Goal: Feedback & Contribution: Contribute content

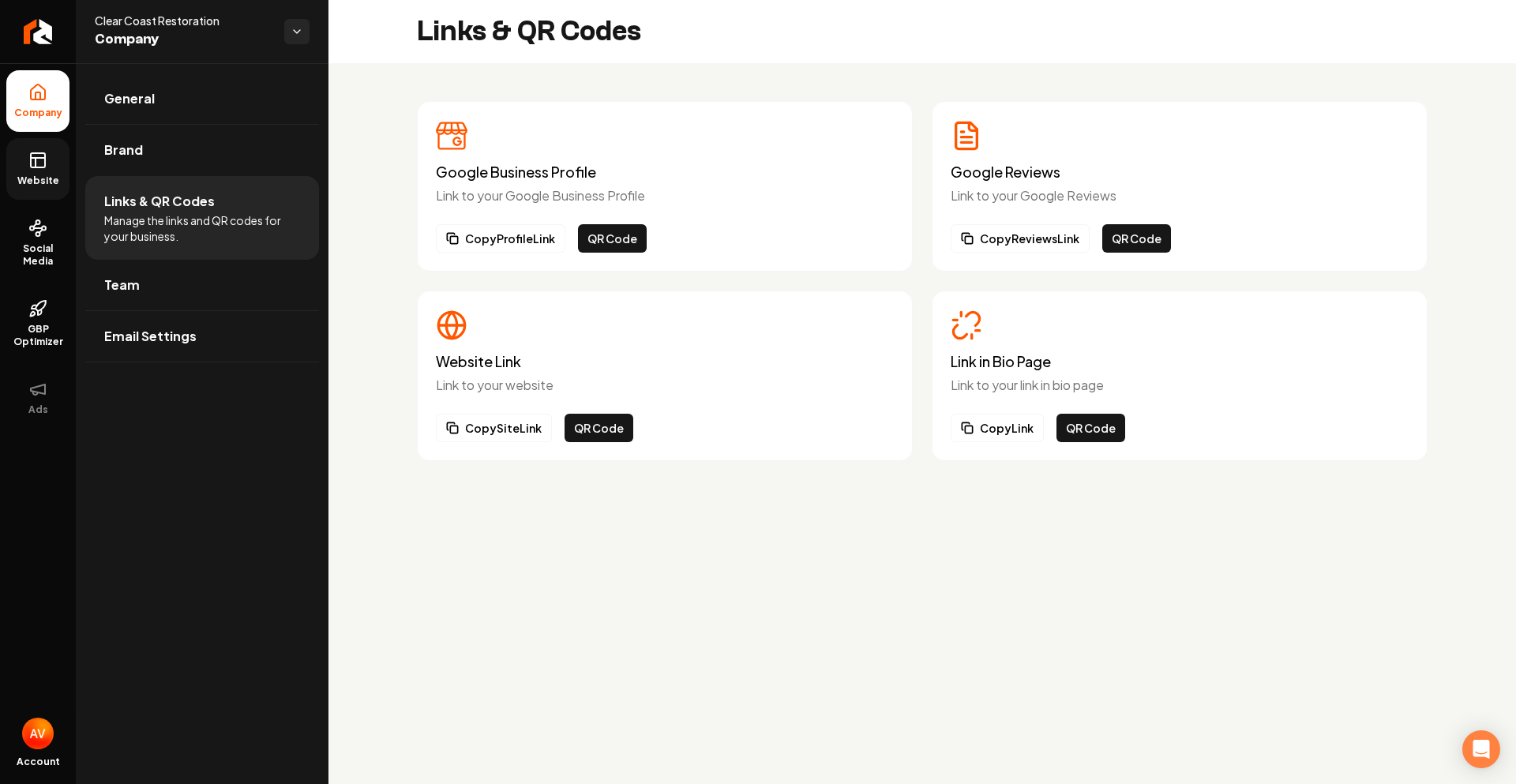
click at [43, 191] on link "Website" at bounding box center [38, 168] width 64 height 62
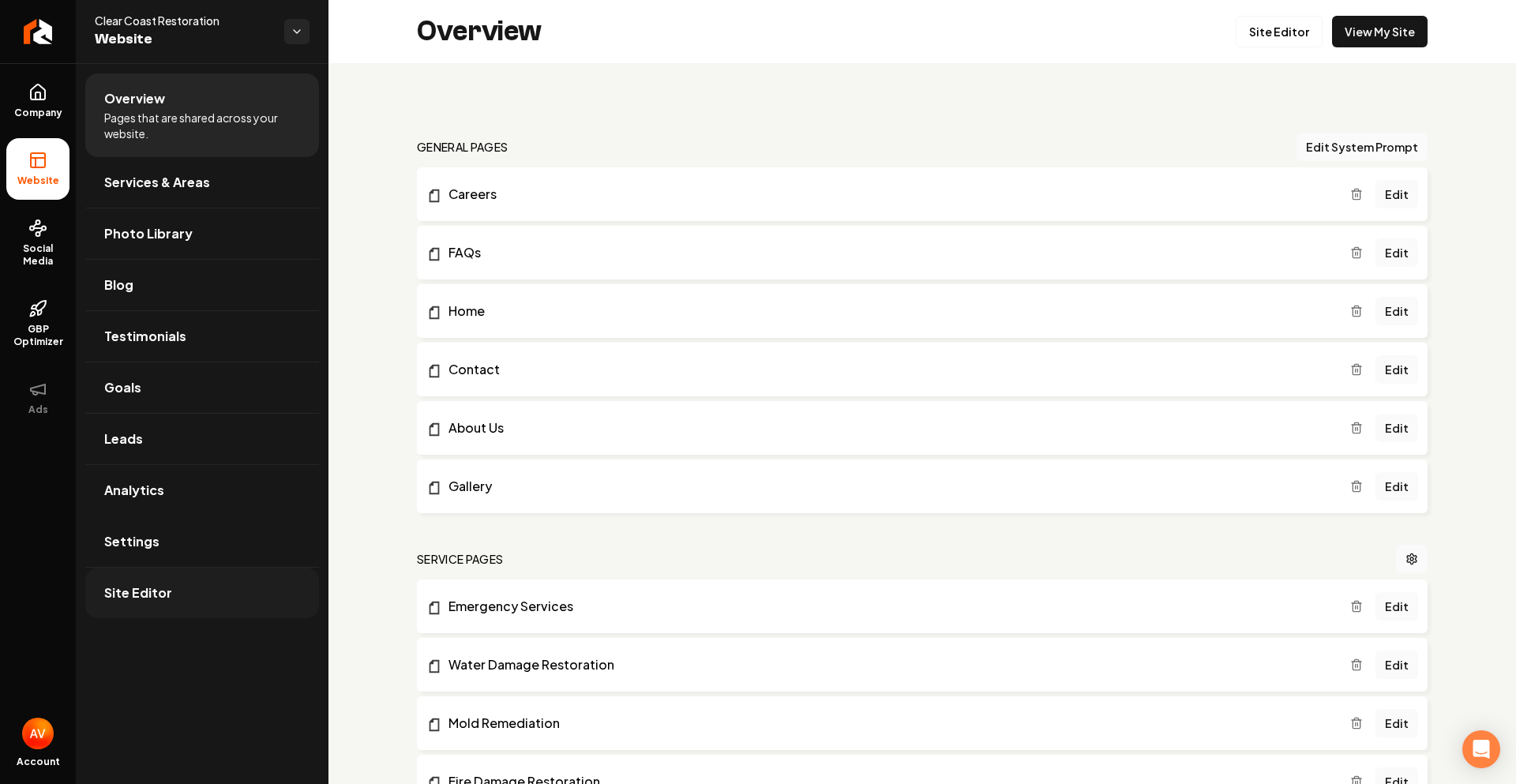
click at [161, 598] on span "Site Editor" at bounding box center [138, 592] width 68 height 19
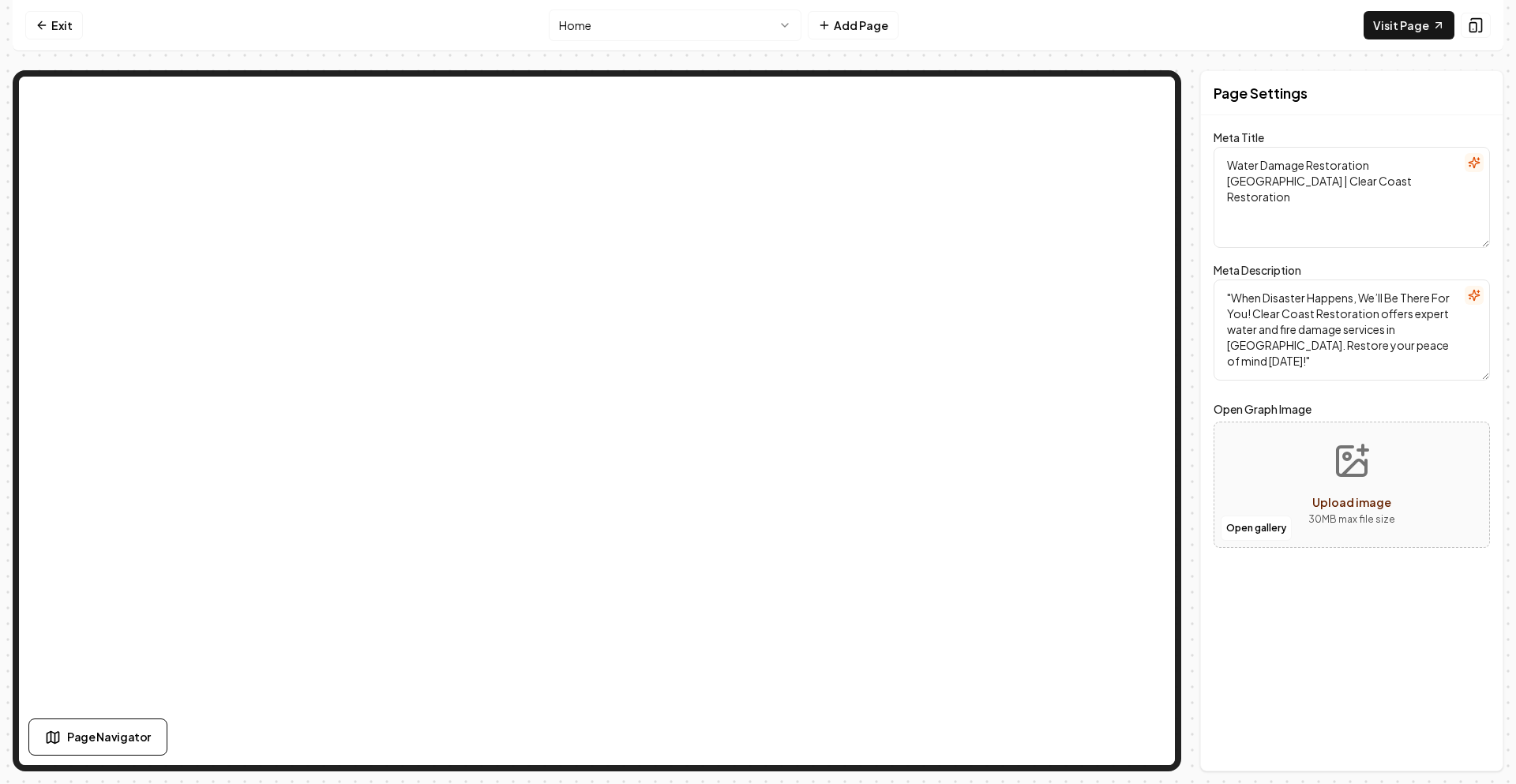
drag, startPoint x: 53, startPoint y: 53, endPoint x: 55, endPoint y: 39, distance: 14.1
click at [54, 53] on div "Exit Home Add Page Visit Page Page Navigator Page Settings Meta Title Water Dam…" at bounding box center [758, 385] width 1491 height 771
click at [50, 35] on link "Exit" at bounding box center [54, 25] width 57 height 29
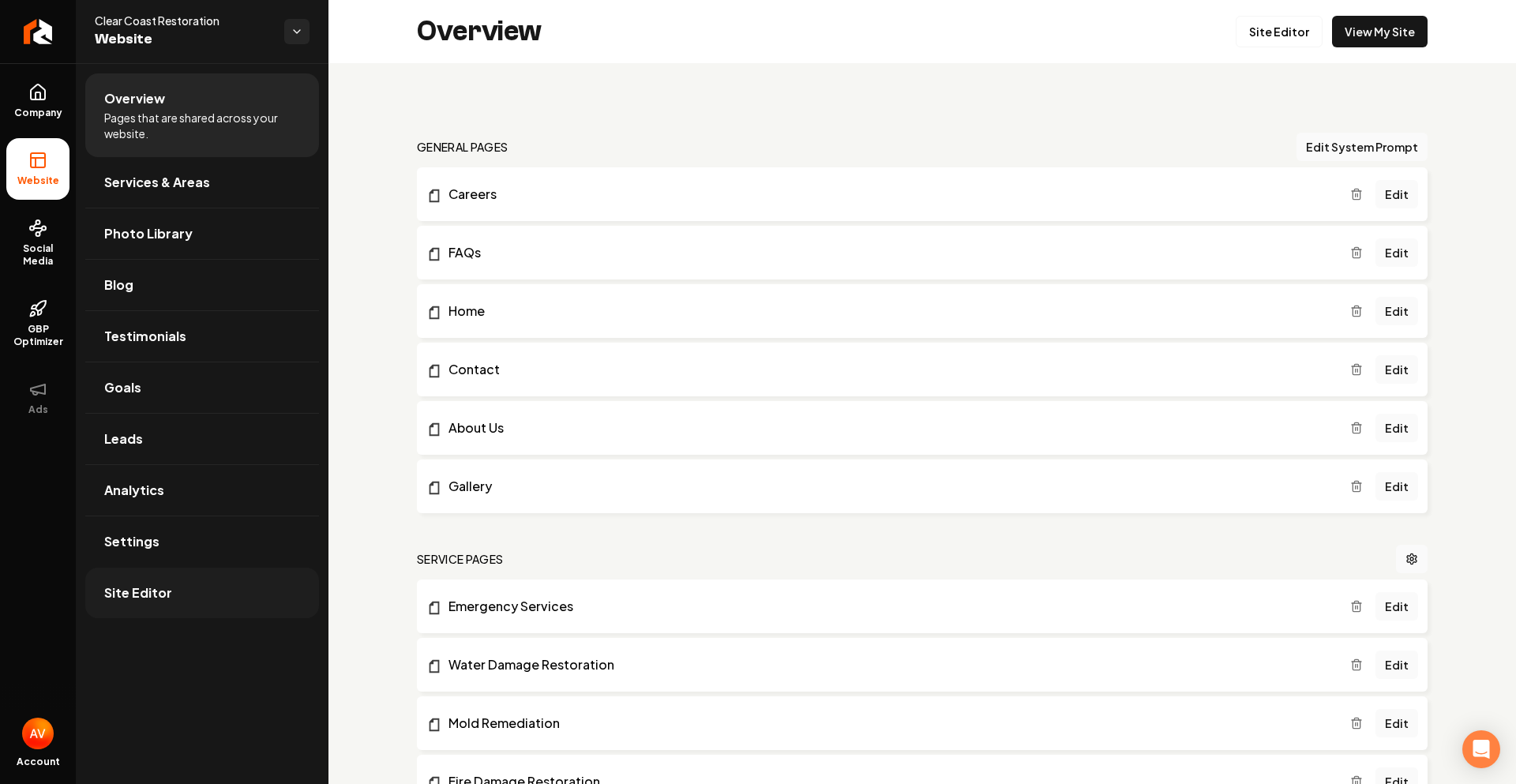
click at [147, 587] on span "Site Editor" at bounding box center [138, 592] width 68 height 19
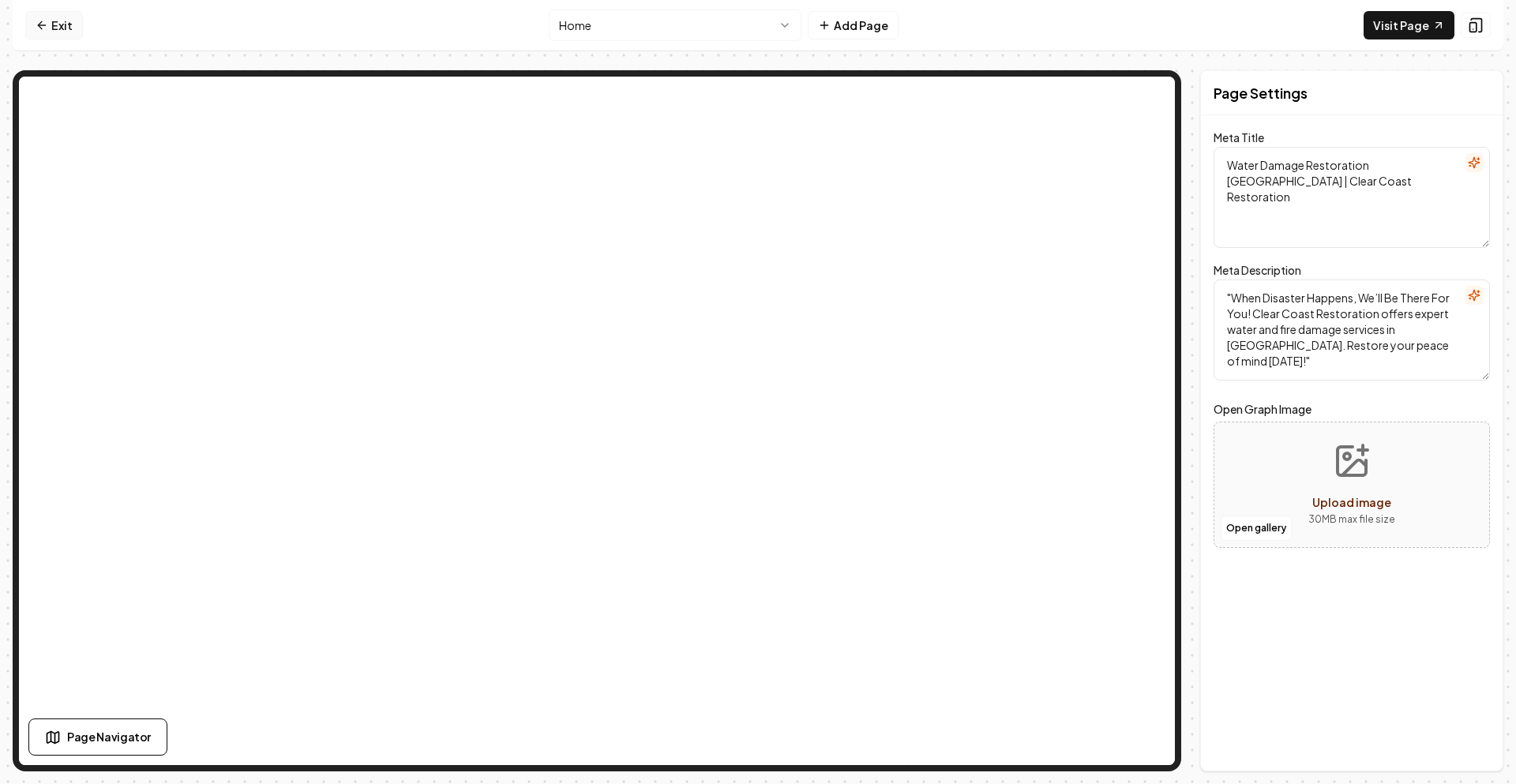
click at [61, 31] on link "Exit" at bounding box center [54, 25] width 57 height 29
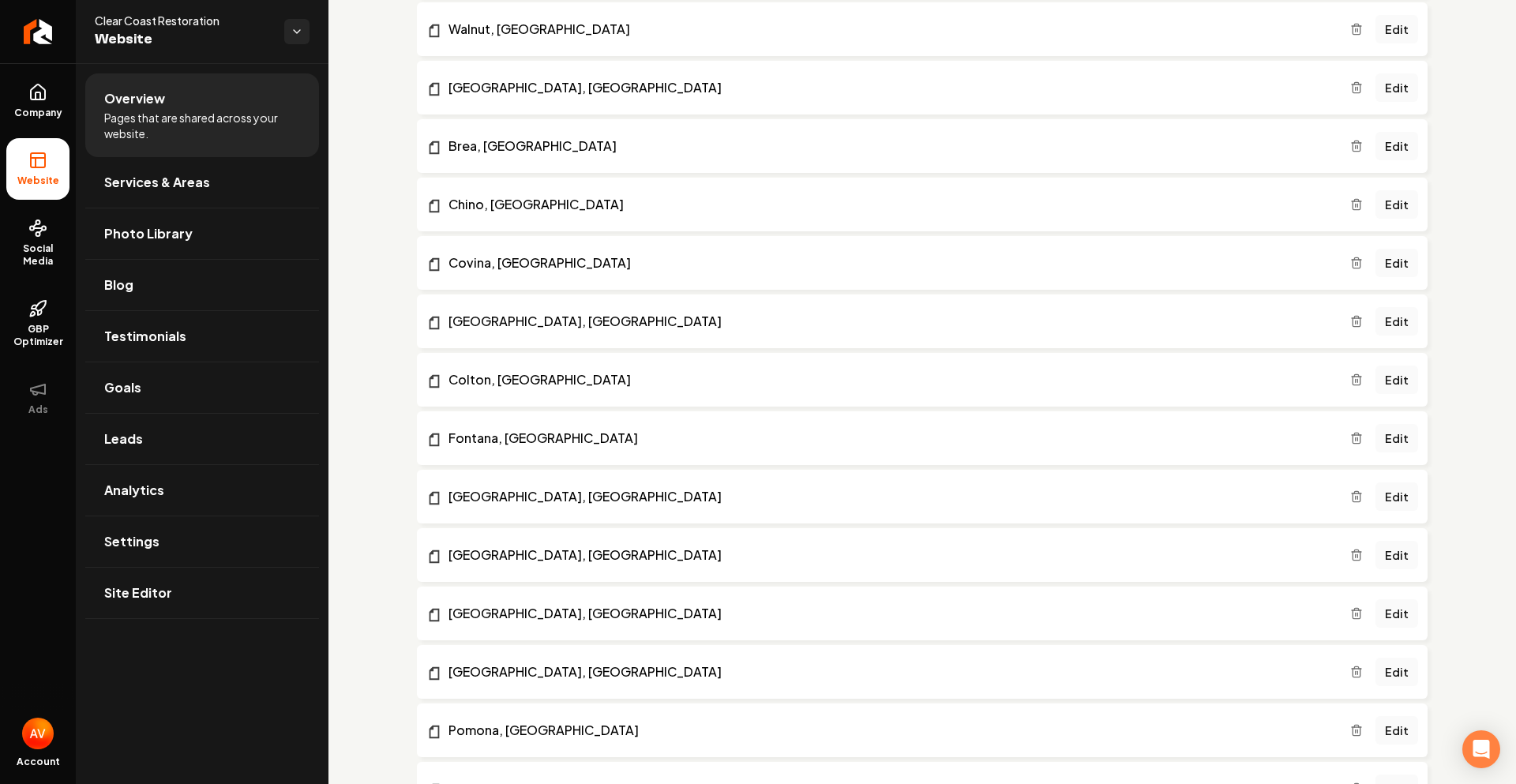
scroll to position [653, 0]
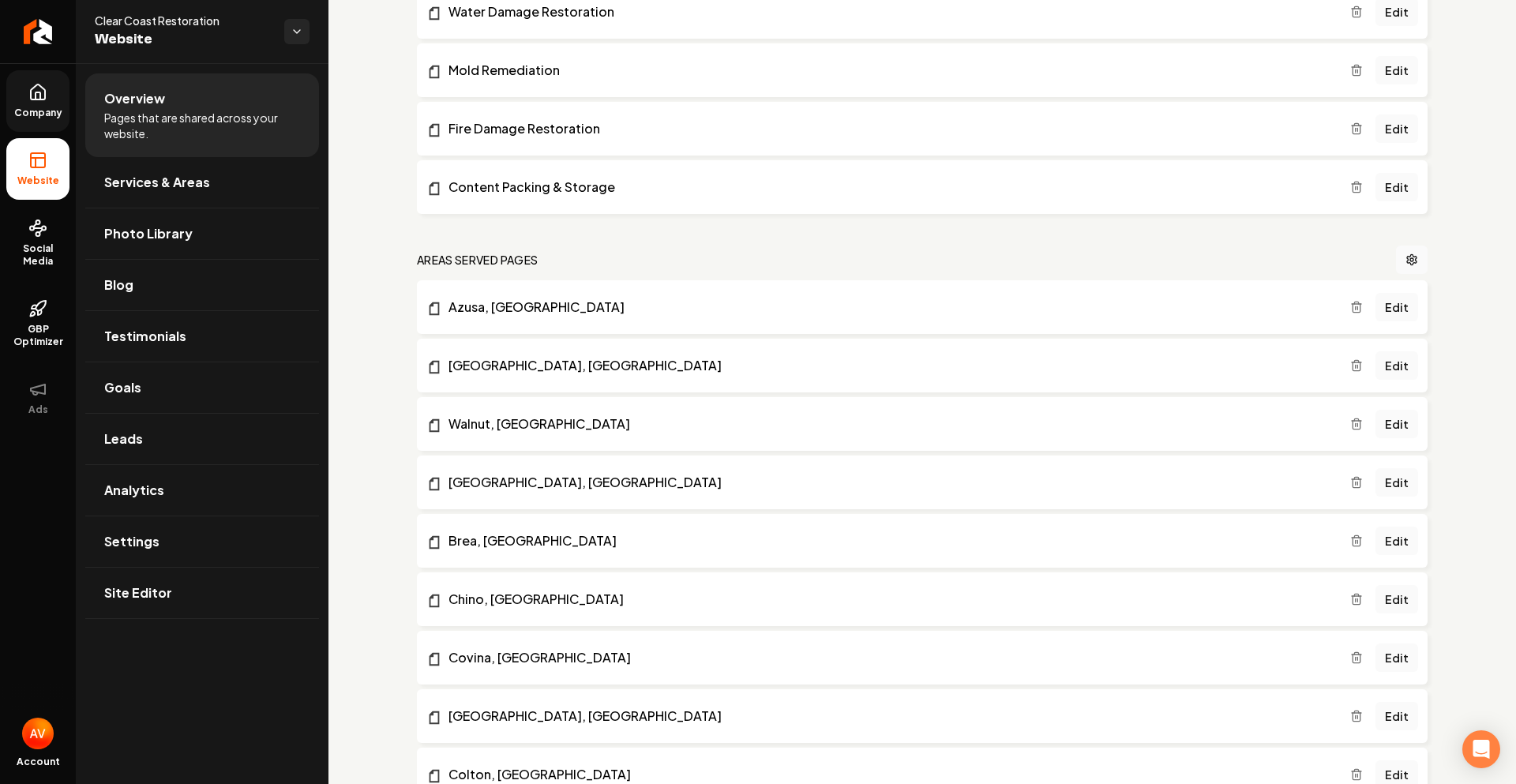
click at [51, 105] on link "Company" at bounding box center [38, 100] width 64 height 62
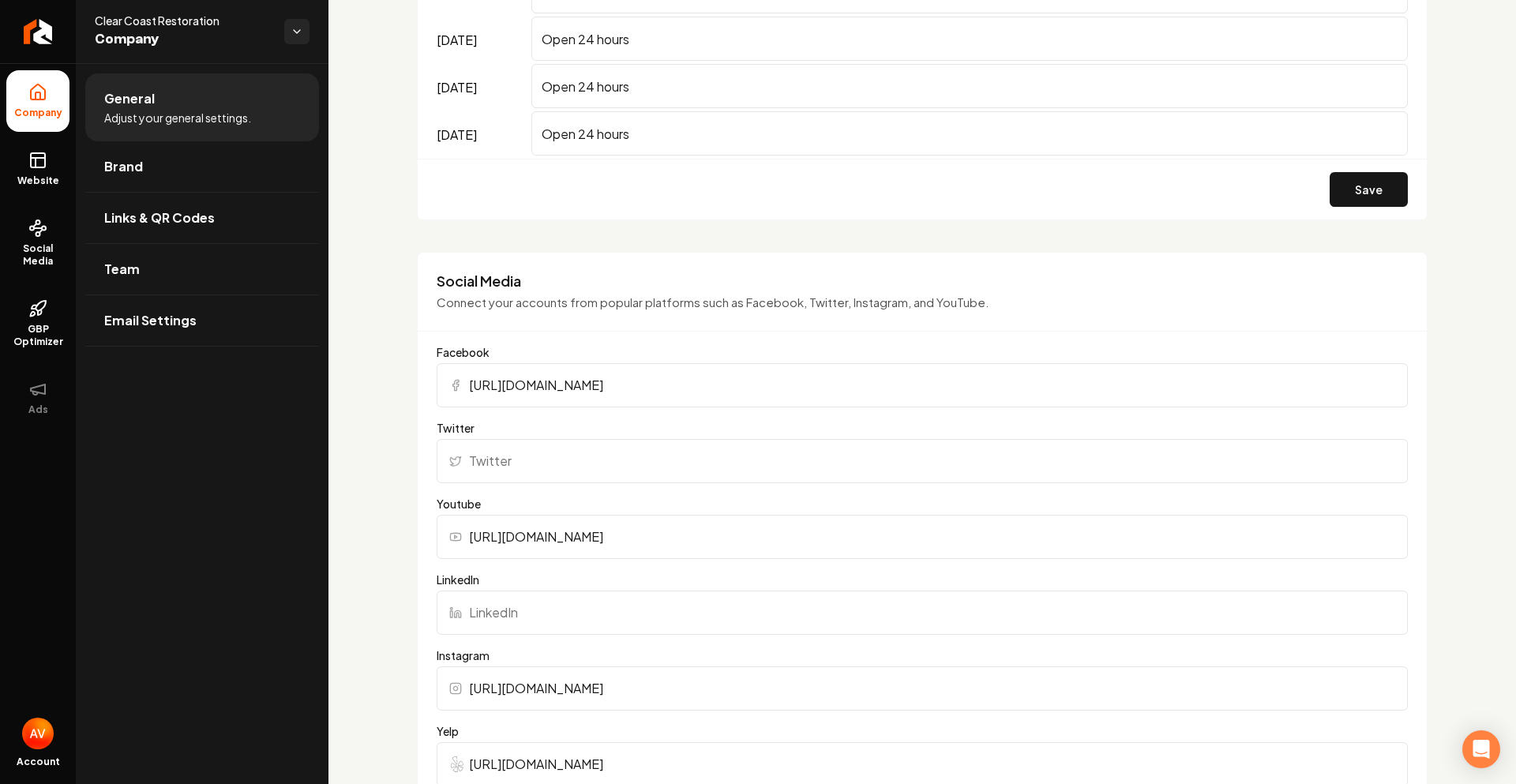
scroll to position [1522, 0]
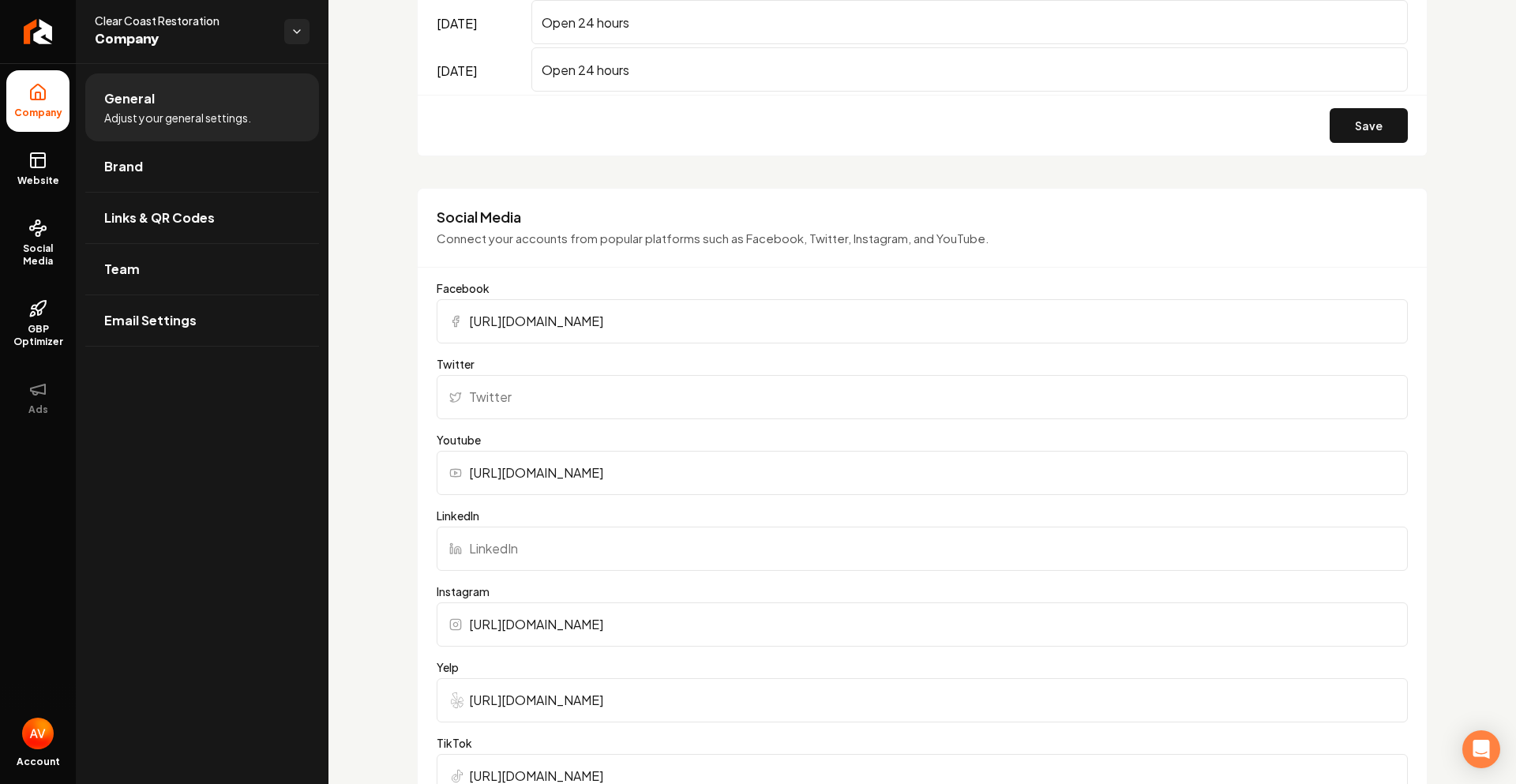
click at [590, 472] on input "https://www.youtube.com/@ClearCoastRestoration" at bounding box center [922, 472] width 971 height 44
click at [663, 426] on form "Facebook https://www.facebook.com/clearcoastr Twitter Youtube LinkedIn Instagra…" at bounding box center [922, 702] width 971 height 844
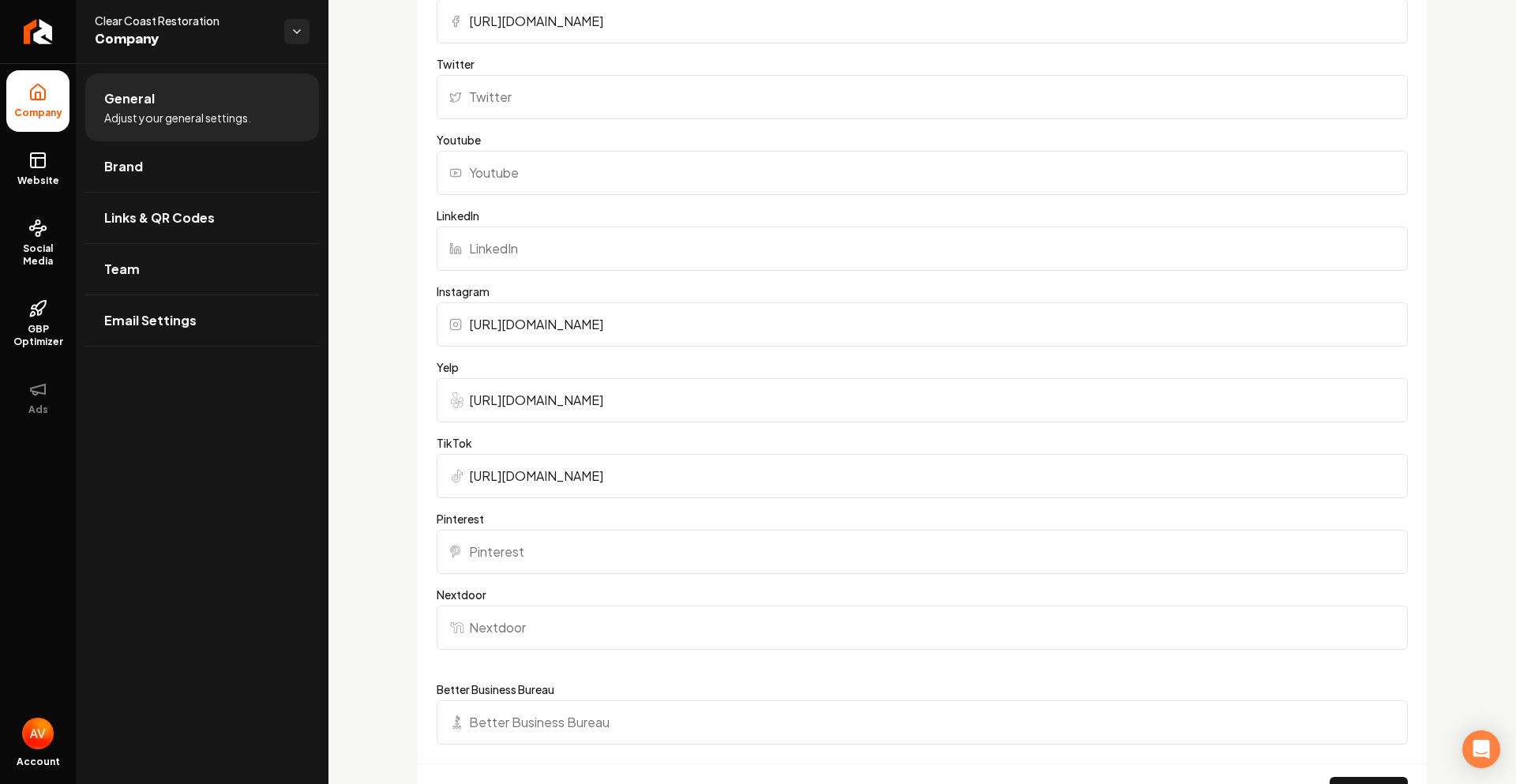
scroll to position [1917, 0]
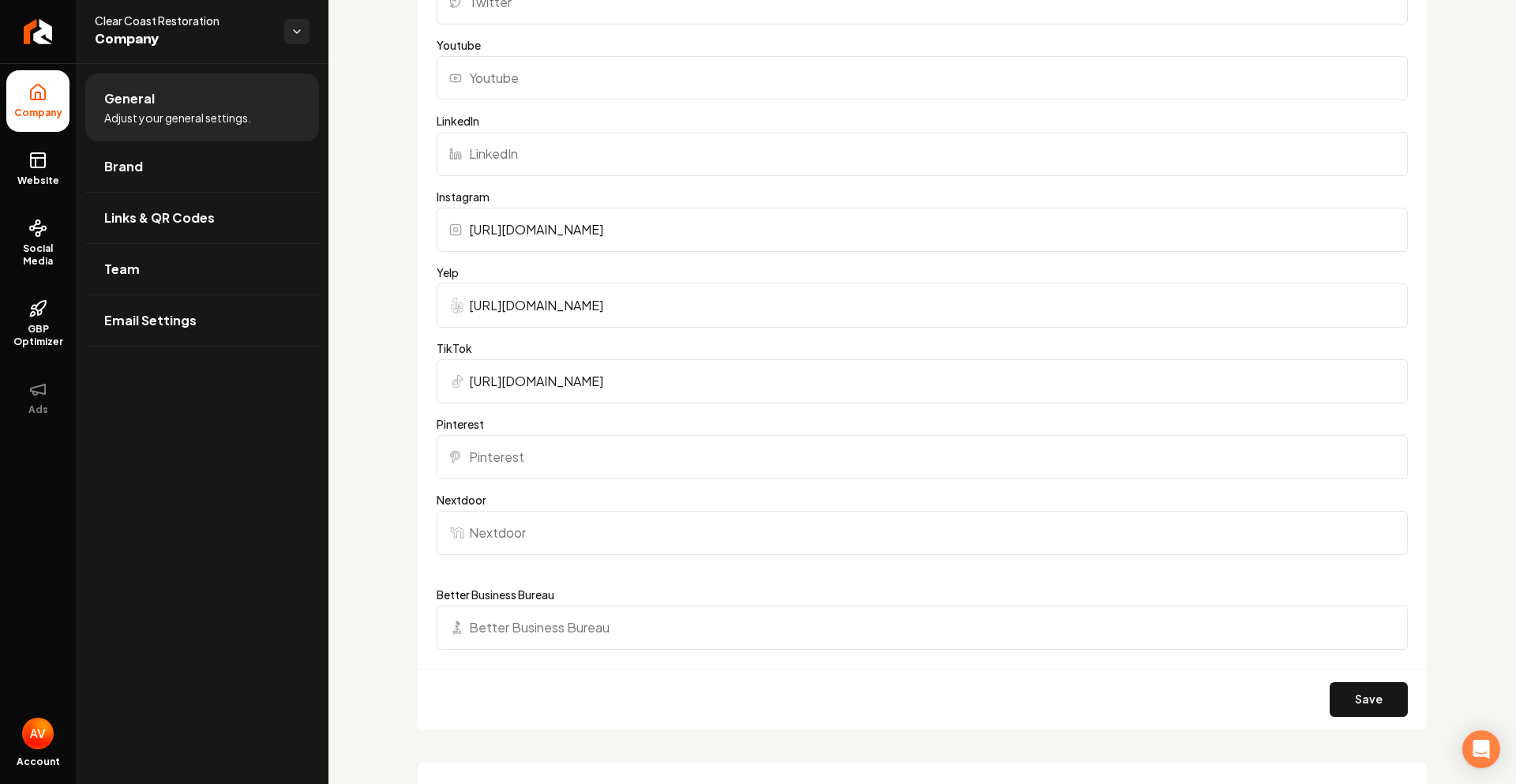
click at [522, 537] on input "Nextdoor" at bounding box center [922, 532] width 971 height 44
click at [477, 530] on input "Nextdoor" at bounding box center [922, 532] width 971 height 44
paste input "https://nextdoor.com/pages/clear-coast-restoration-1/?init_source=org_pages&utm…"
type input "https://nextdoor.com/pages/clear-coast-restoration-1/?init_source=org_pages&utm…"
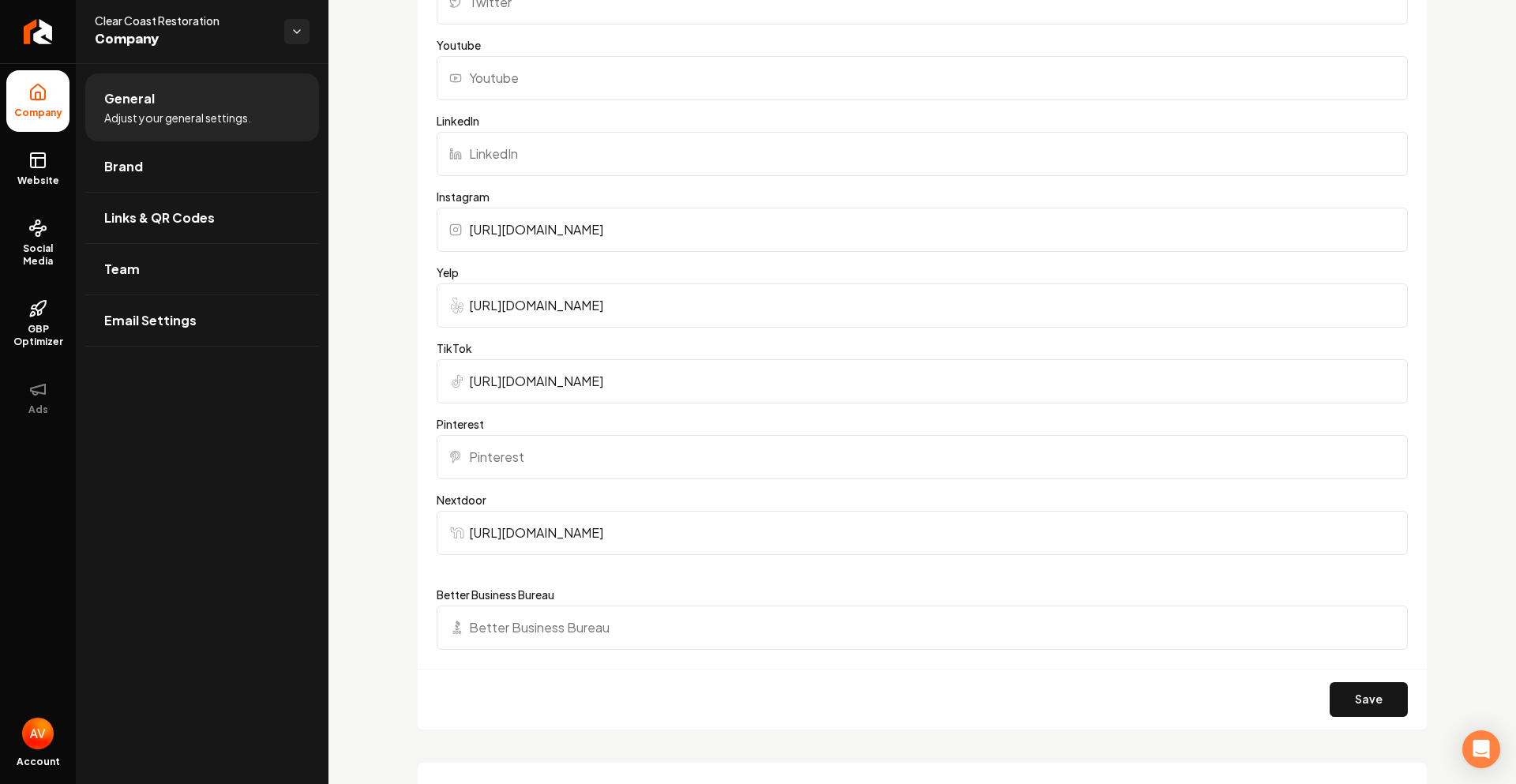
click at [540, 495] on label "Nextdoor" at bounding box center [922, 500] width 971 height 16
click at [540, 511] on input "https://nextdoor.com/pages/clear-coast-restoration-1/?init_source=org_pages&utm…" at bounding box center [922, 532] width 971 height 44
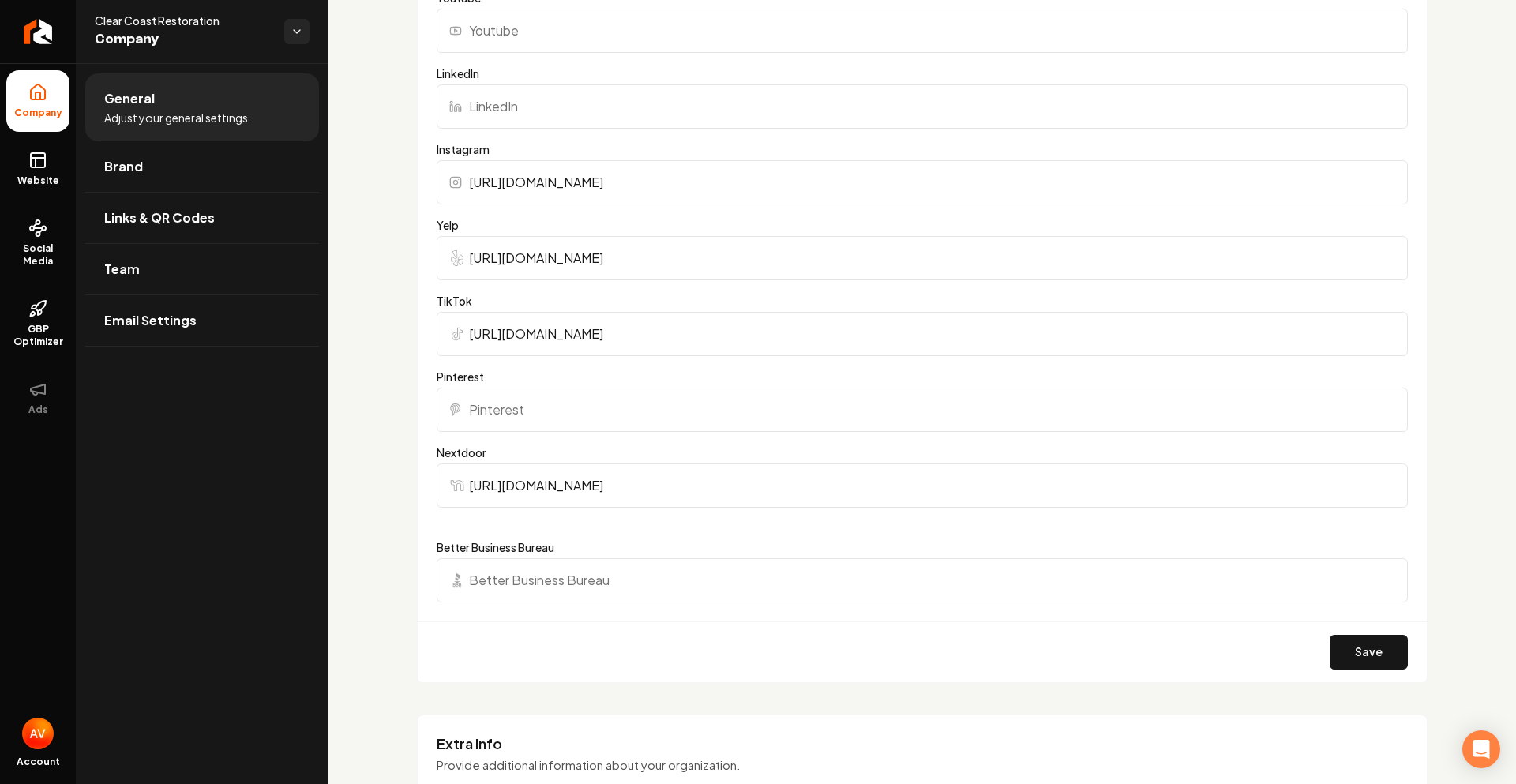
scroll to position [1995, 0]
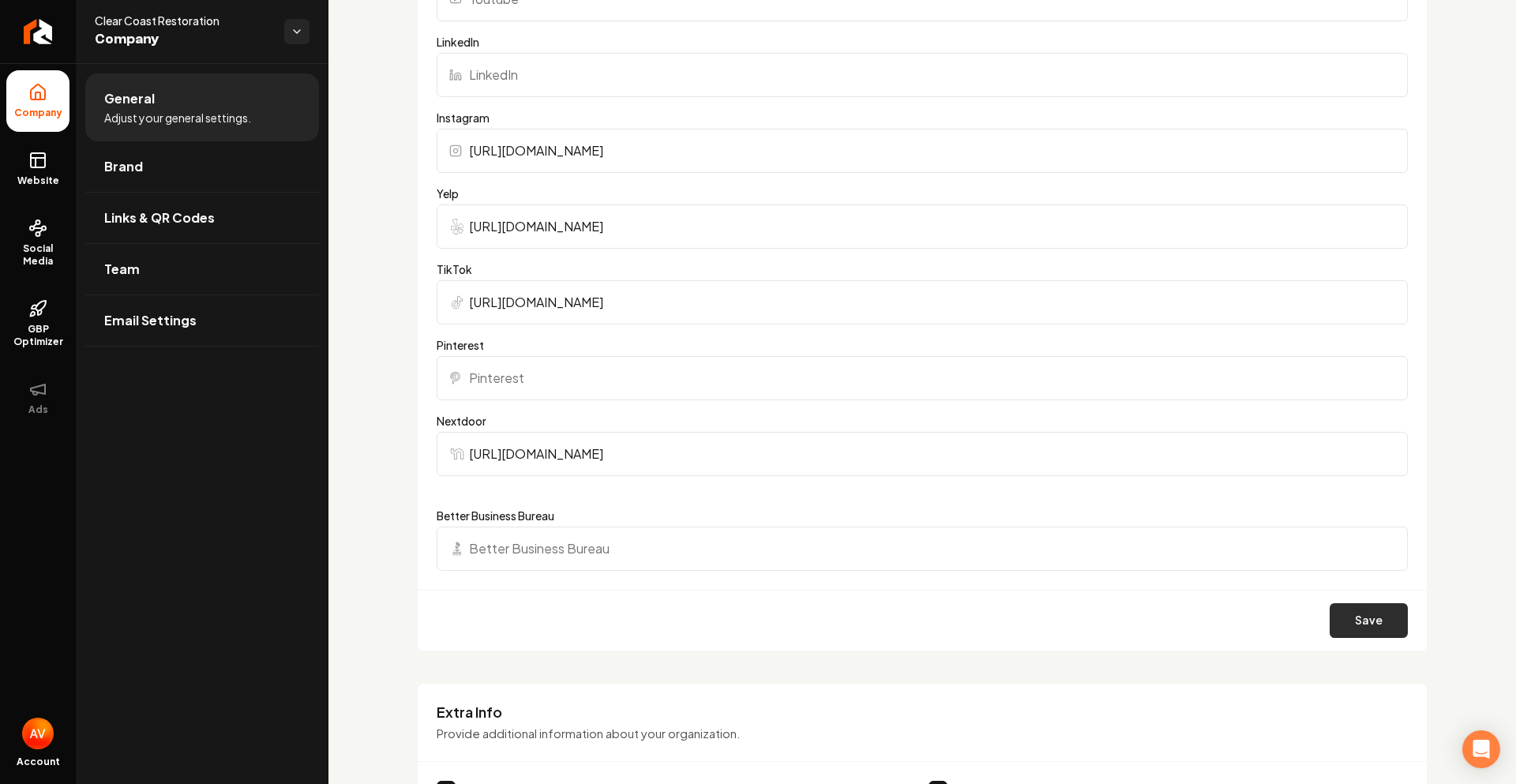
click at [1347, 624] on button "Save" at bounding box center [1368, 620] width 78 height 35
click at [30, 171] on link "Website" at bounding box center [38, 168] width 64 height 62
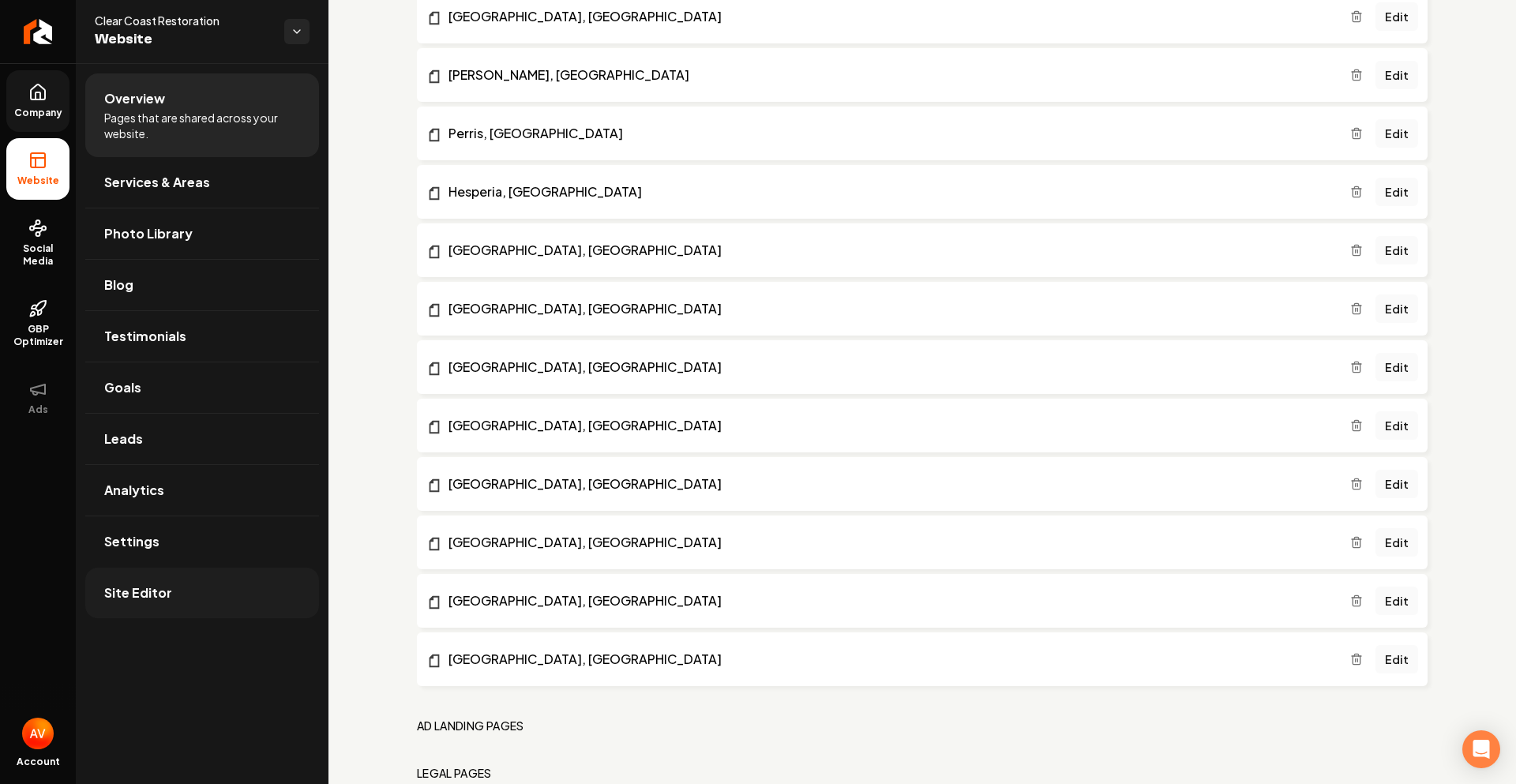
click at [134, 596] on span "Site Editor" at bounding box center [138, 592] width 68 height 19
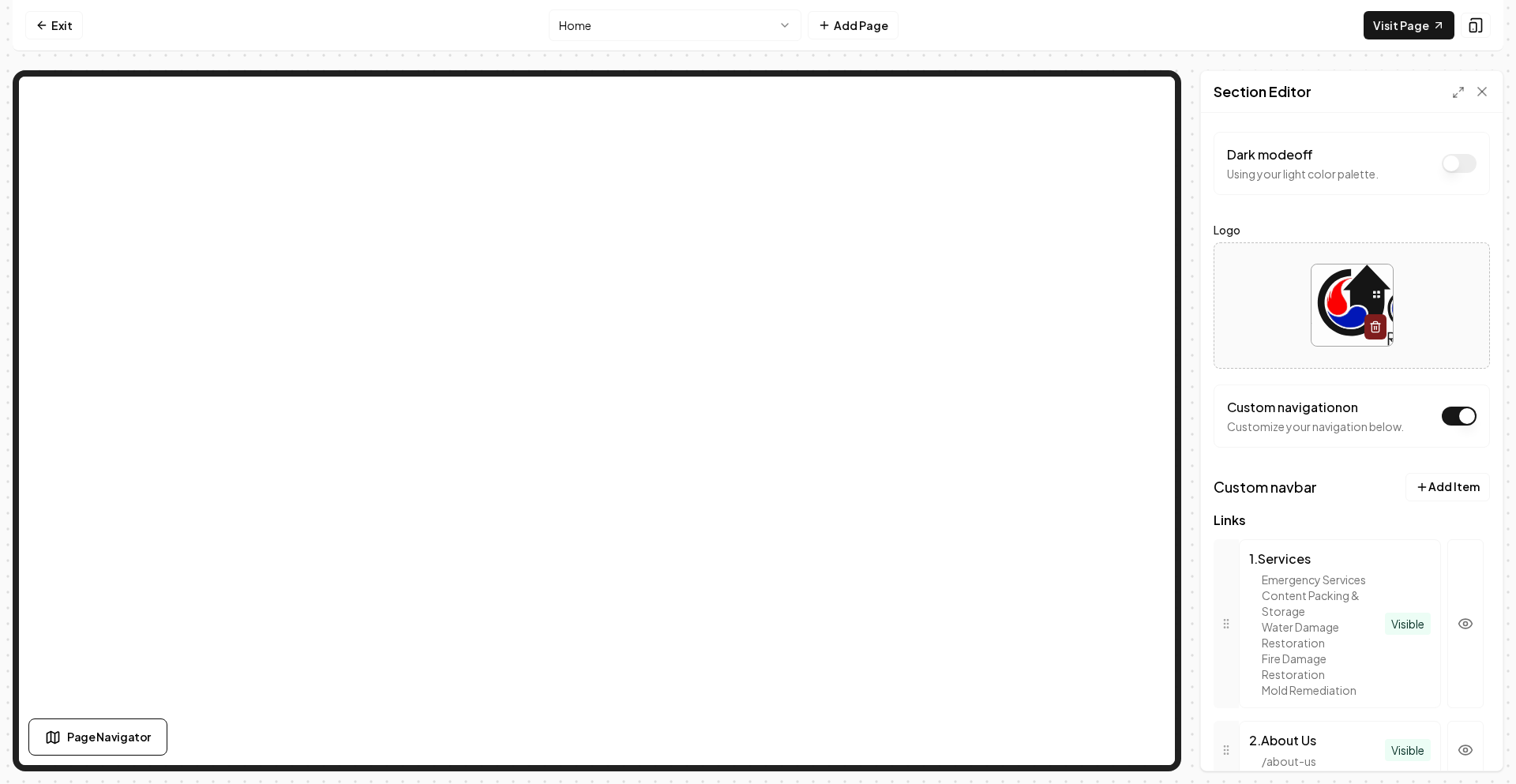
click at [86, 20] on nav "Exit Home Add Page Visit Page" at bounding box center [758, 25] width 1491 height 51
click at [69, 21] on link "Exit" at bounding box center [54, 25] width 57 height 29
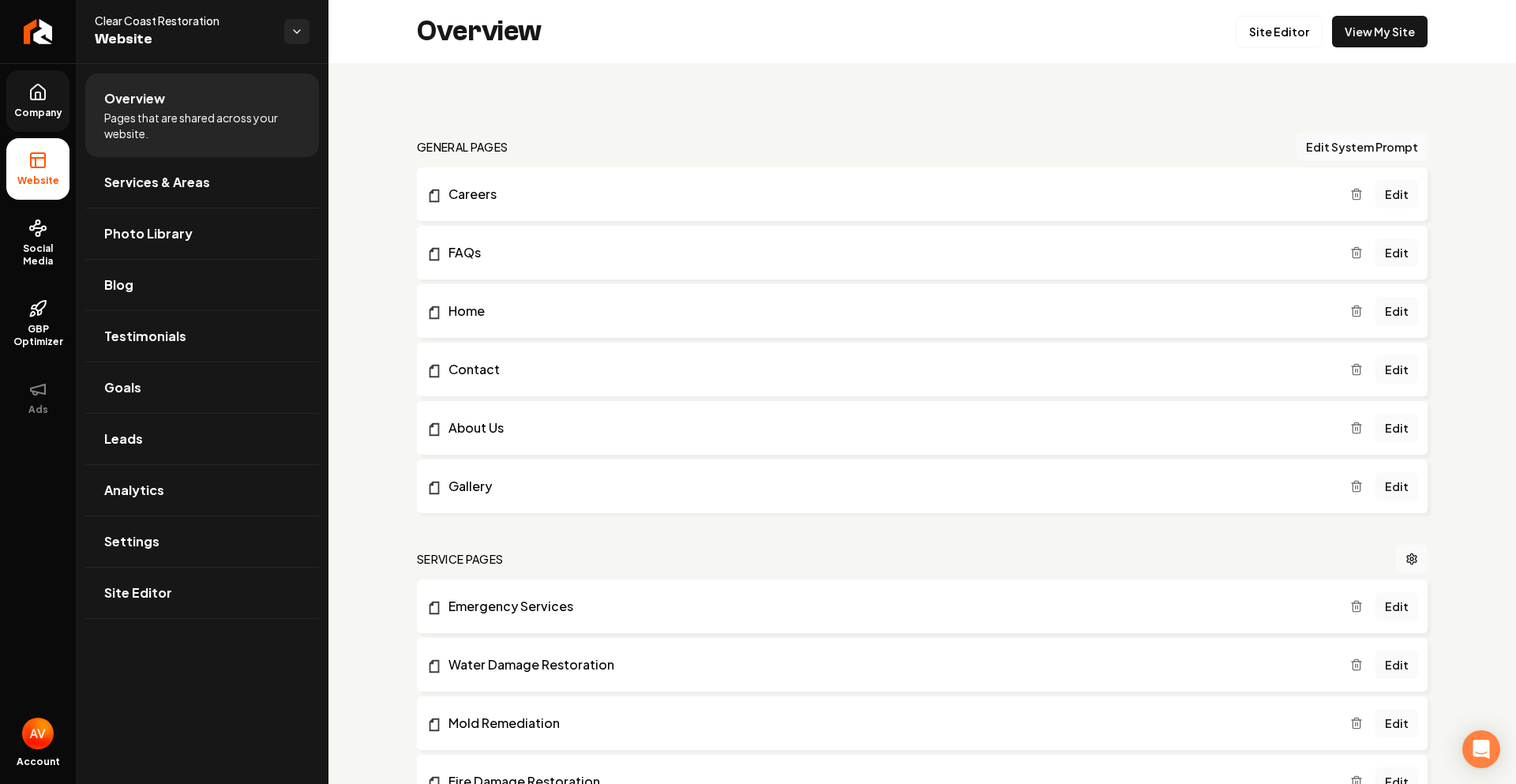
click at [35, 101] on icon at bounding box center [38, 92] width 19 height 19
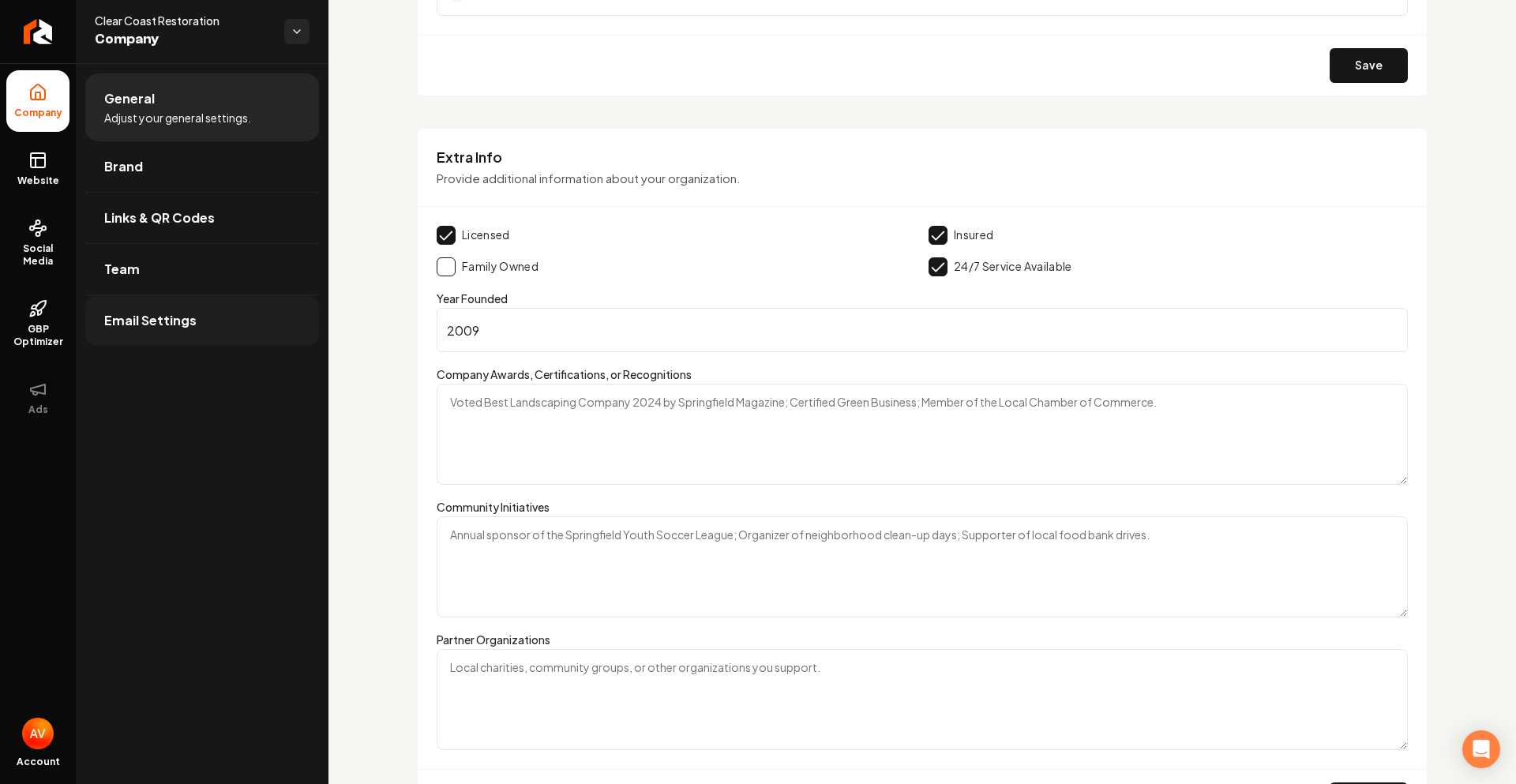
scroll to position [2424, 0]
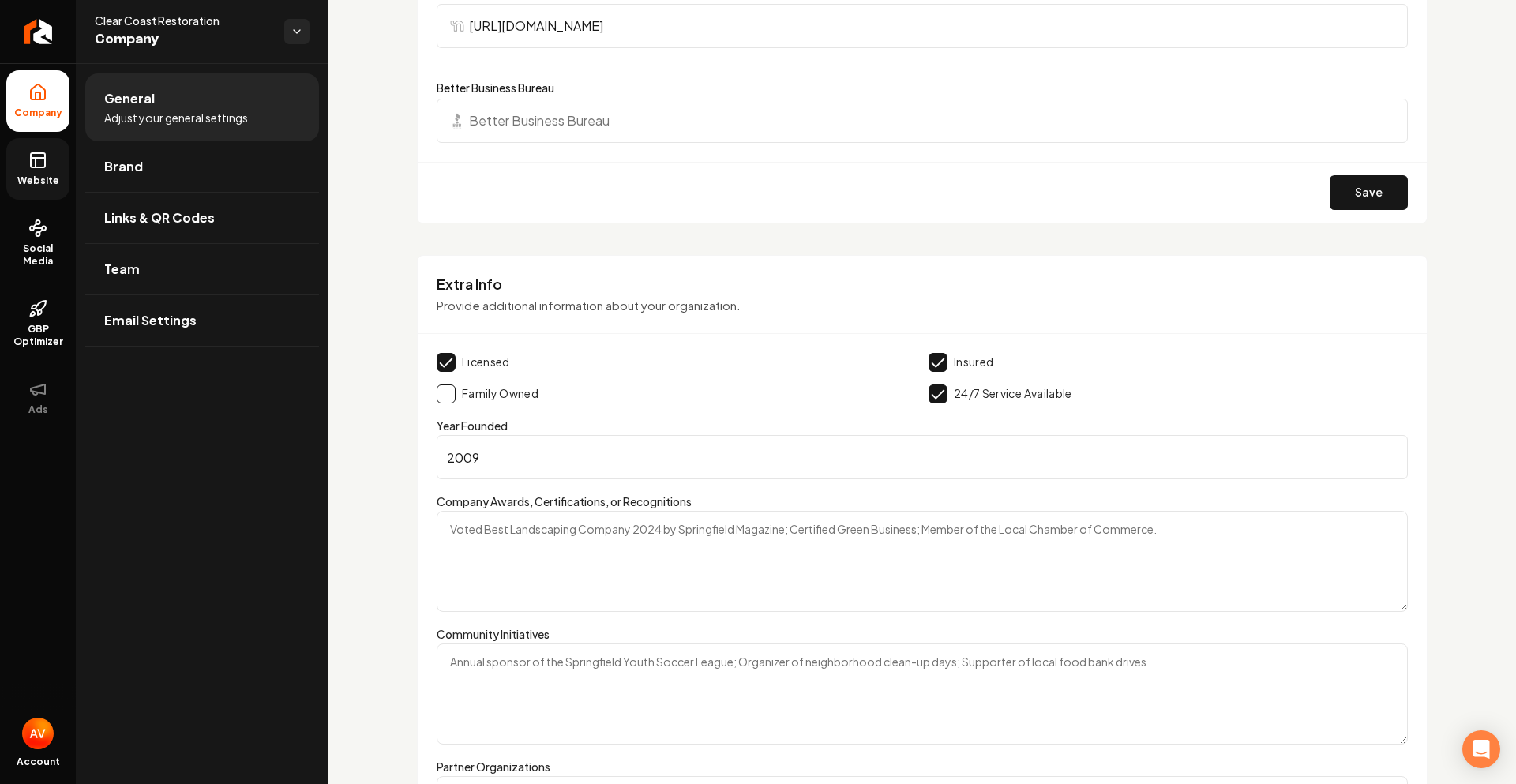
click at [42, 190] on link "Website" at bounding box center [38, 168] width 64 height 62
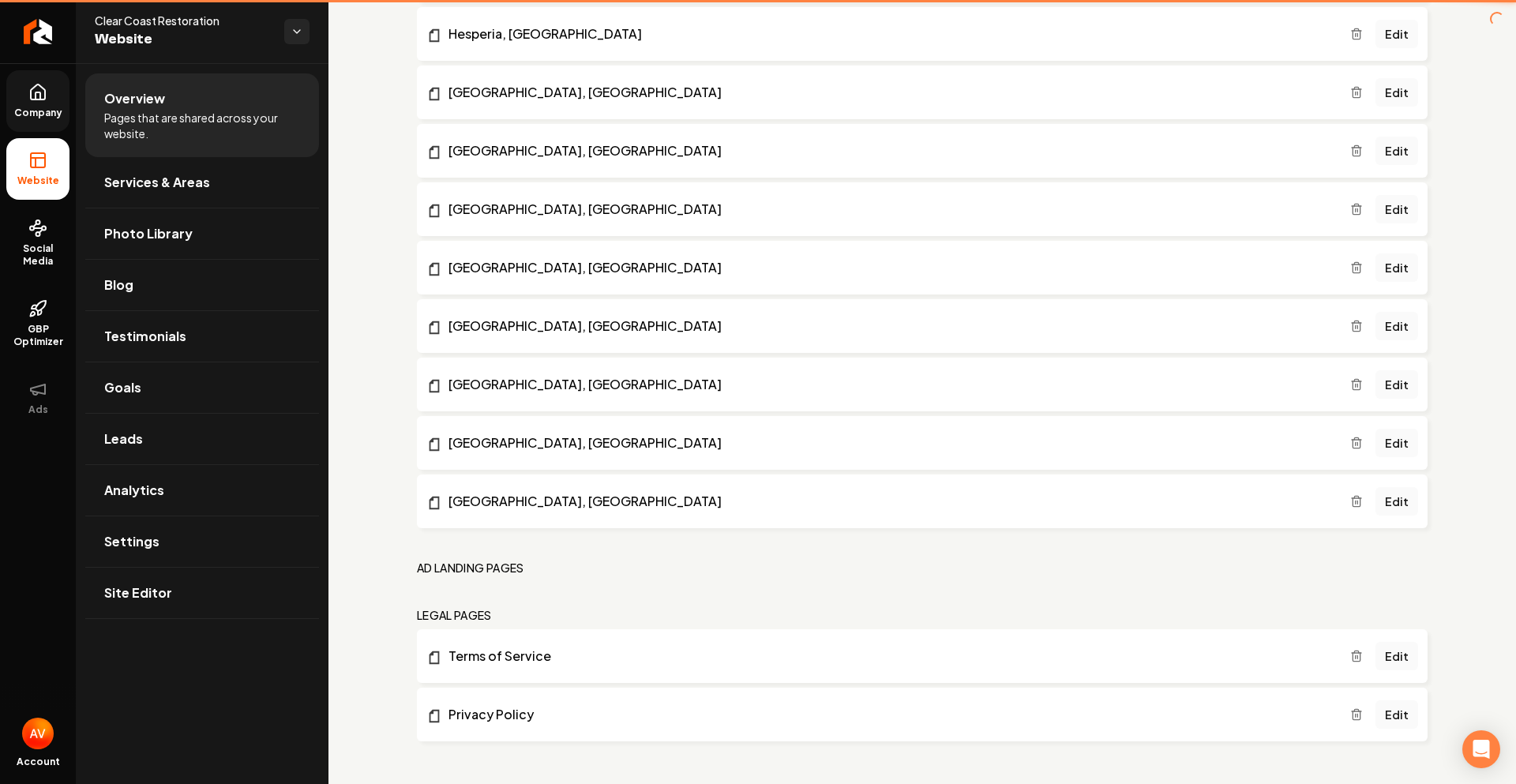
scroll to position [2154, 0]
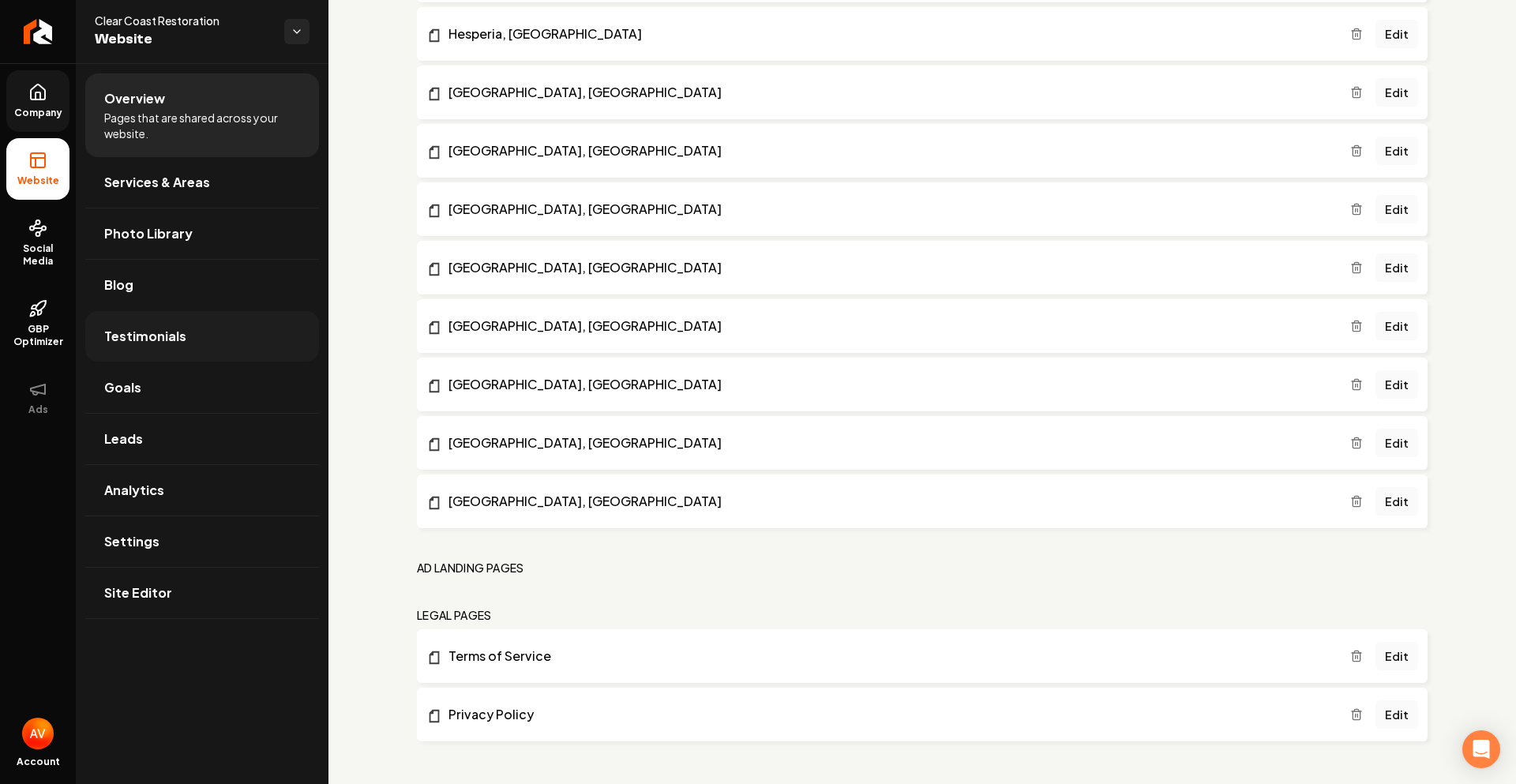
click at [198, 351] on link "Testimonials" at bounding box center [202, 336] width 234 height 50
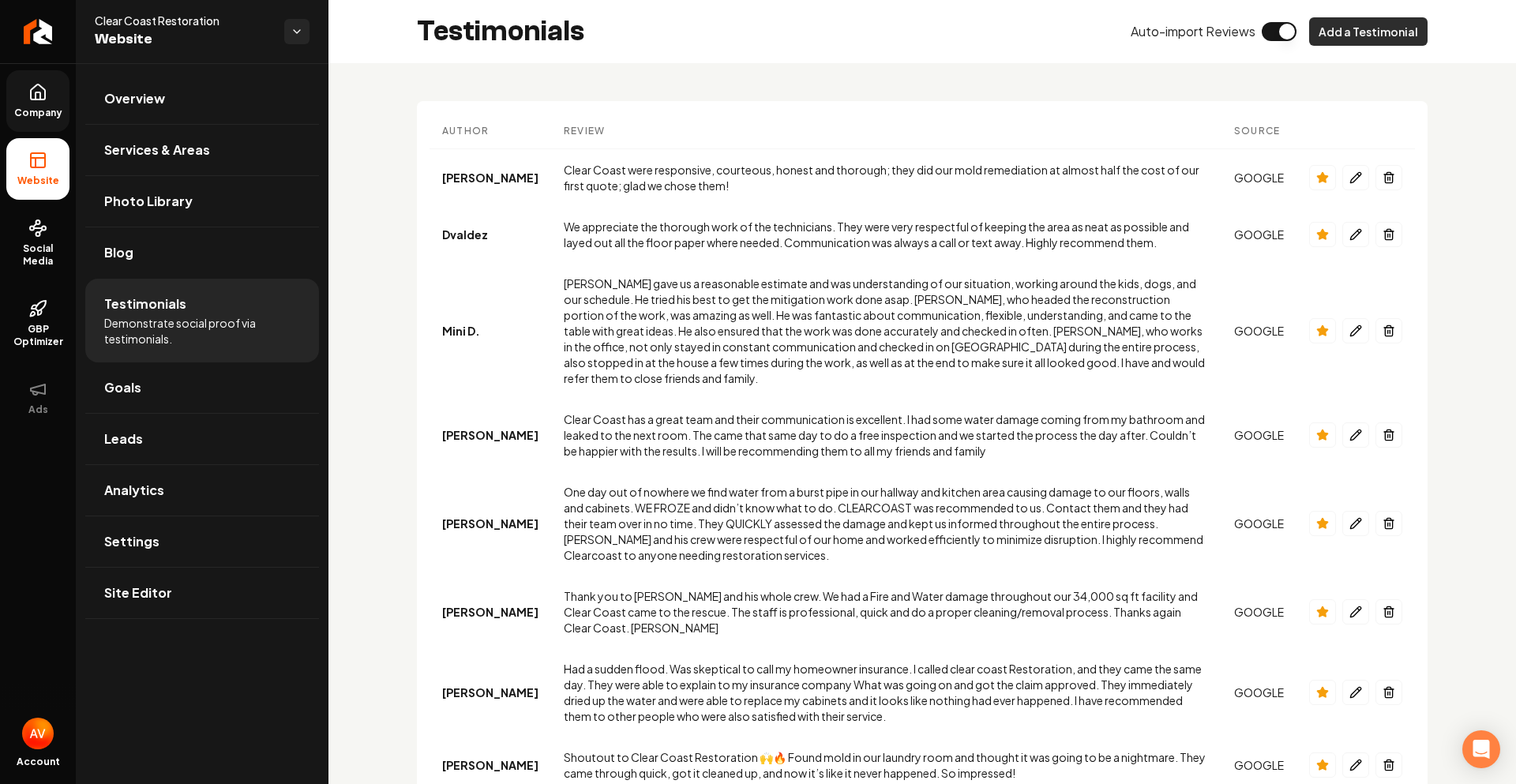
click at [1336, 30] on button "Add a Testimonial" at bounding box center [1368, 31] width 118 height 29
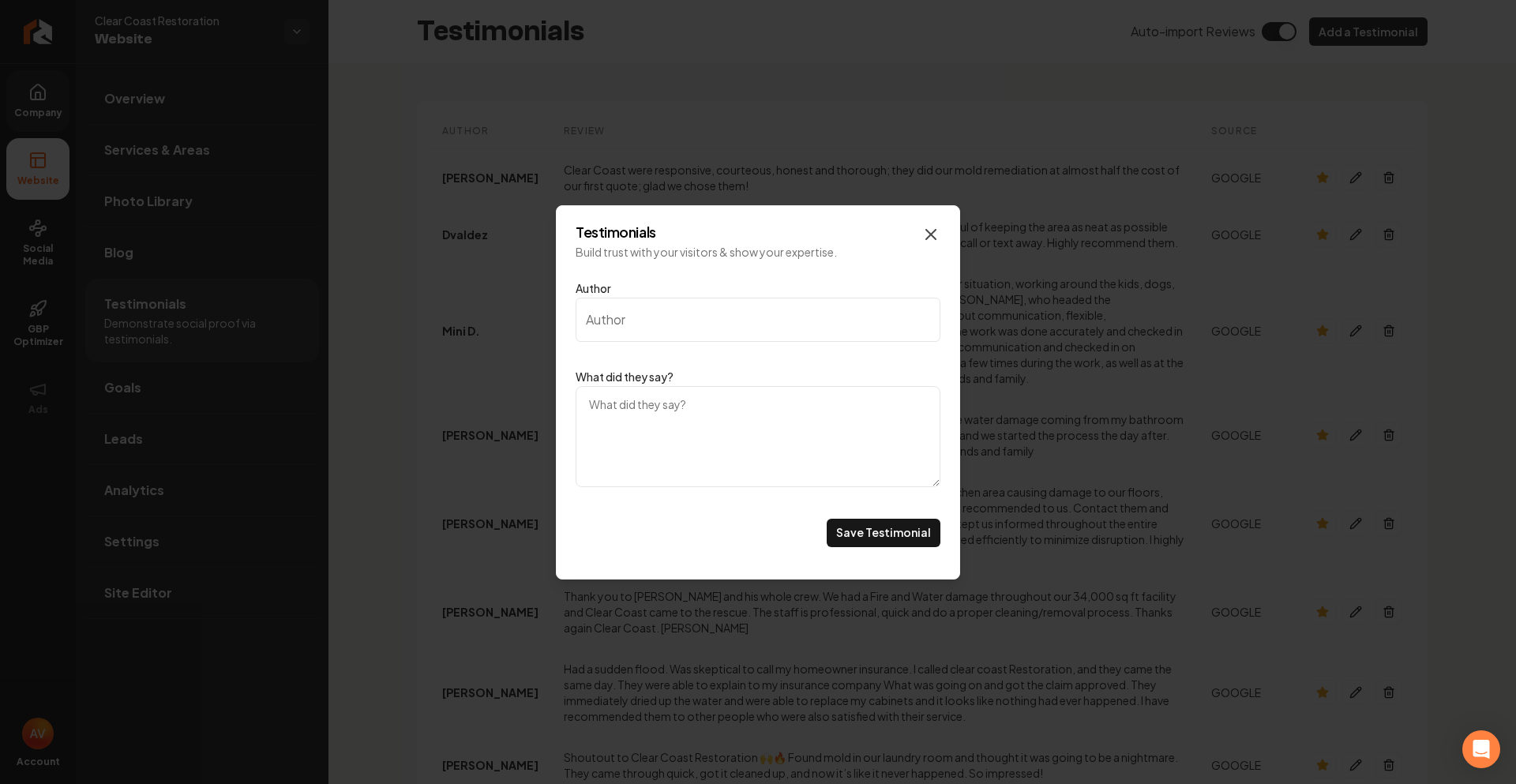
click at [932, 235] on icon "Main content area" at bounding box center [931, 235] width 10 height 10
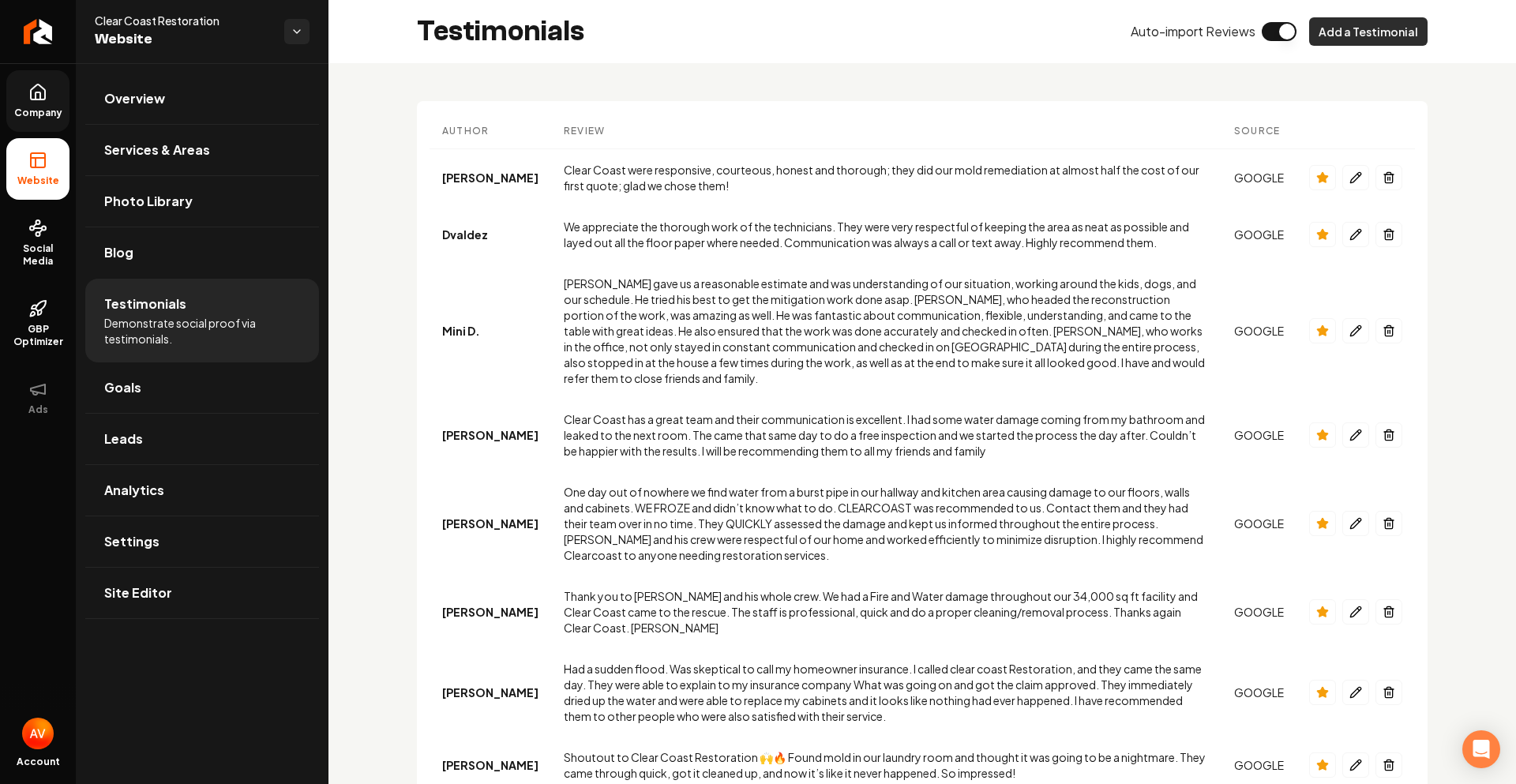
click at [1318, 38] on button "Add a Testimonial" at bounding box center [1368, 31] width 118 height 29
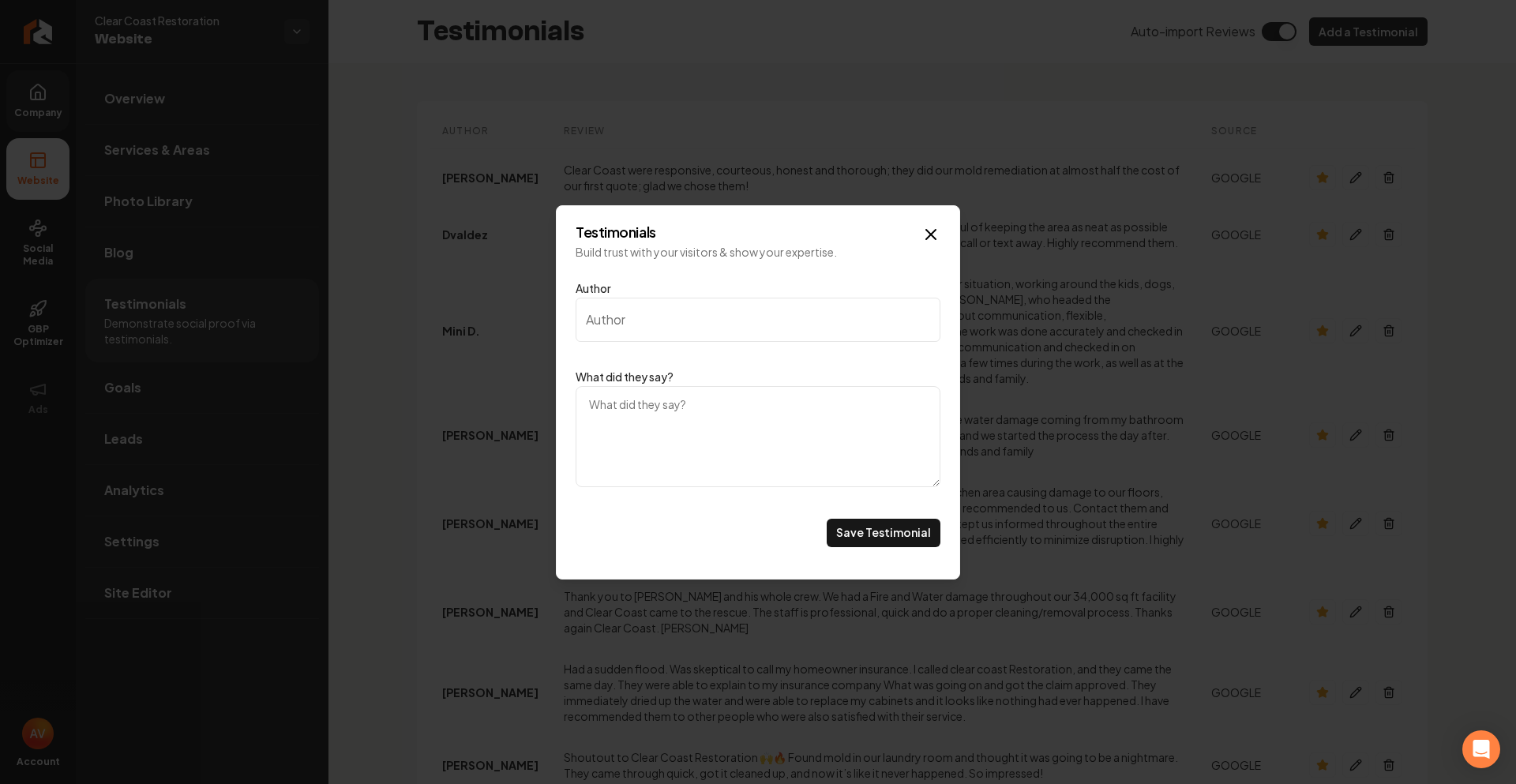
click at [642, 310] on input "Author" at bounding box center [758, 319] width 365 height 44
type input "[PERSON_NAME]"
click at [638, 437] on textarea "What did they say?" at bounding box center [758, 436] width 365 height 101
paste textarea "This company is absolute GOLD!!! Integrity, professional, excellent communicato…"
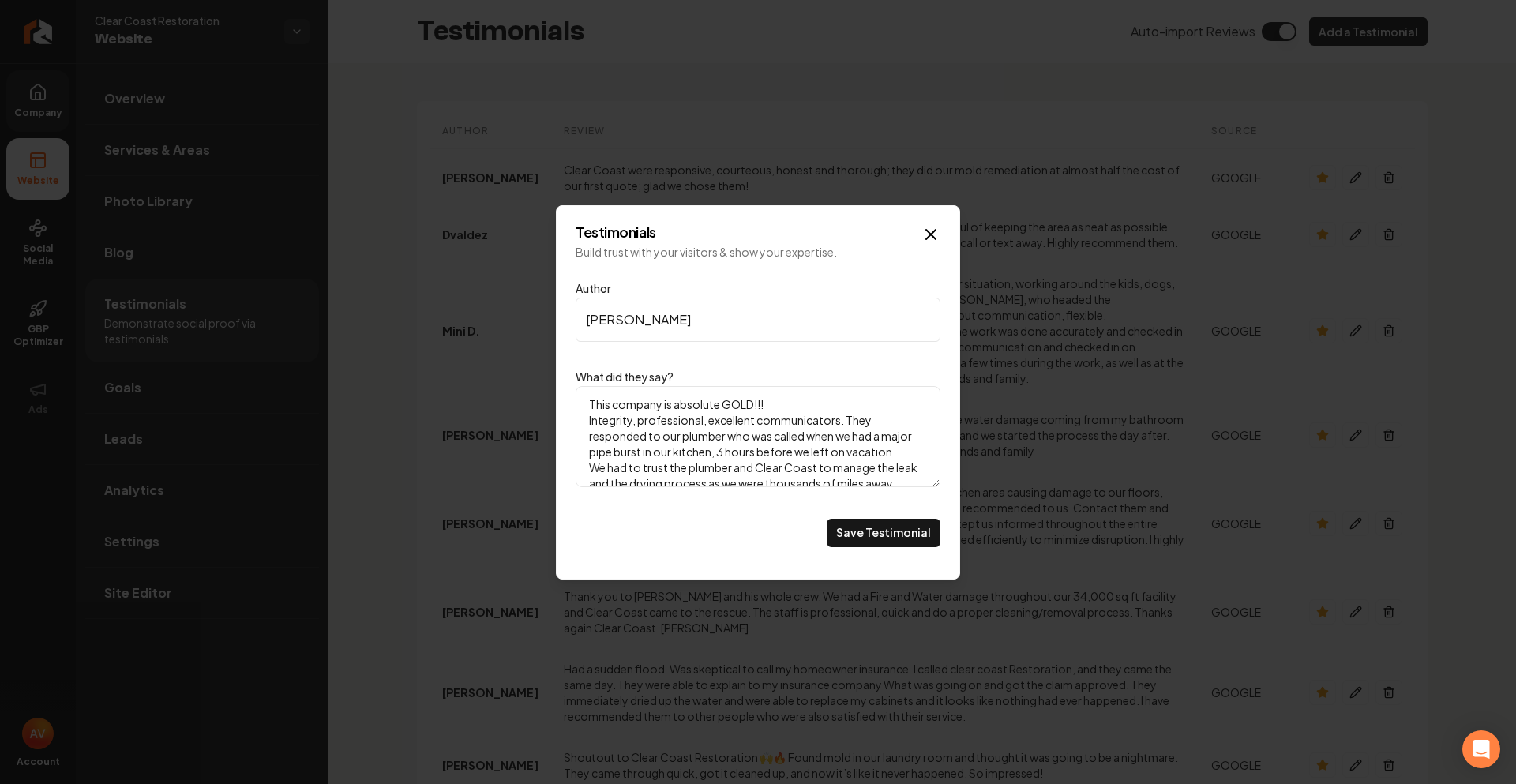
scroll to position [178, 0]
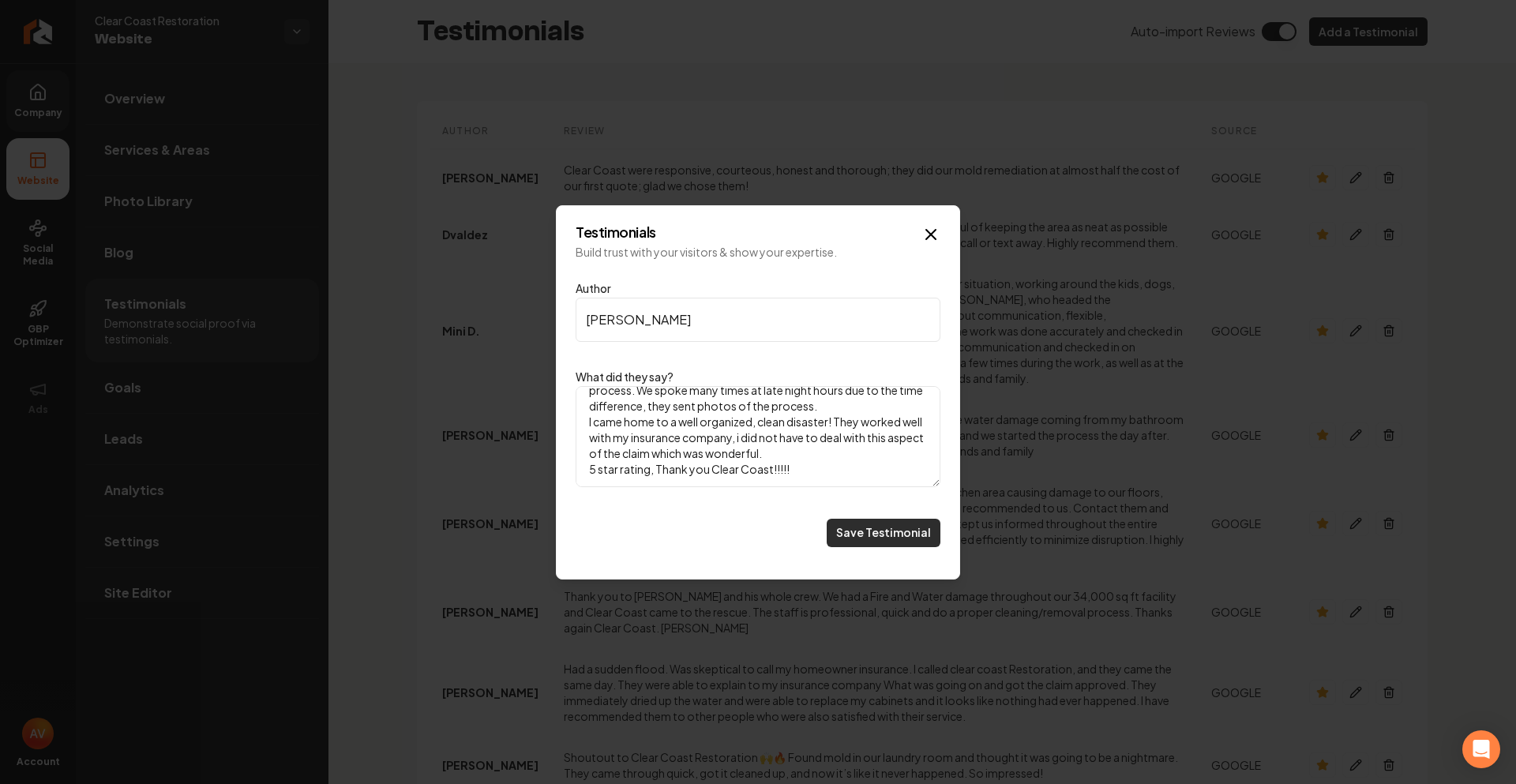
type textarea "This company is absolute GOLD!!! Integrity, professional, excellent communicato…"
click at [892, 530] on button "Save Testimonial" at bounding box center [883, 533] width 114 height 29
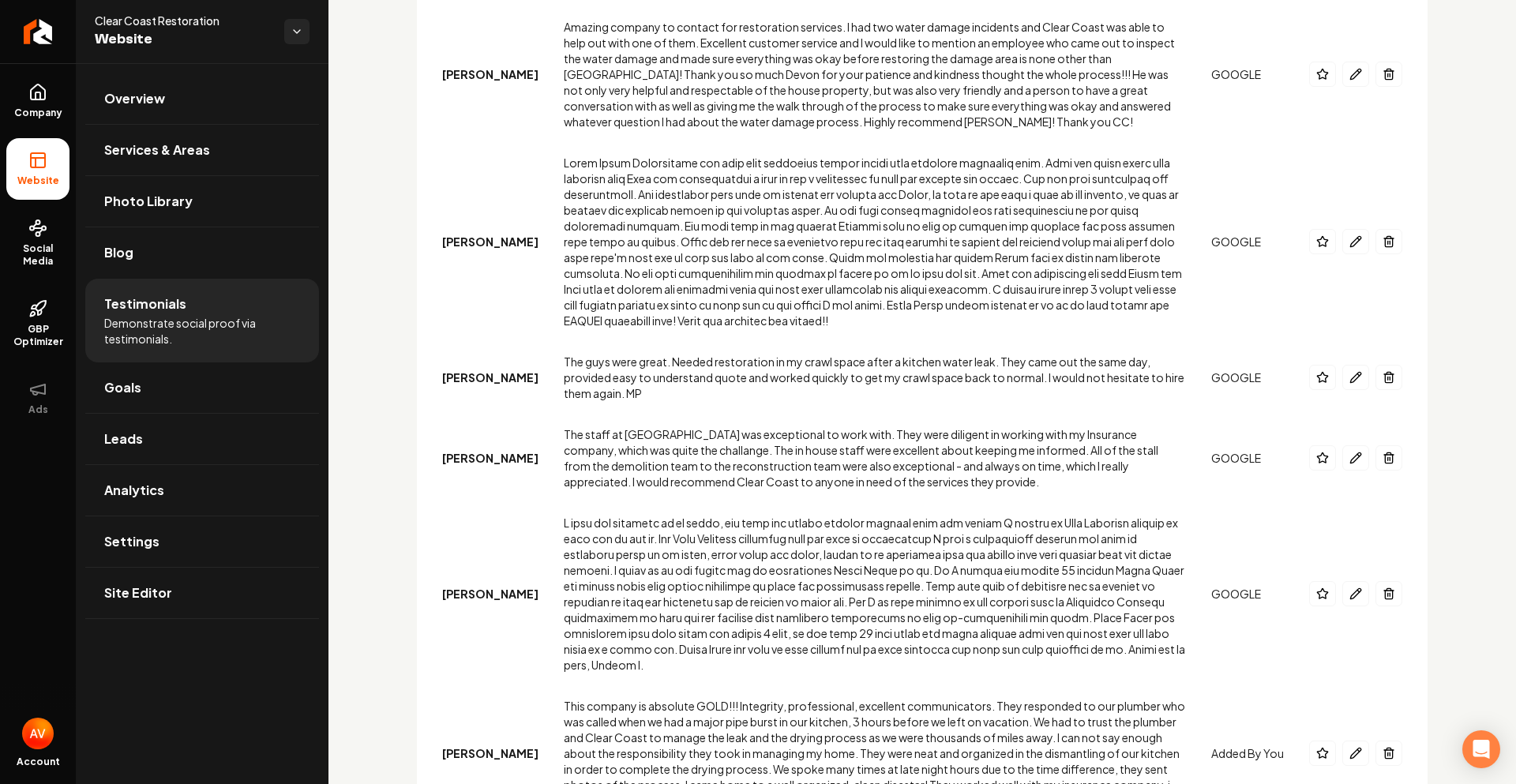
scroll to position [4340, 0]
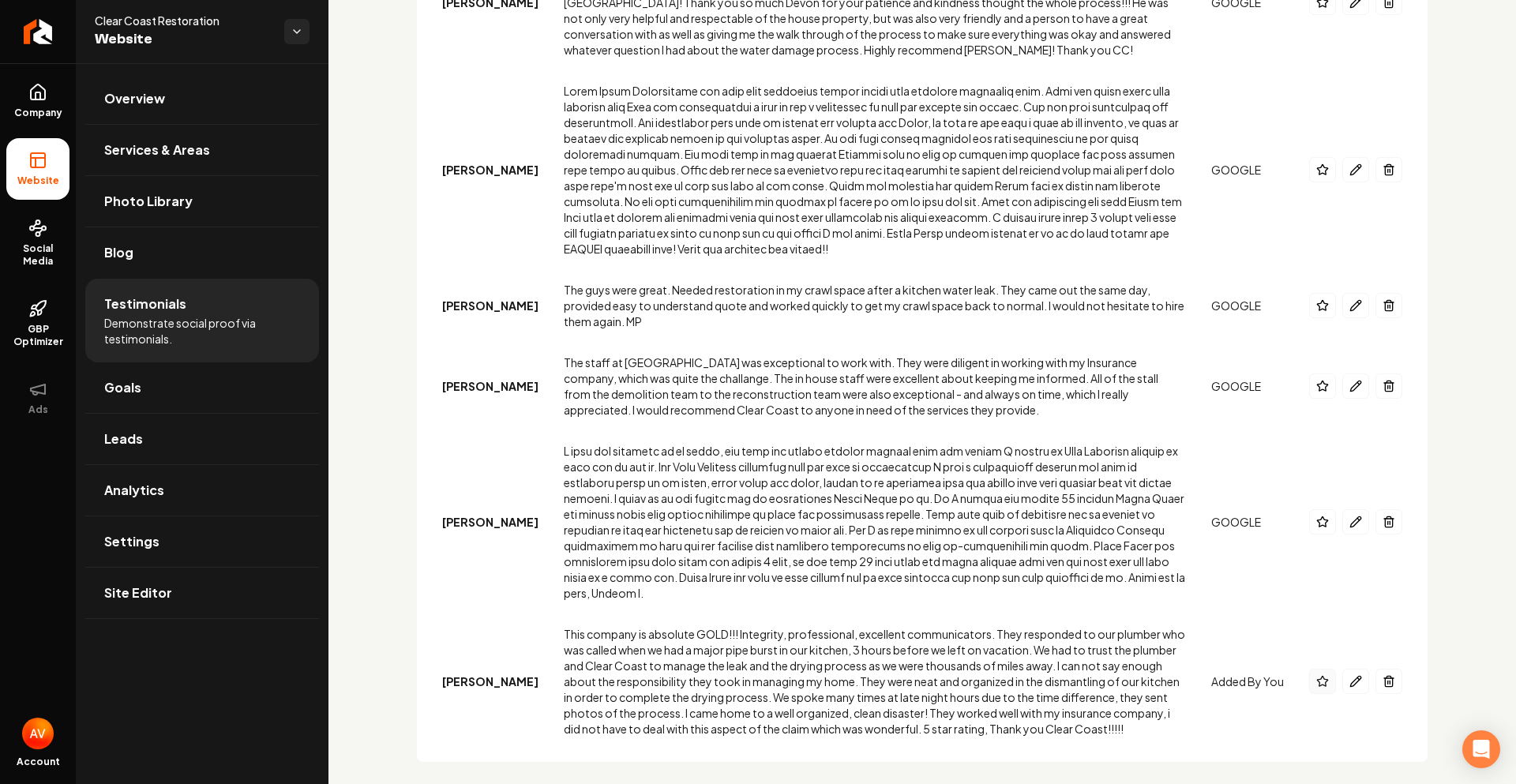
click at [1316, 676] on icon "Main content area" at bounding box center [1322, 682] width 13 height 13
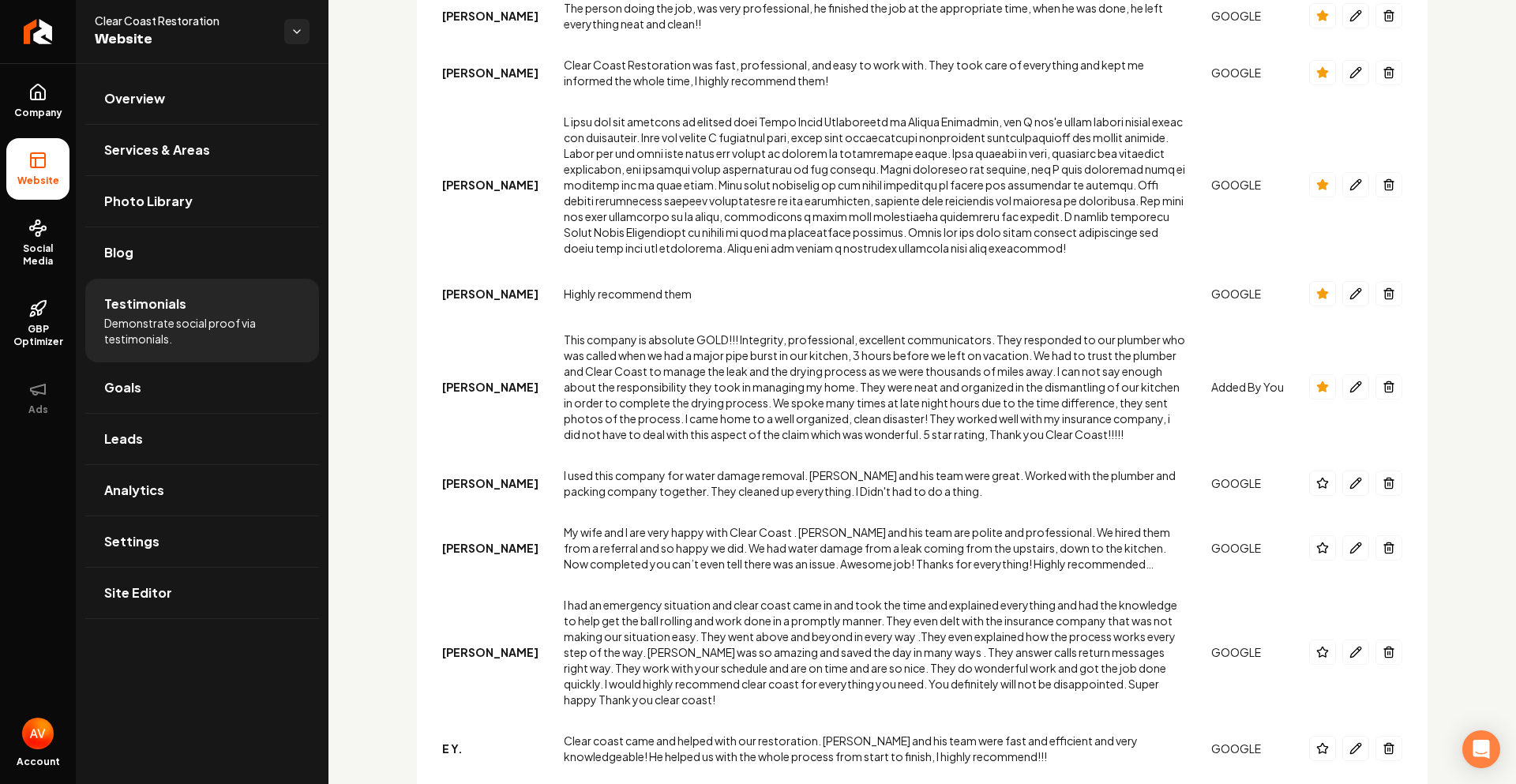
scroll to position [1658, 0]
click at [177, 607] on link "Site Editor" at bounding box center [202, 593] width 234 height 50
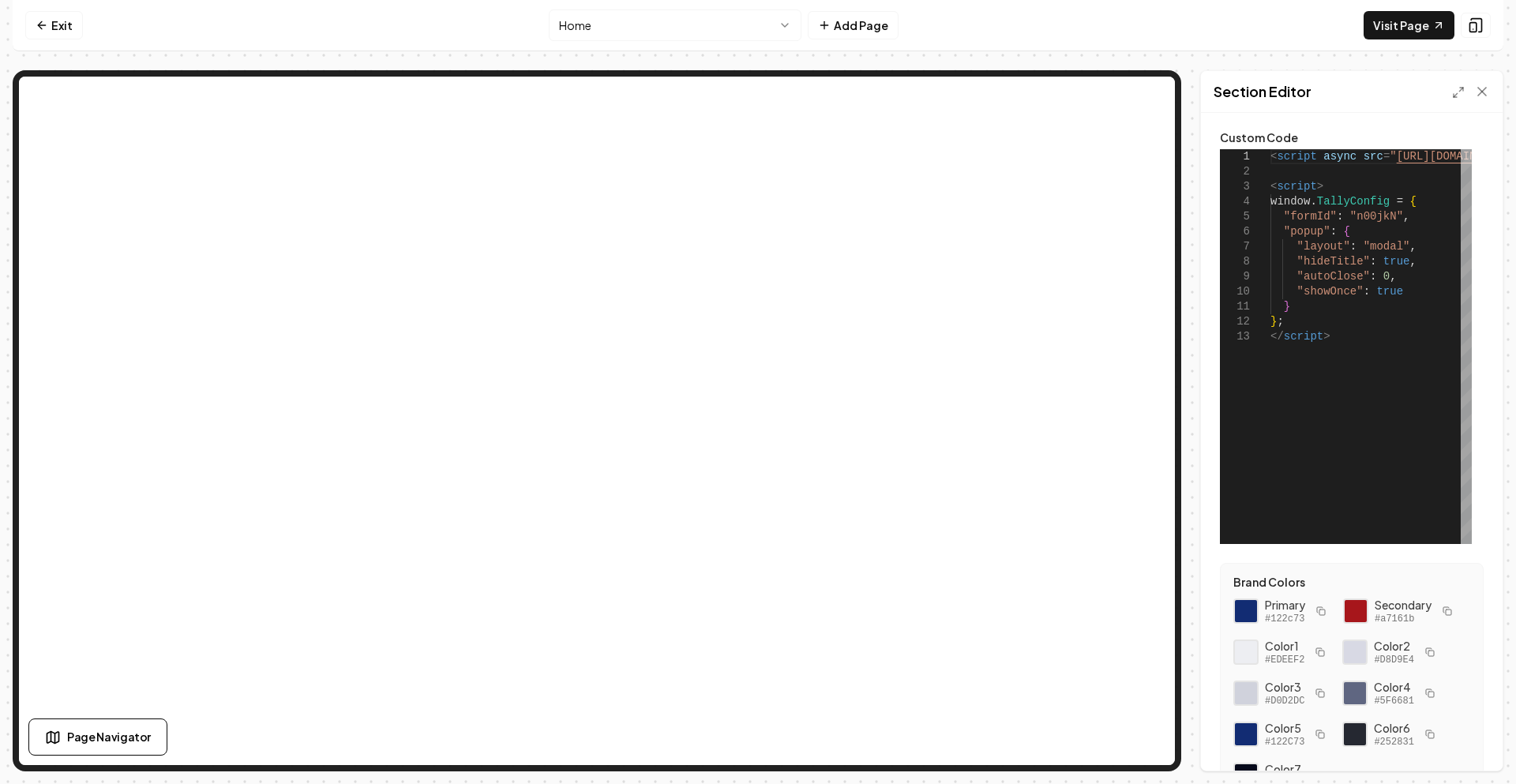
click at [702, 29] on html "**********" at bounding box center [758, 392] width 1516 height 784
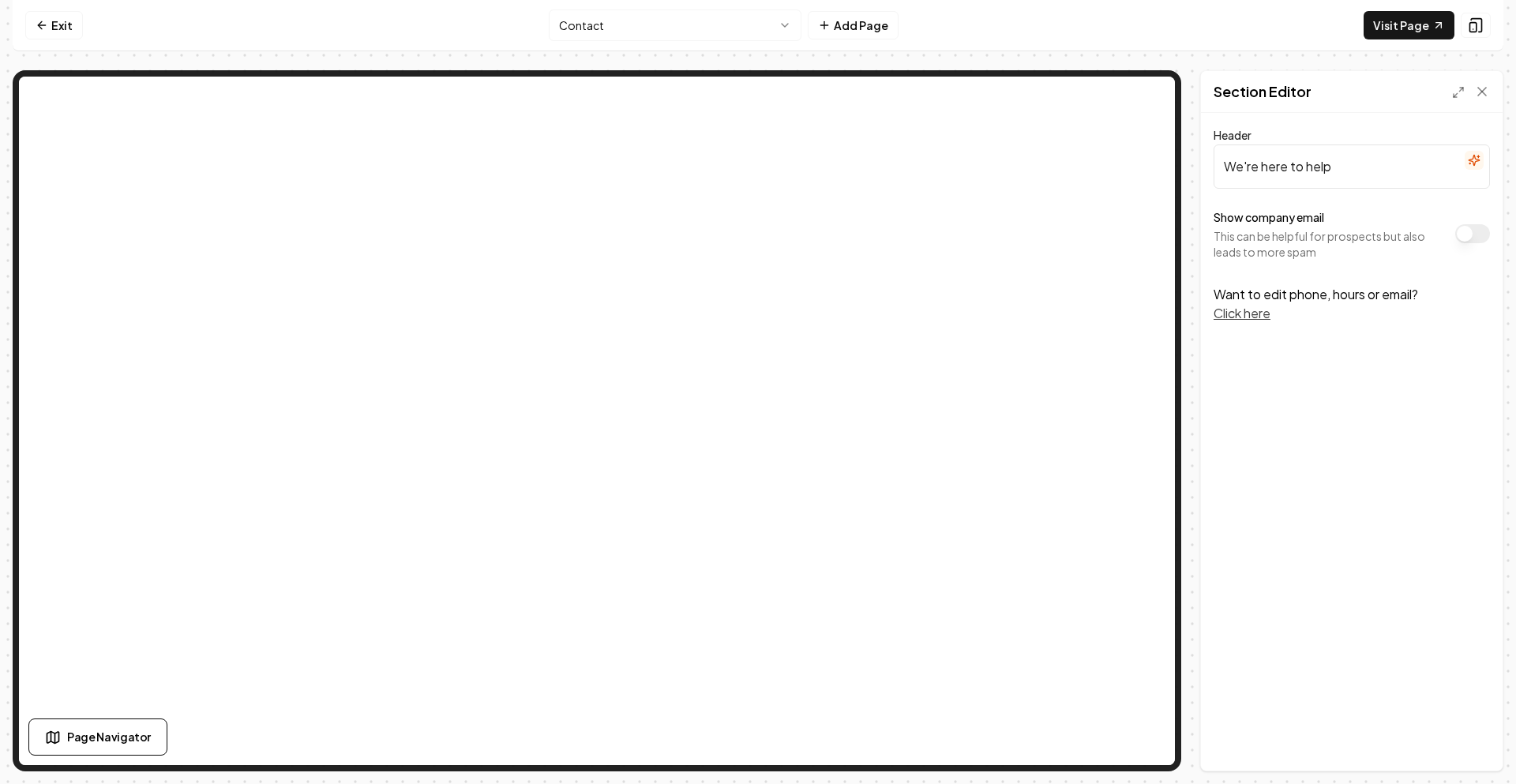
click at [1478, 245] on div "Show company email This can be helpful for prospects but also leads to more spam" at bounding box center [1352, 234] width 277 height 52
click at [1473, 237] on button "Show company email" at bounding box center [1473, 233] width 35 height 19
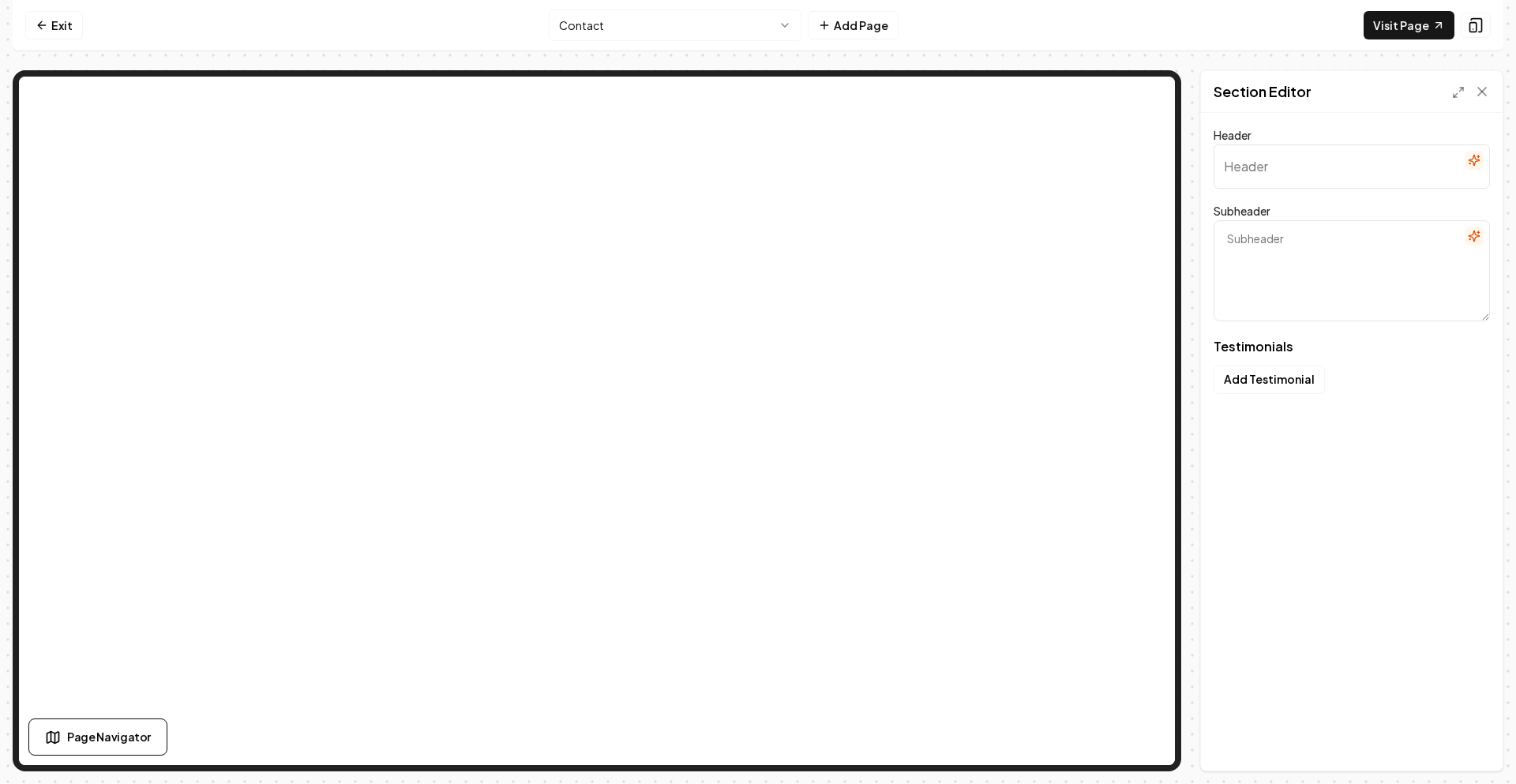
type input "Trusted by people like you"
type textarea "Hear their experiences in their own words"
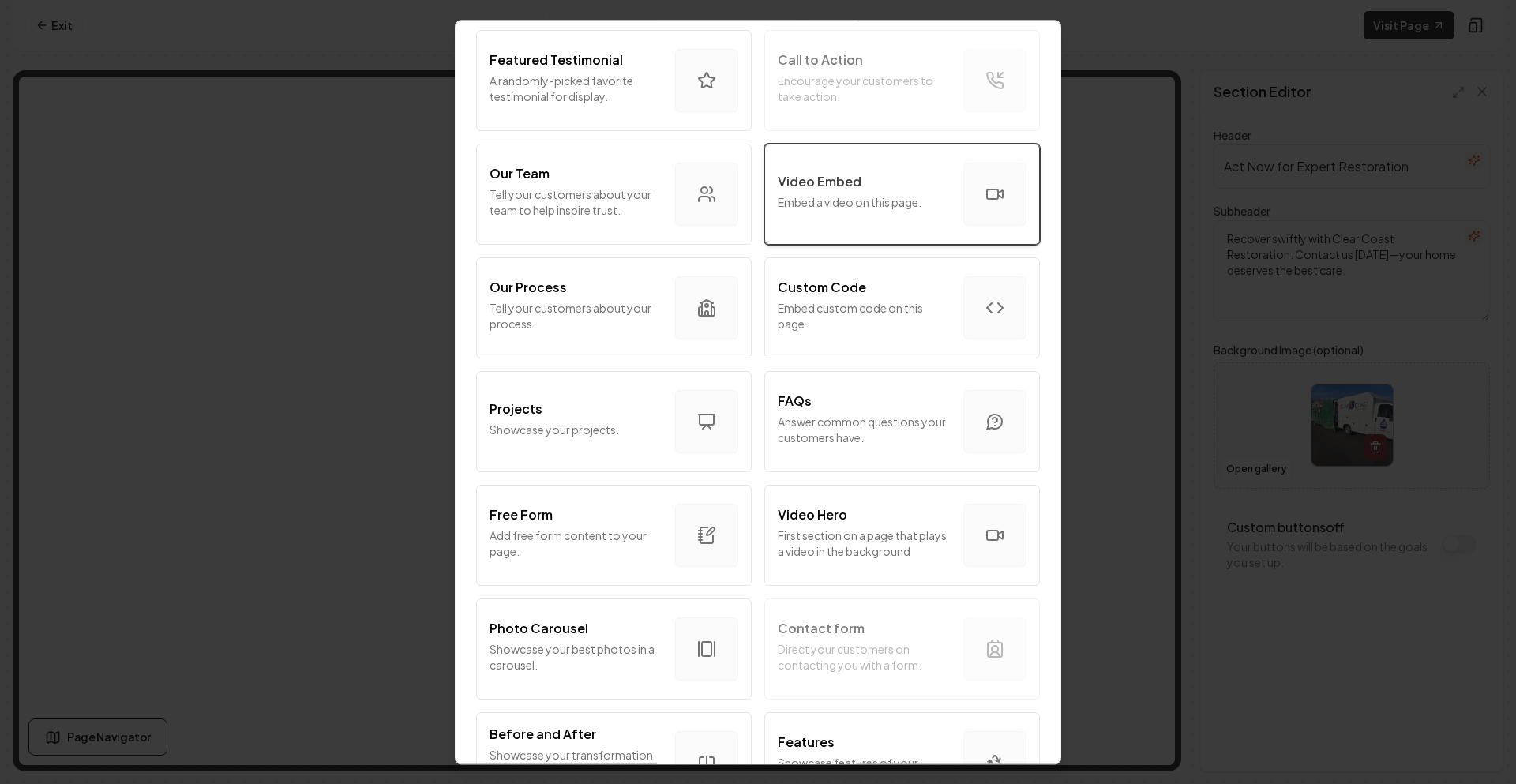
scroll to position [553, 0]
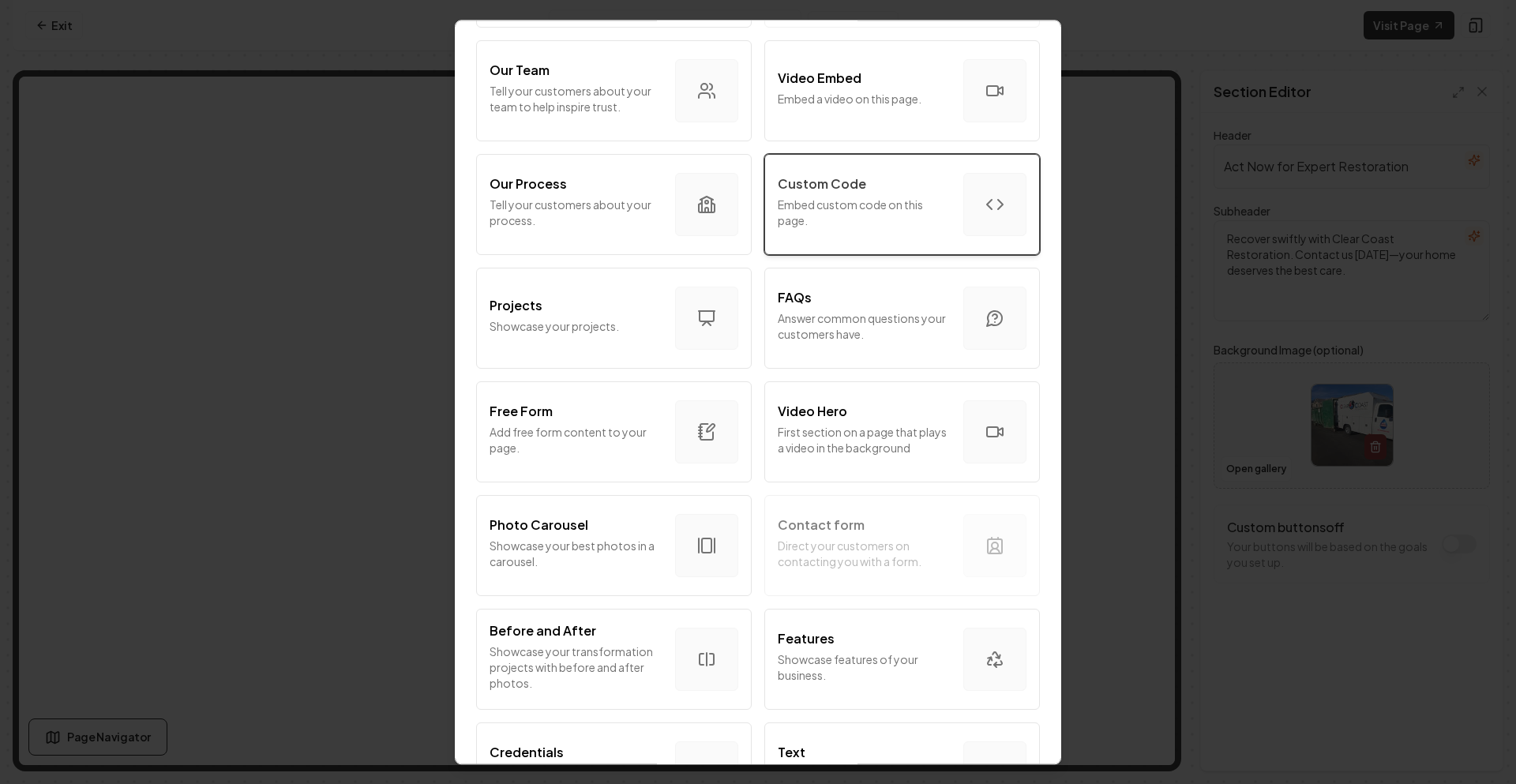
click at [860, 220] on p "Embed custom code on this page." at bounding box center [864, 211] width 173 height 31
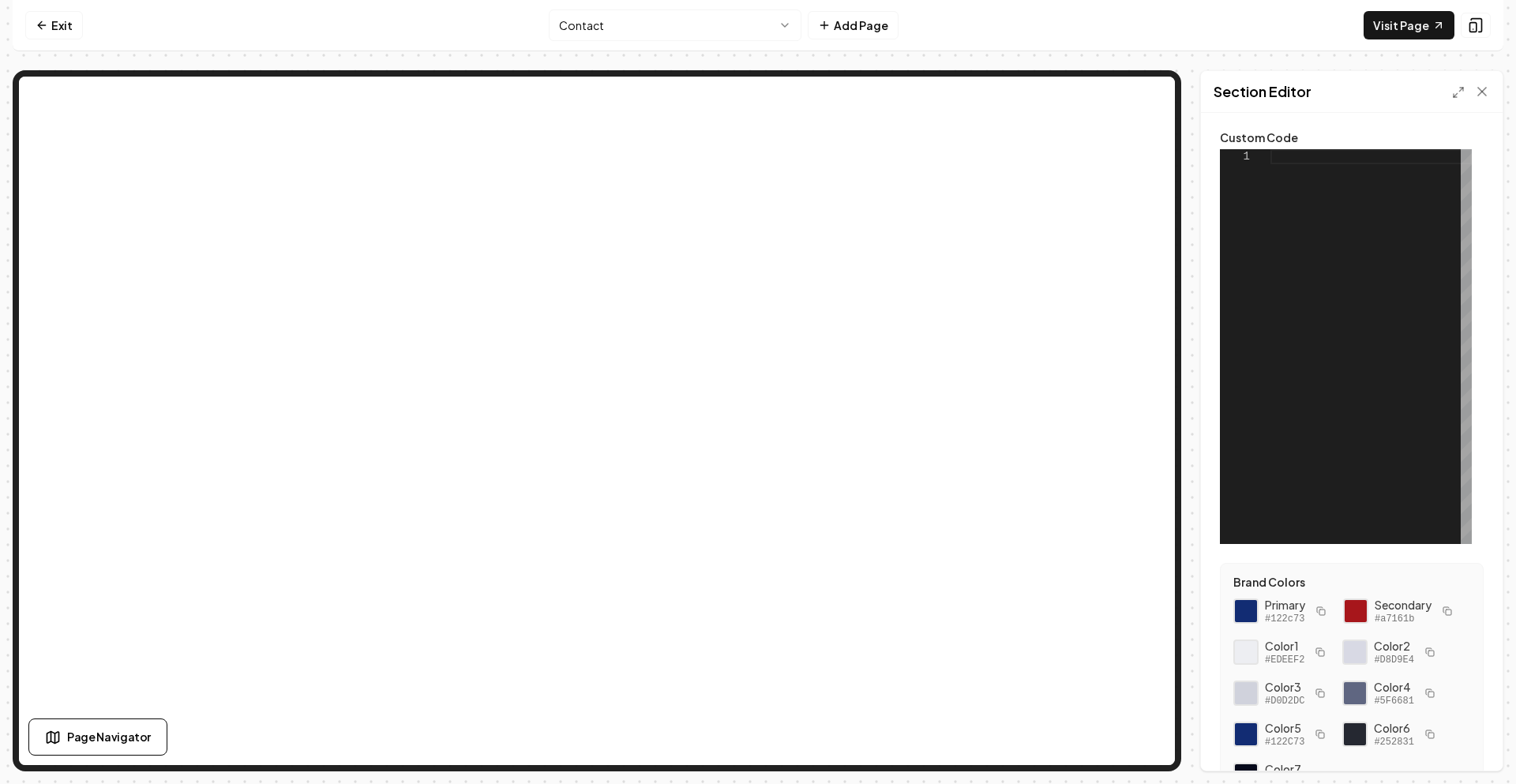
click at [1334, 223] on div at bounding box center [1371, 347] width 202 height 395
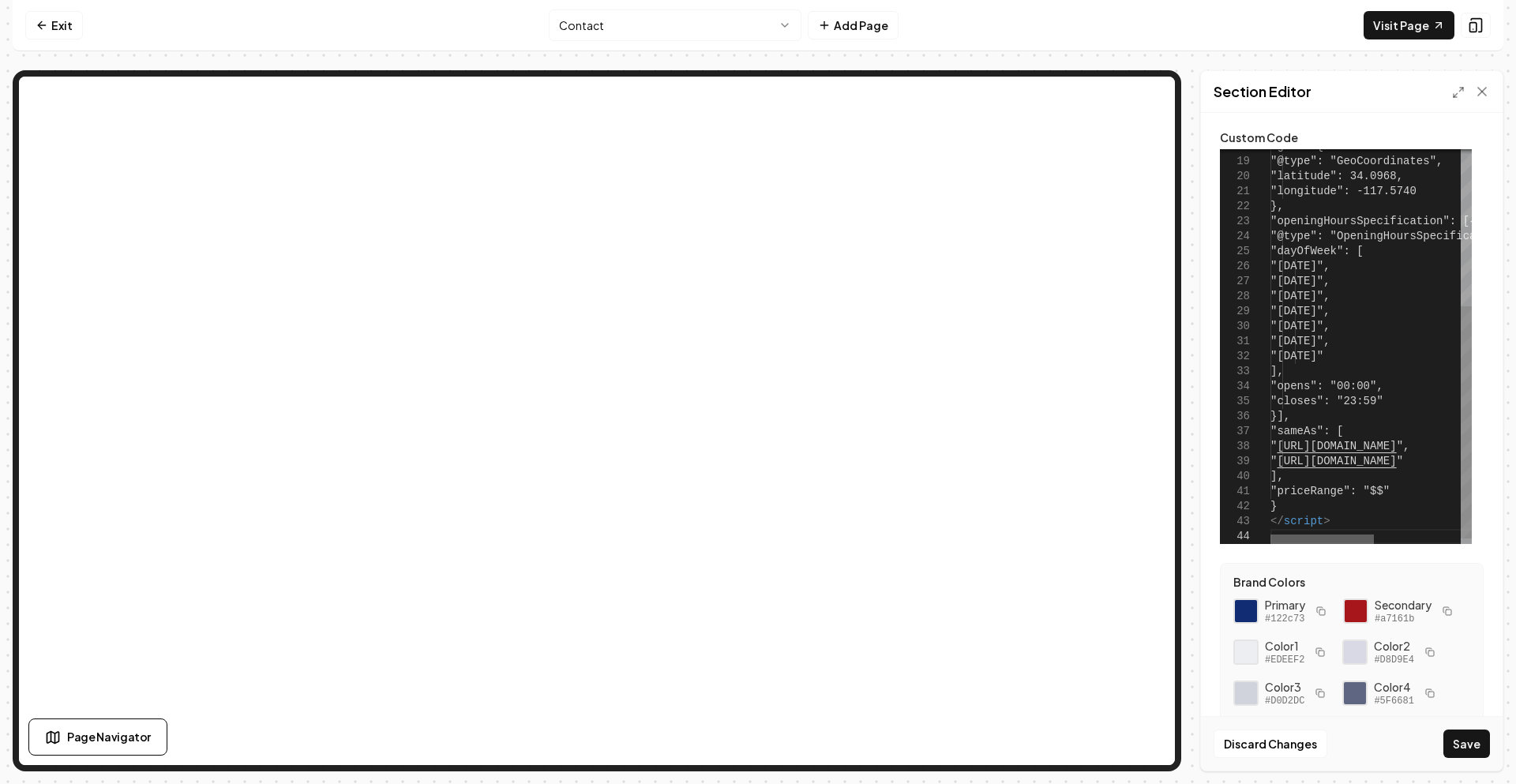
click at [1271, 544] on div at bounding box center [1322, 539] width 103 height 10
click at [1476, 745] on button "Save" at bounding box center [1467, 744] width 47 height 29
type textarea "**********"
click at [1319, 535] on div at bounding box center [1322, 539] width 103 height 10
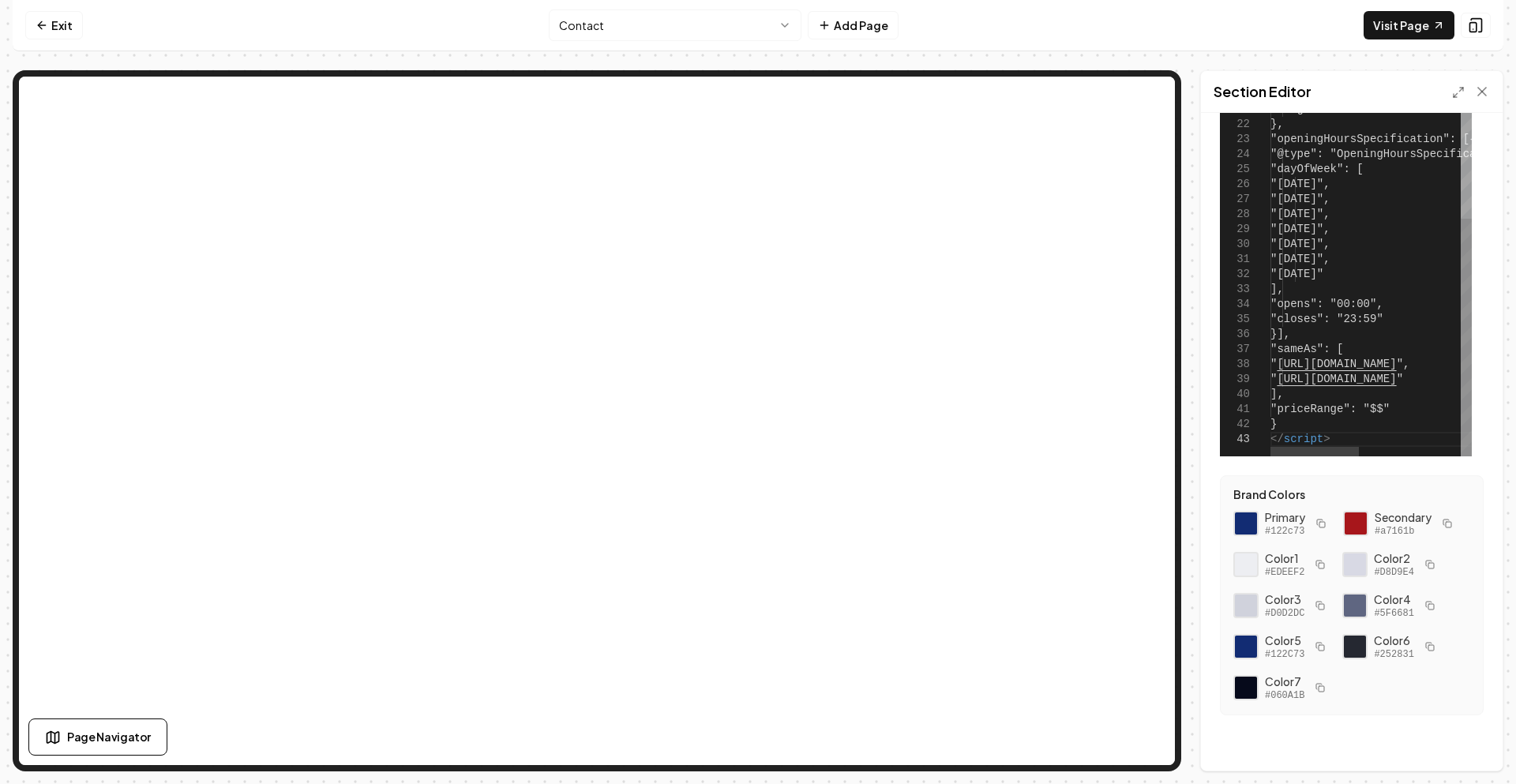
scroll to position [90, 0]
click at [740, 13] on html "**********" at bounding box center [758, 392] width 1516 height 784
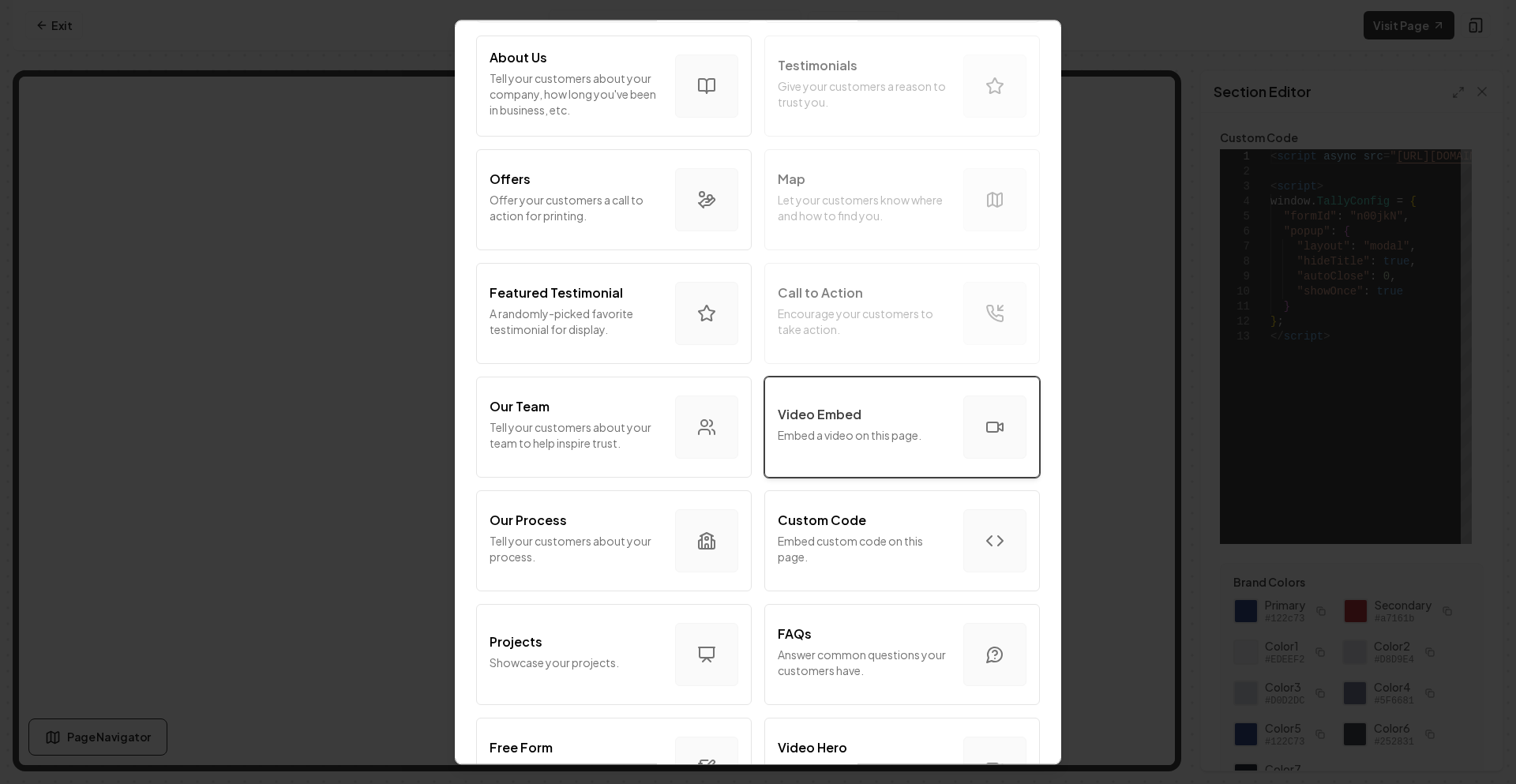
scroll to position [237, 0]
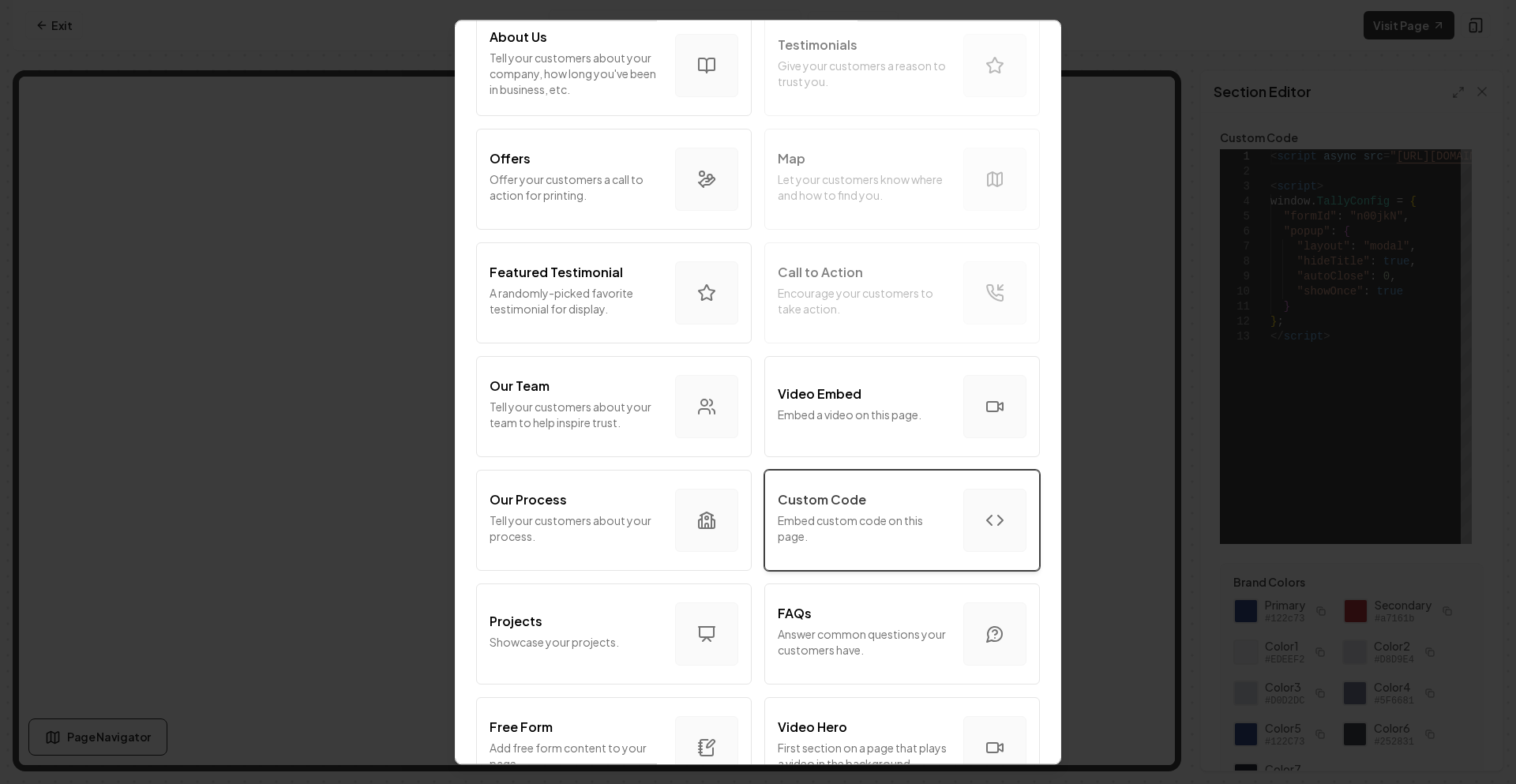
click at [816, 563] on button "Custom Code Embed custom code on this page." at bounding box center [902, 520] width 276 height 101
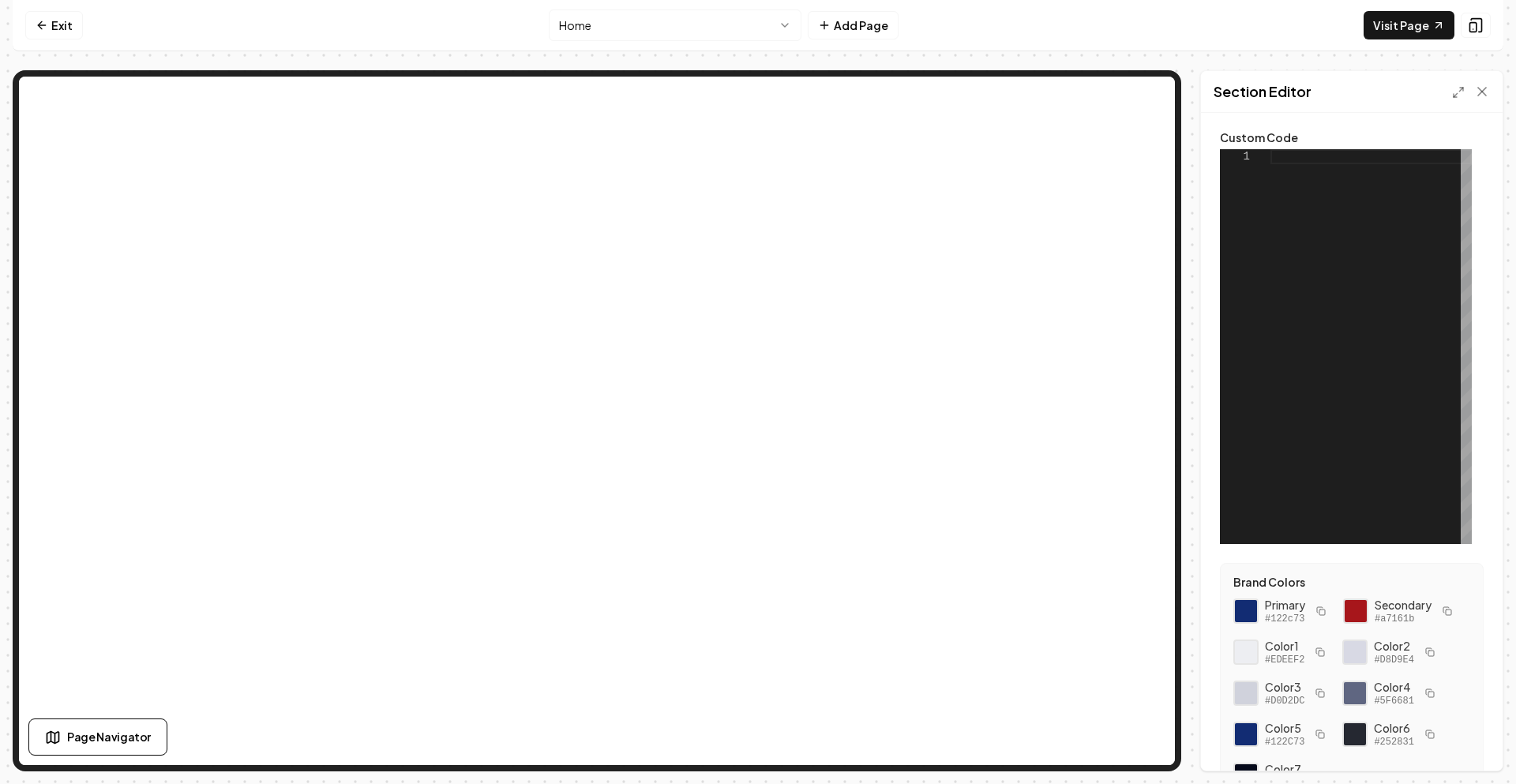
click at [1282, 176] on div at bounding box center [1371, 347] width 202 height 395
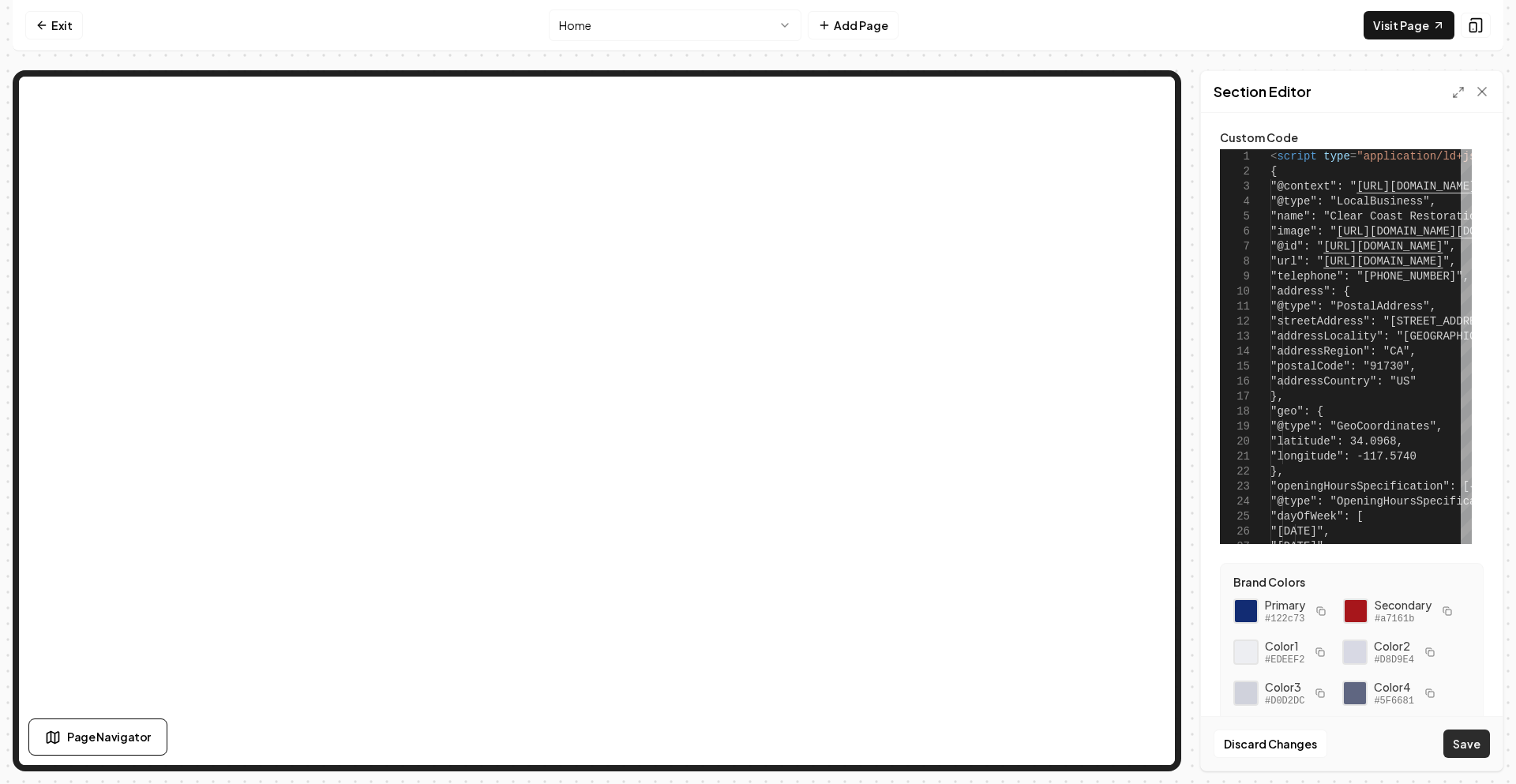
click at [1468, 745] on button "Save" at bounding box center [1467, 744] width 47 height 29
type textarea "**********"
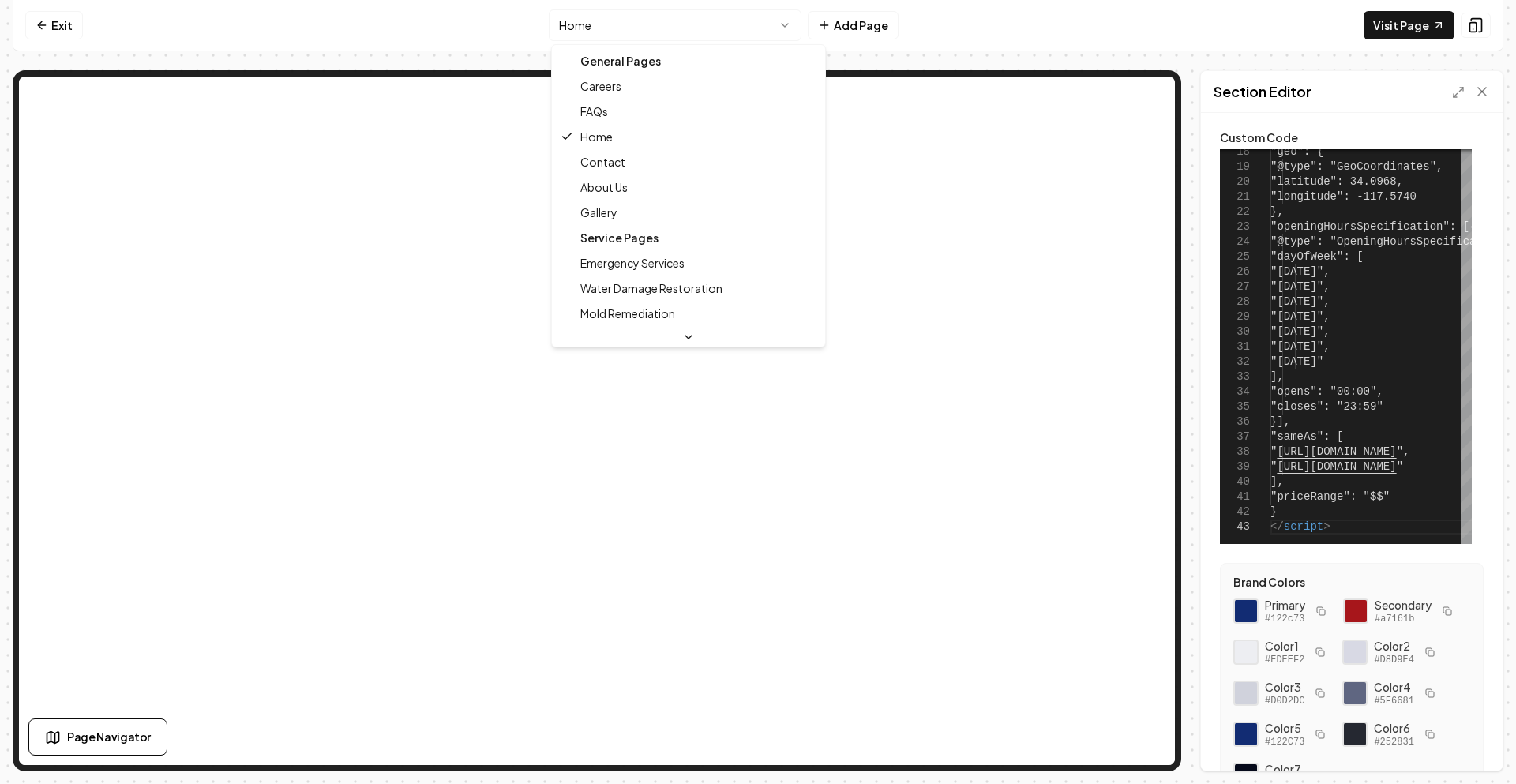
click at [669, 26] on html "**********" at bounding box center [758, 392] width 1516 height 784
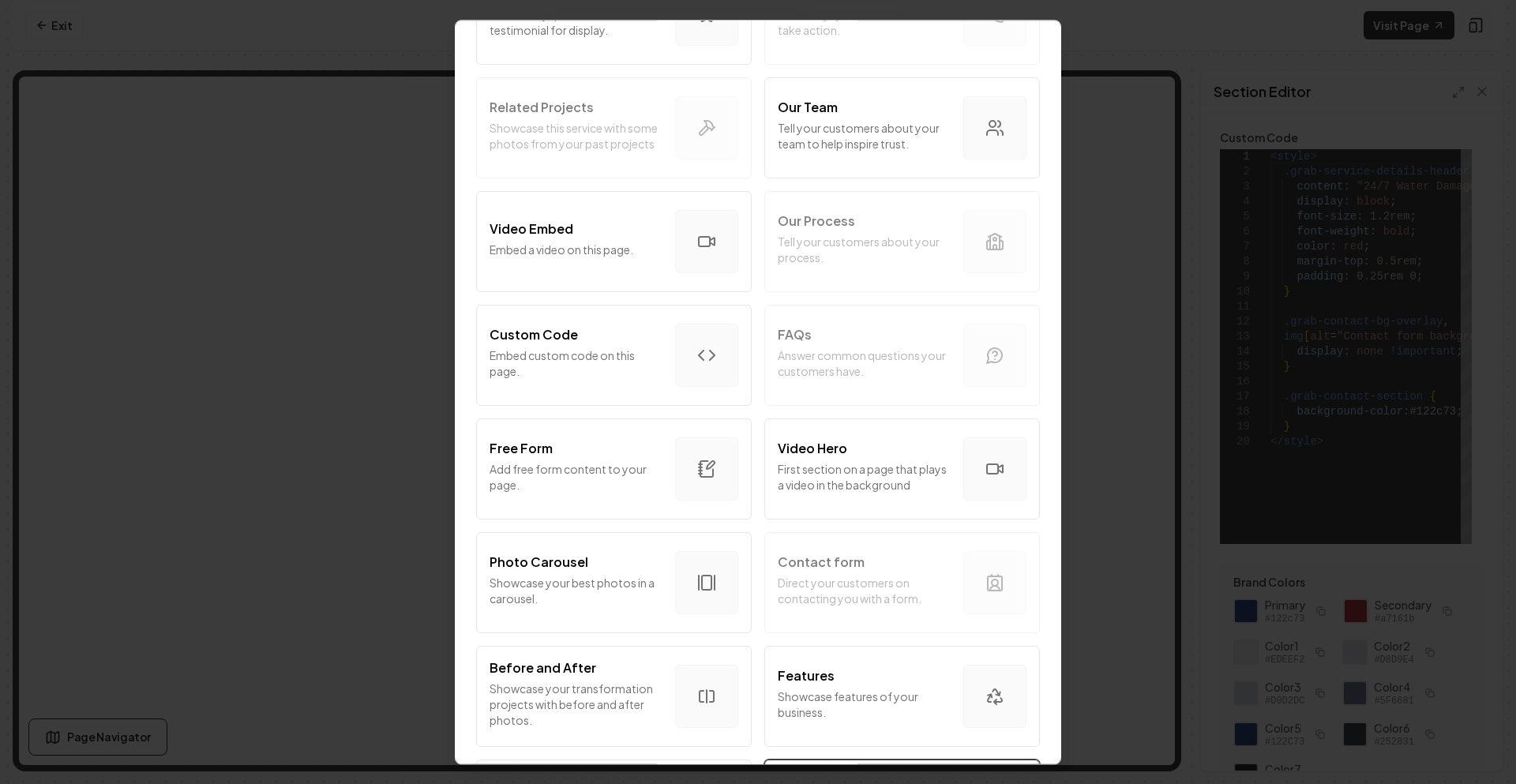
scroll to position [429, 0]
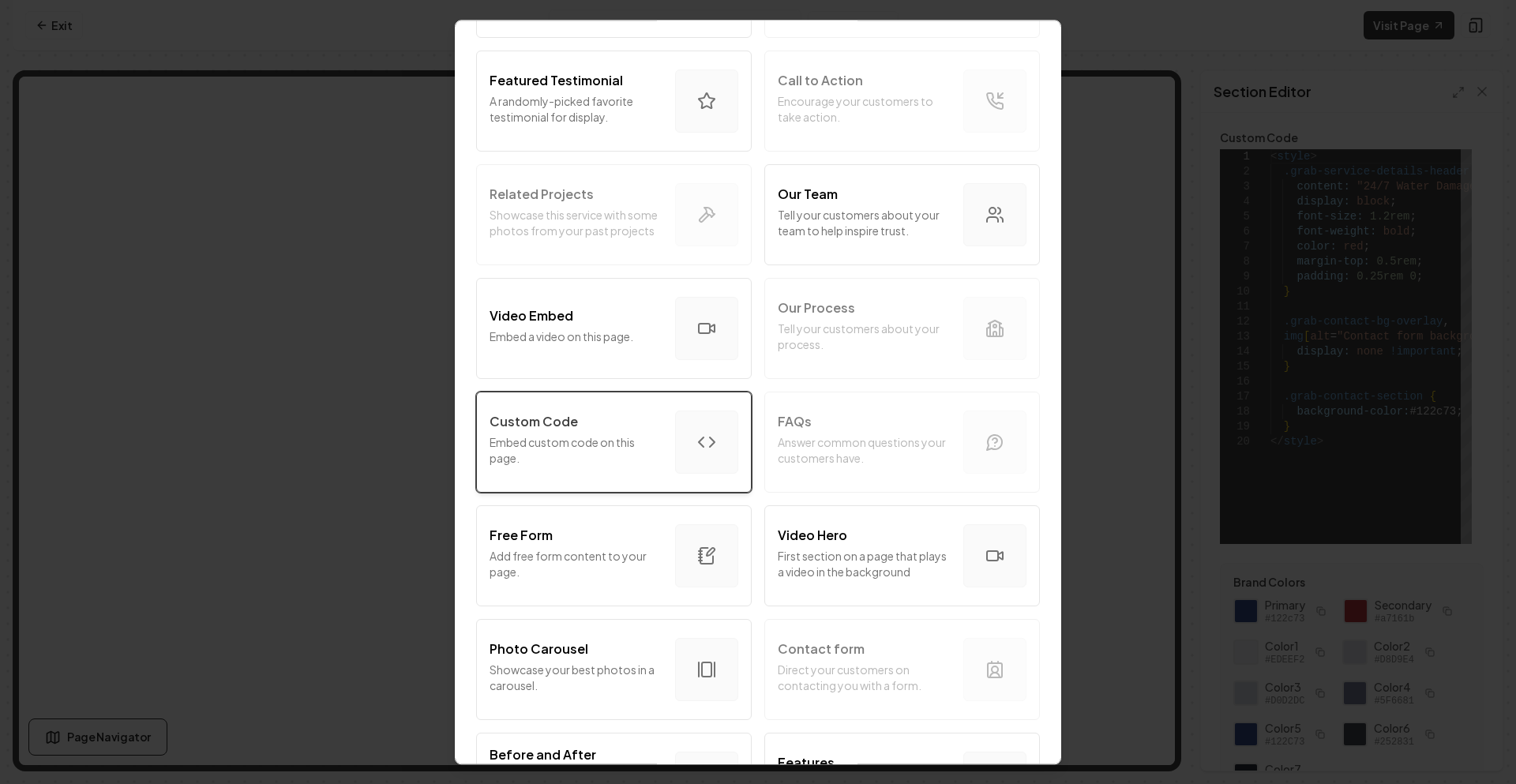
click at [638, 470] on div "Custom Code Embed custom code on this page." at bounding box center [576, 442] width 173 height 60
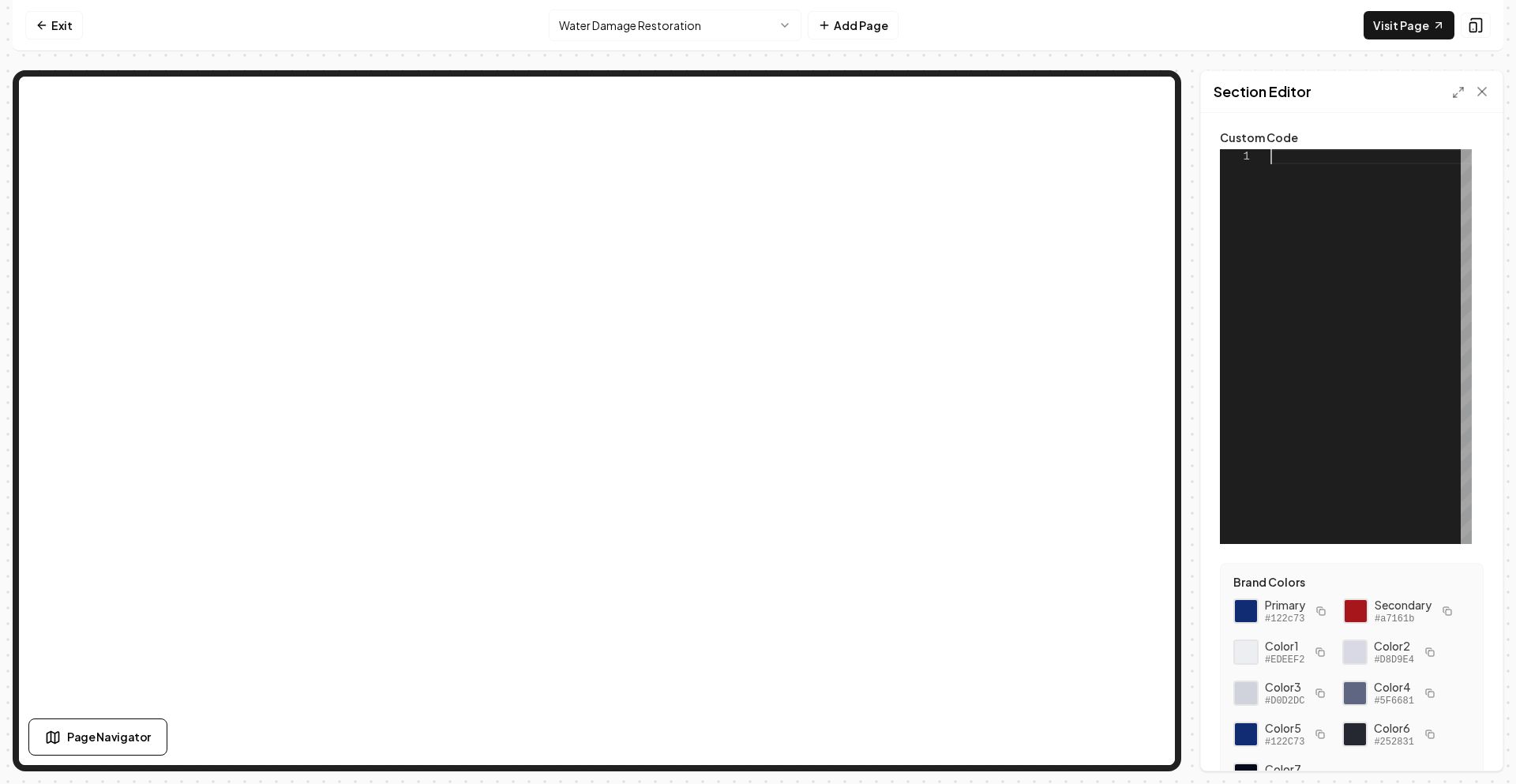
click at [1304, 169] on div at bounding box center [1371, 347] width 202 height 395
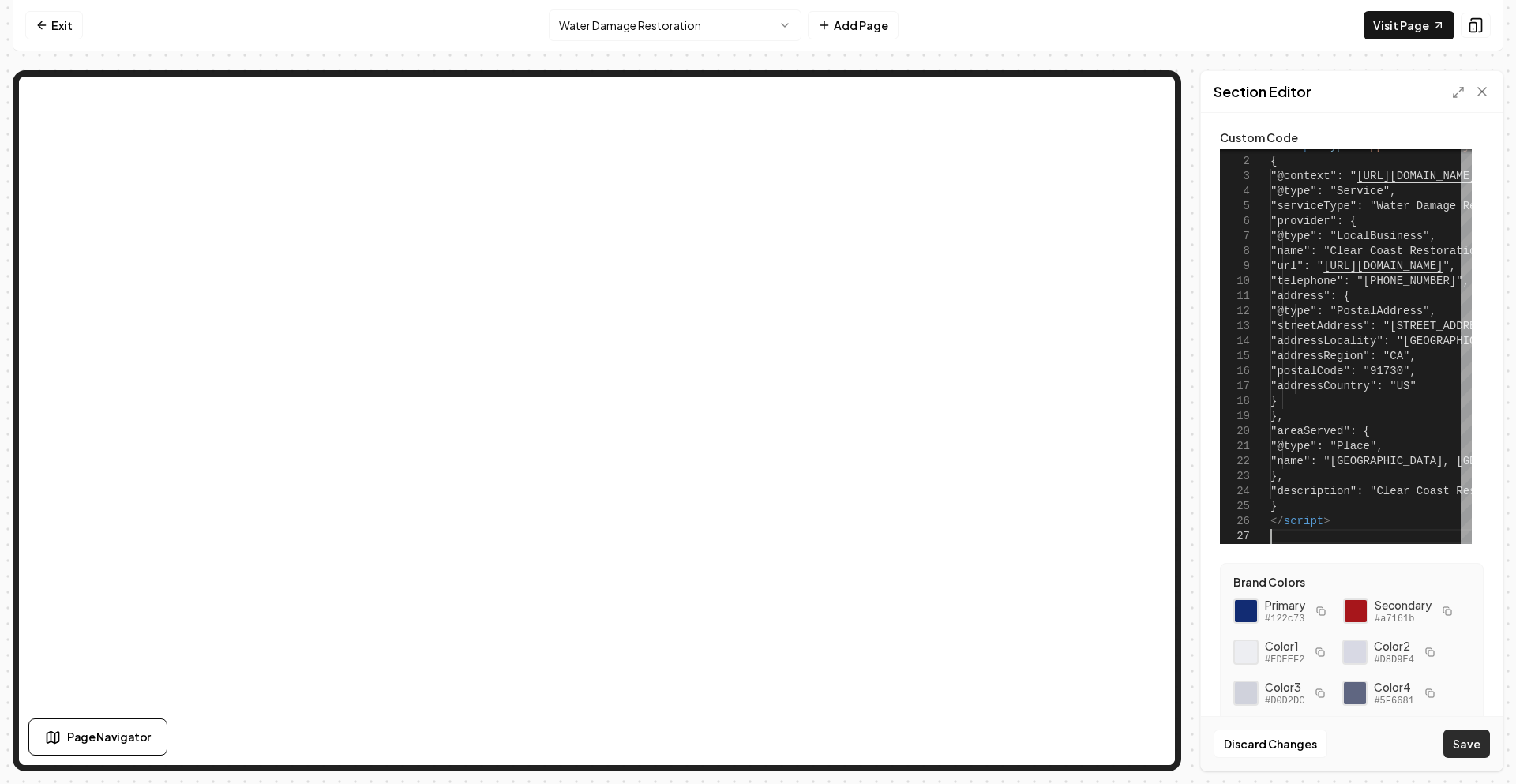
click at [1475, 748] on button "Save" at bounding box center [1467, 744] width 47 height 29
type textarea "**********"
click at [700, 32] on html "Computer Required This feature is only available on a computer. Please switch t…" at bounding box center [758, 392] width 1516 height 784
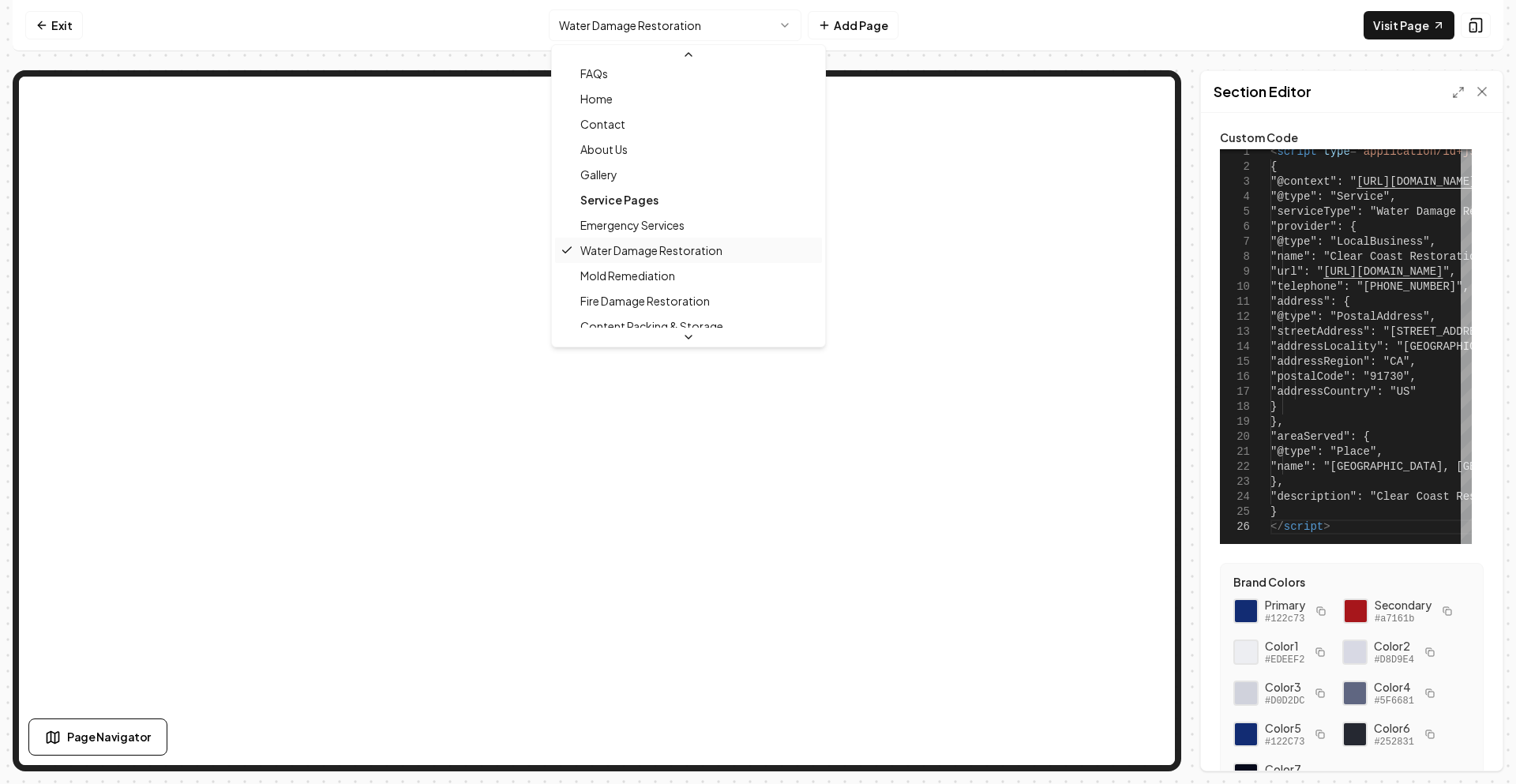
scroll to position [79, 0]
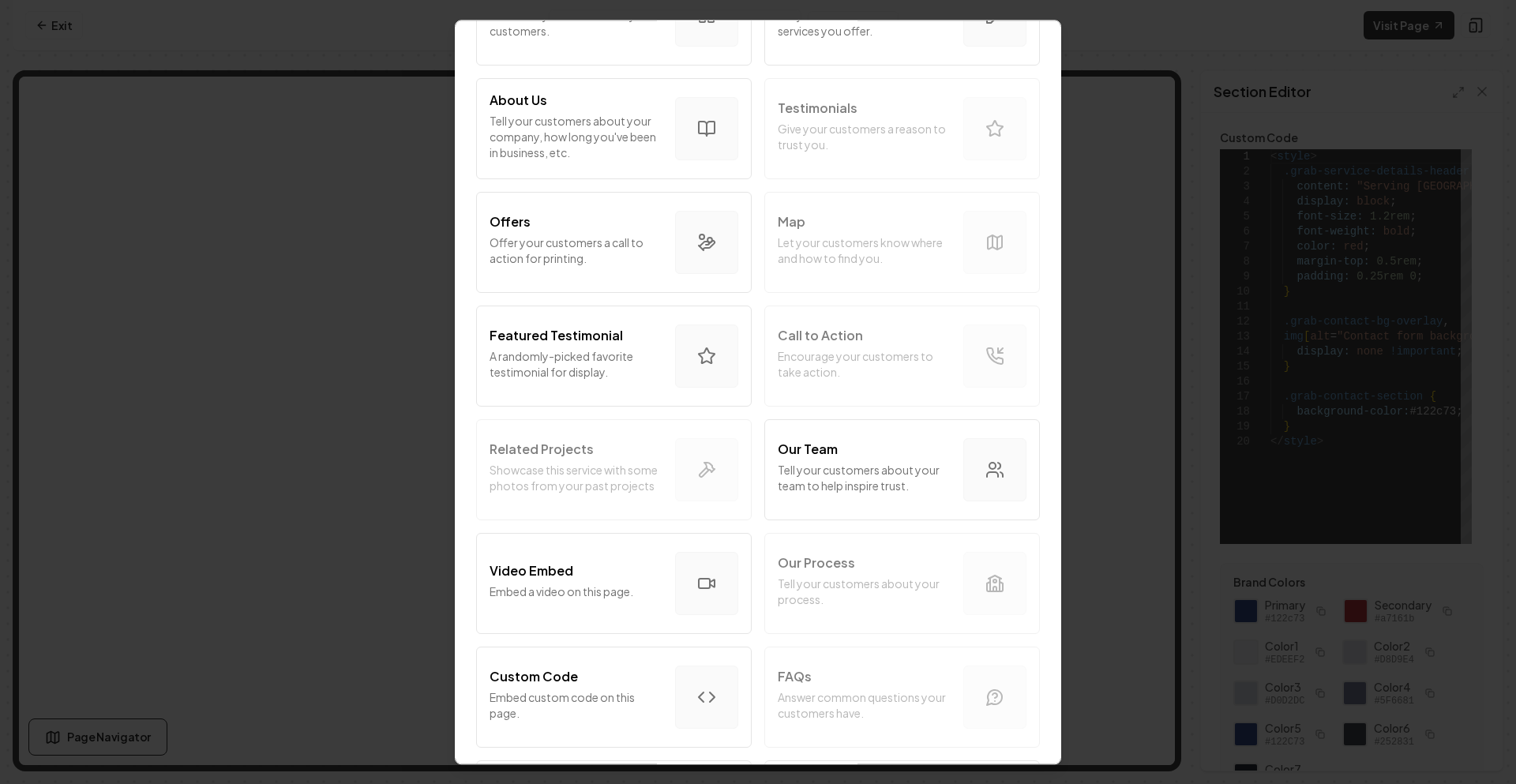
scroll to position [316, 0]
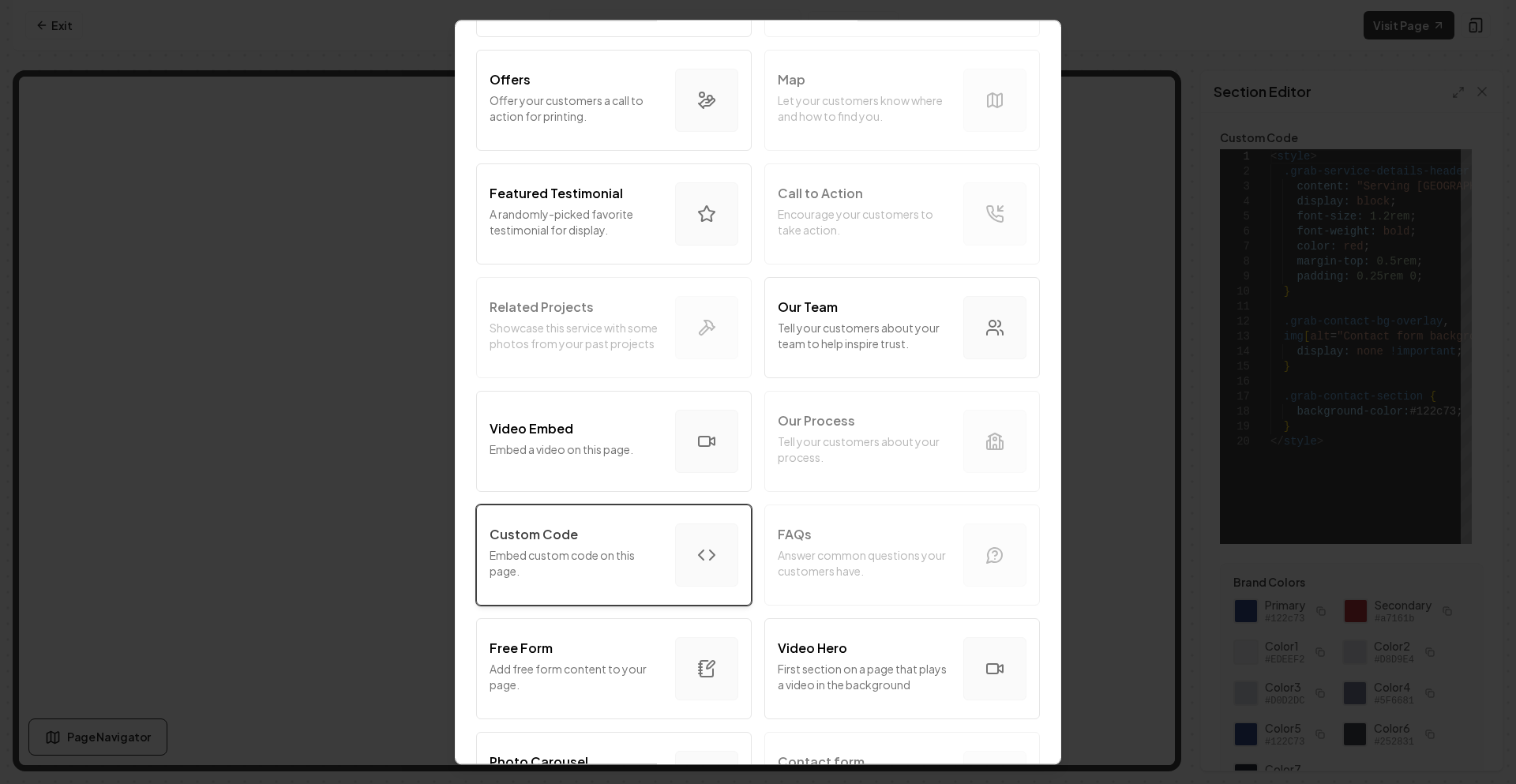
click at [598, 553] on p "Embed custom code on this page." at bounding box center [576, 563] width 173 height 31
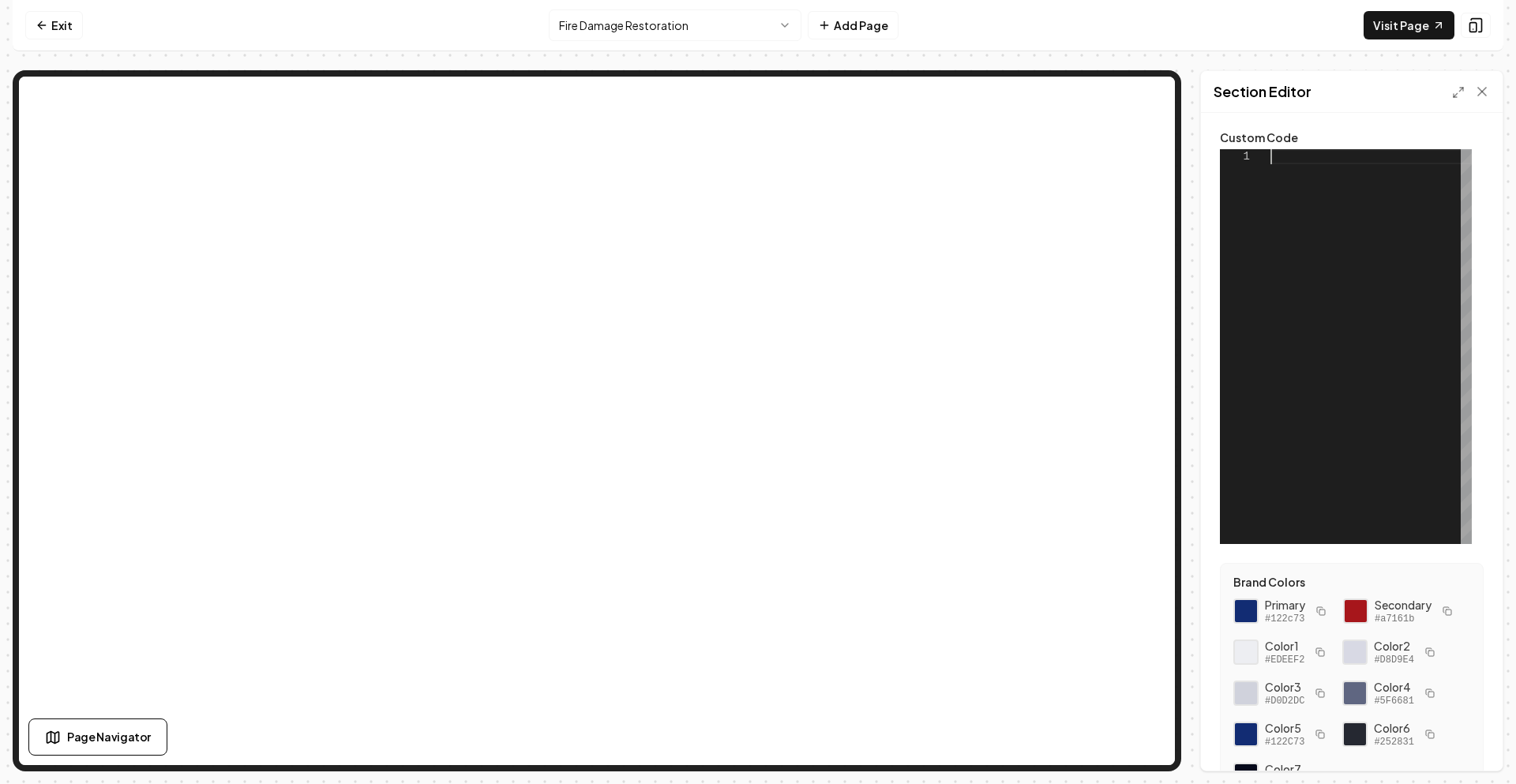
click at [1342, 200] on div at bounding box center [1371, 347] width 202 height 395
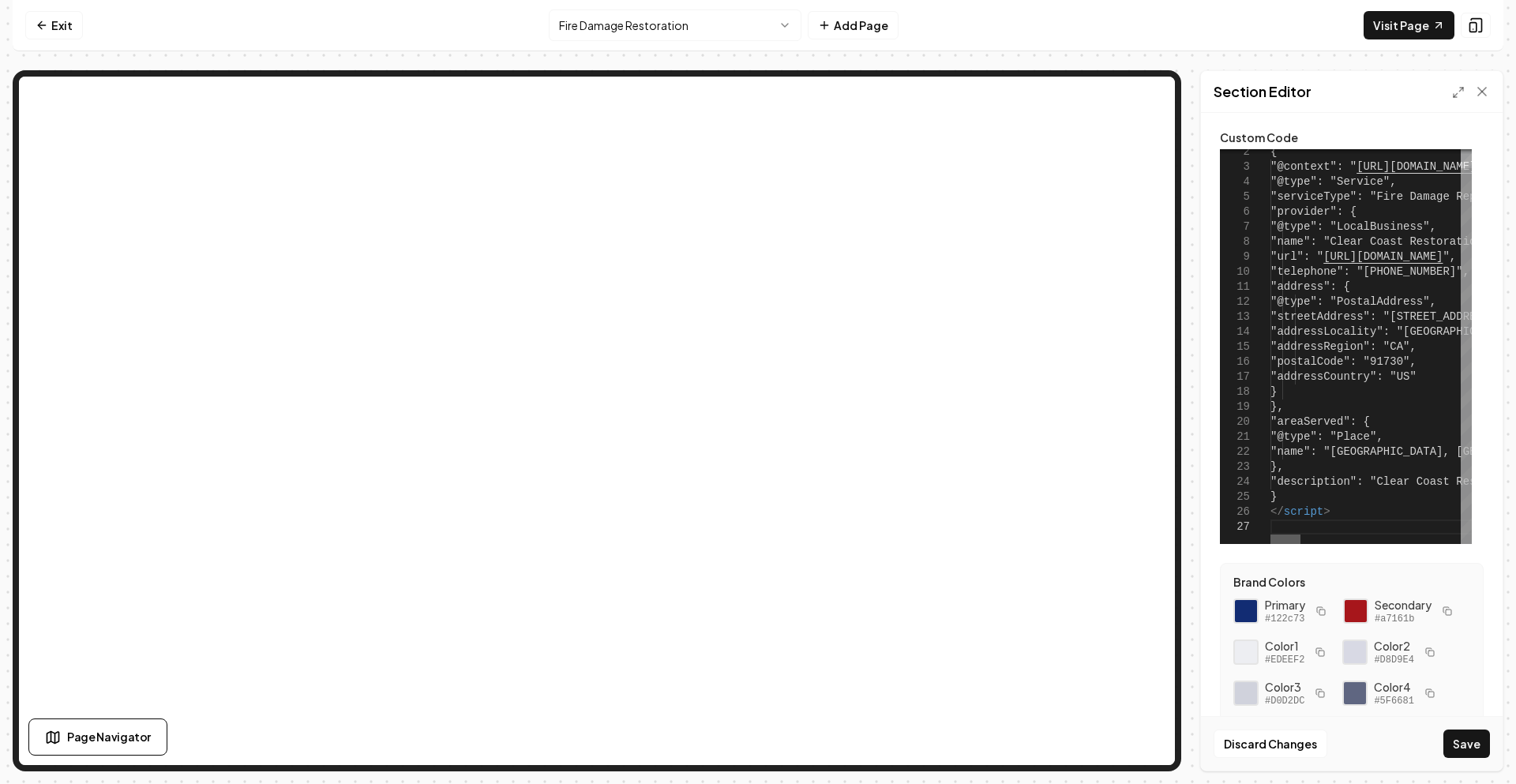
click at [1271, 535] on div at bounding box center [1285, 539] width 30 height 10
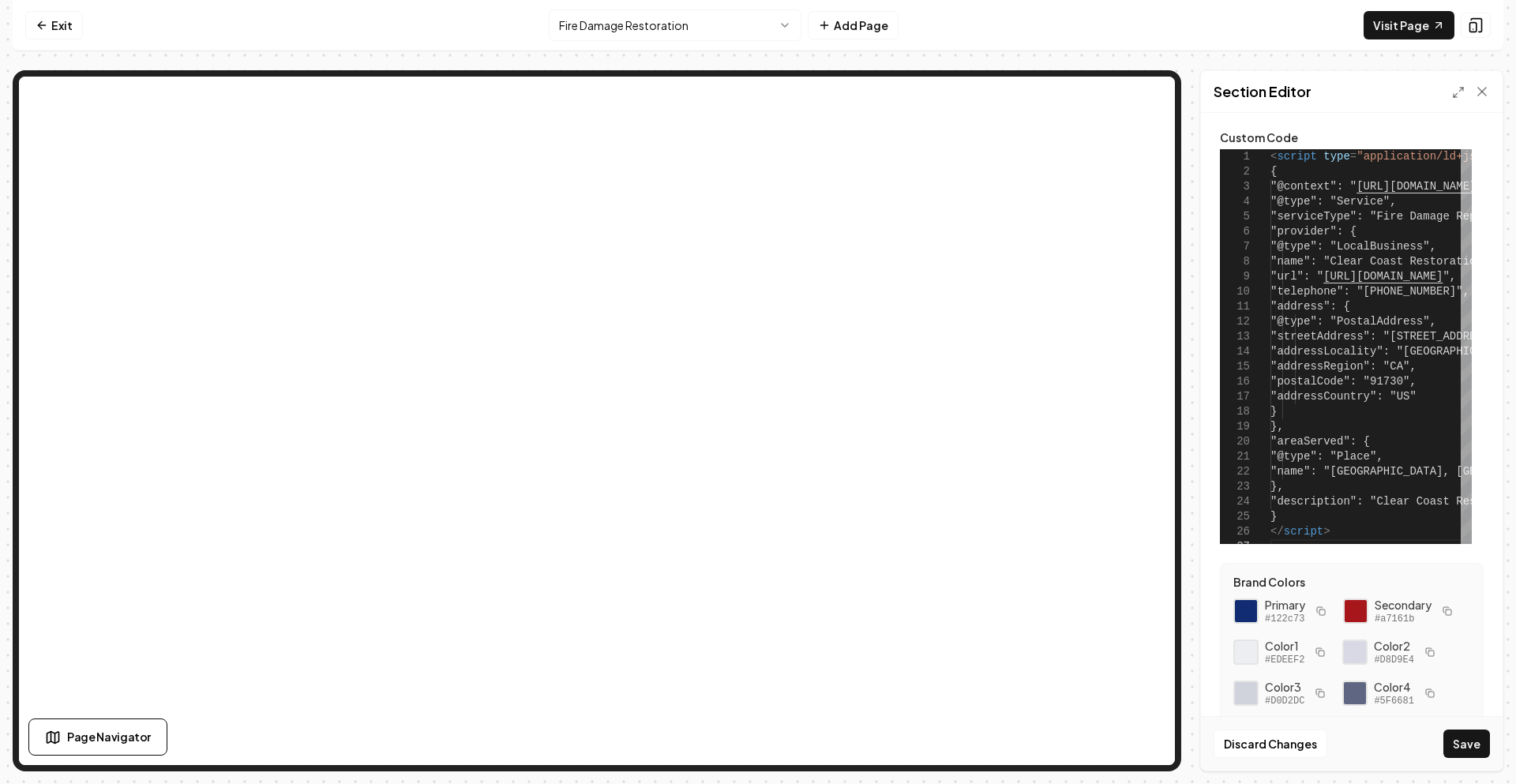
click at [1462, 745] on button "Save" at bounding box center [1467, 744] width 47 height 29
type textarea "**********"
click at [711, 32] on html "Computer Required This feature is only available on a computer. Please switch t…" at bounding box center [758, 392] width 1516 height 784
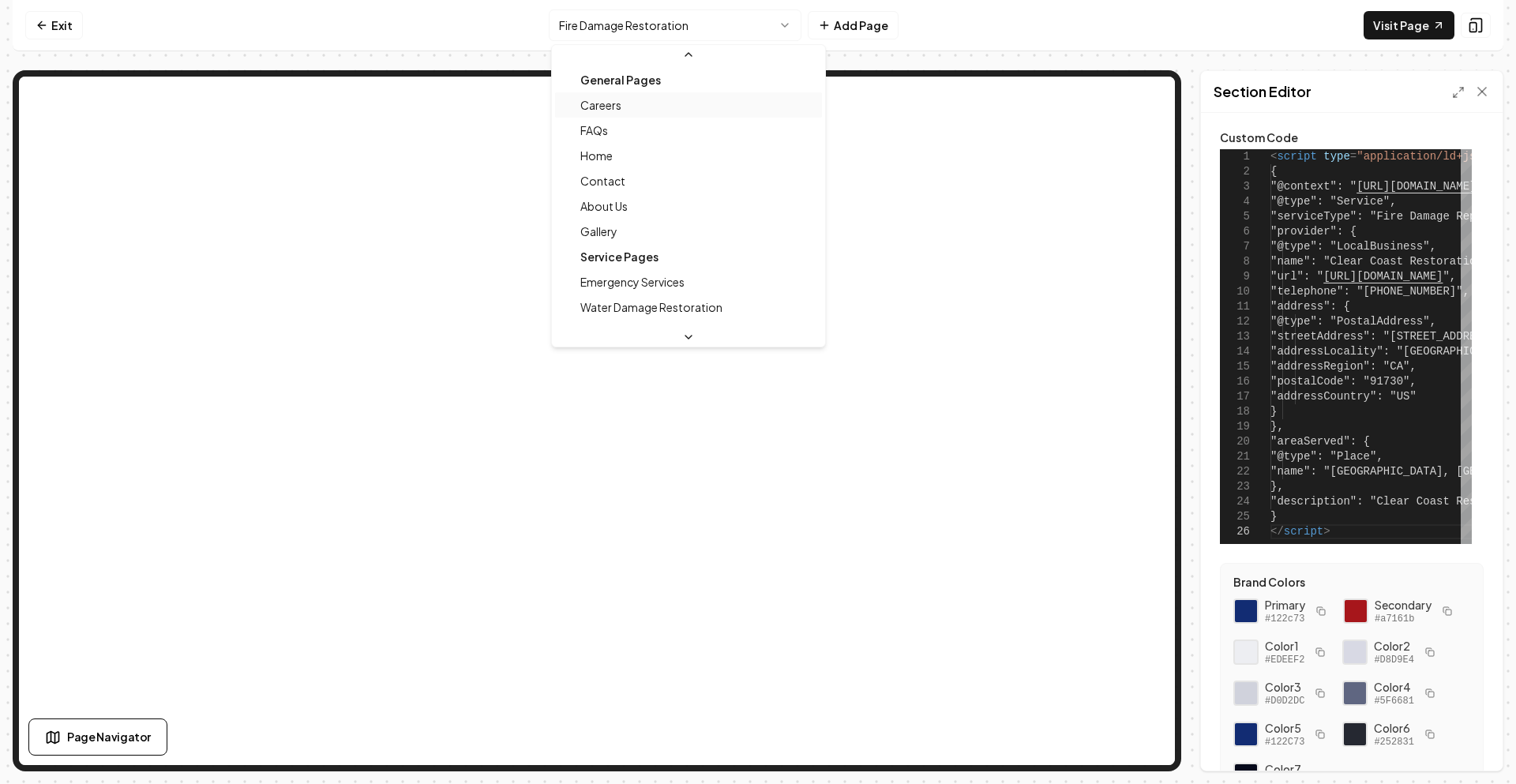
scroll to position [17, 0]
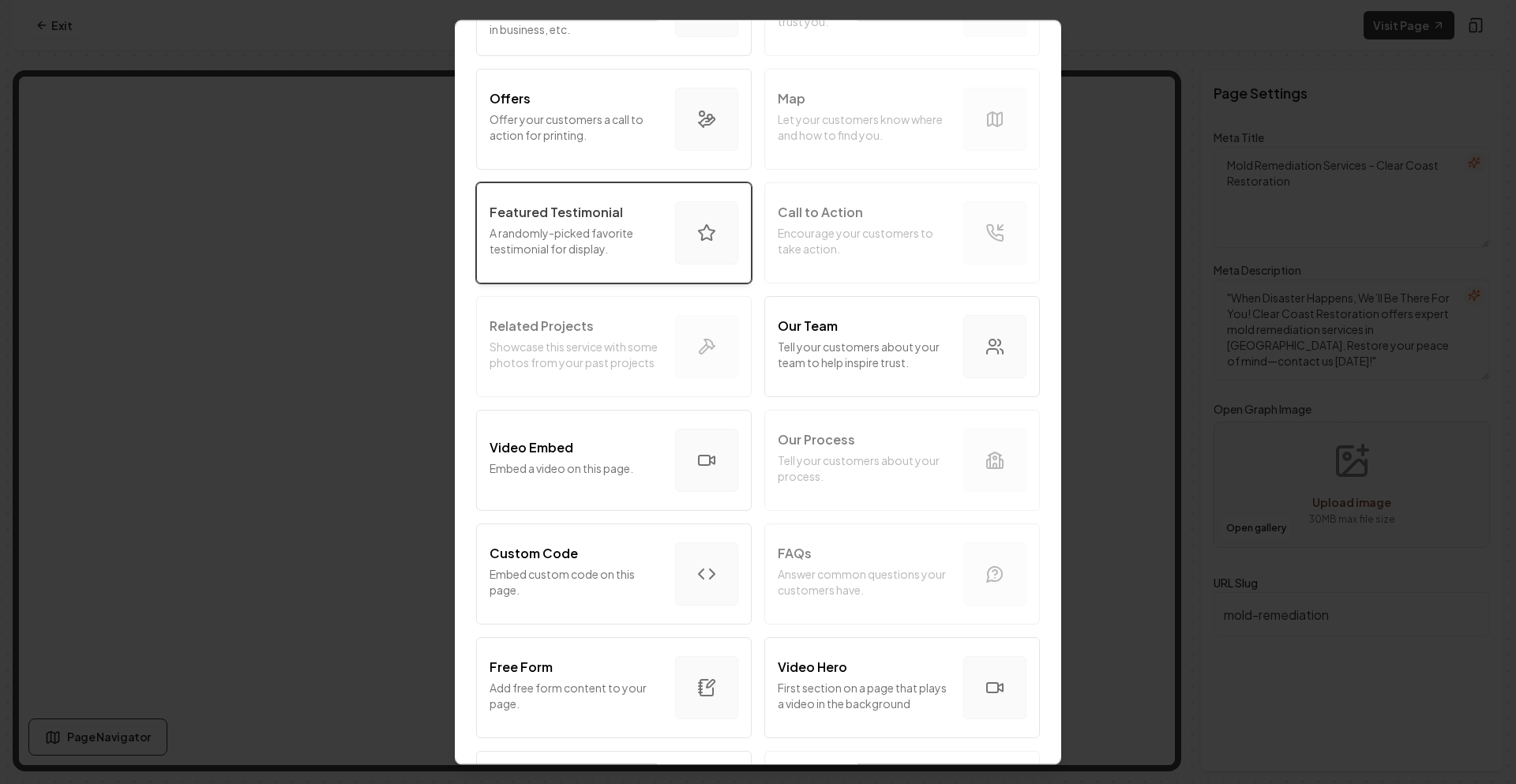
scroll to position [316, 0]
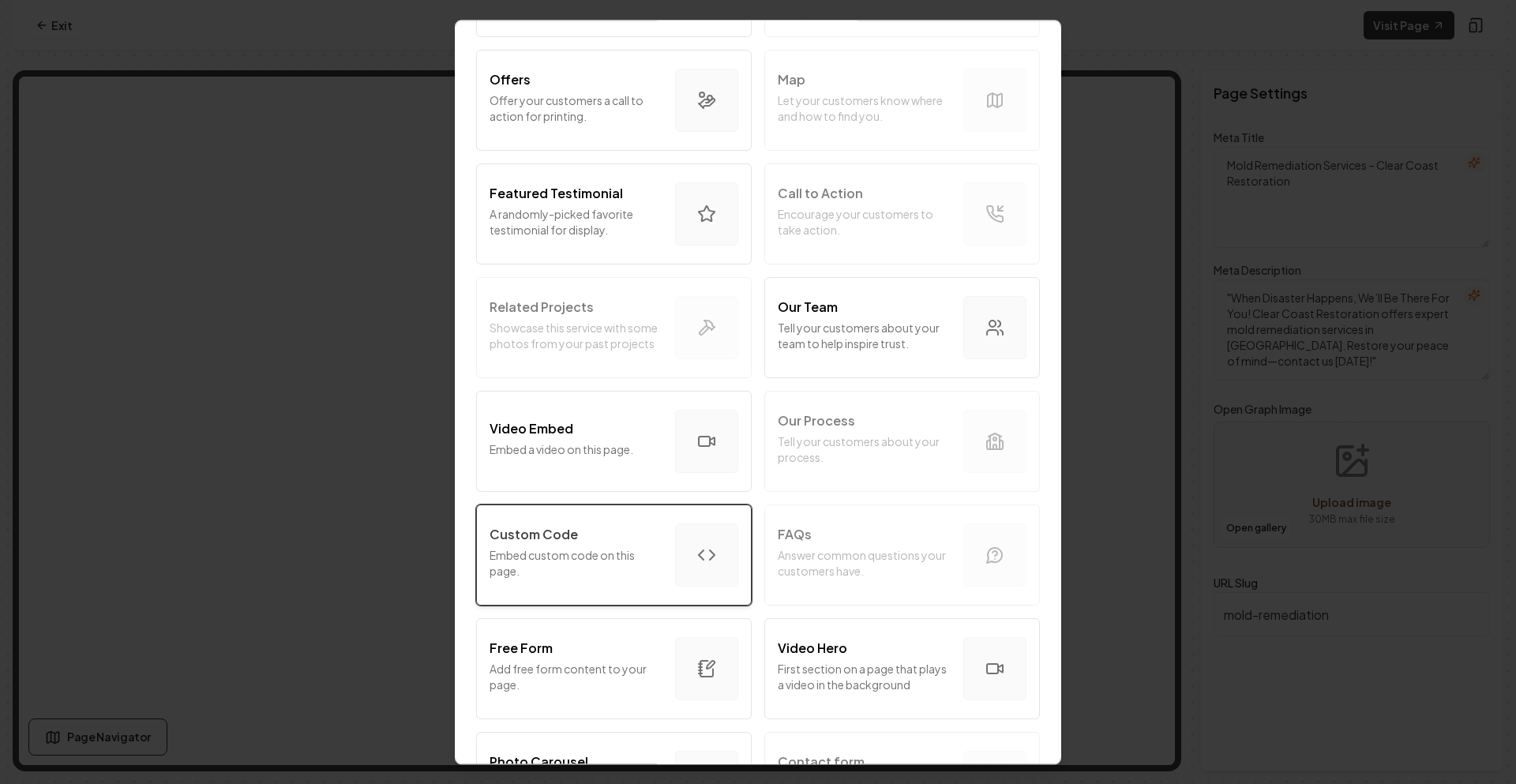
click at [605, 538] on div "Custom Code" at bounding box center [576, 534] width 173 height 19
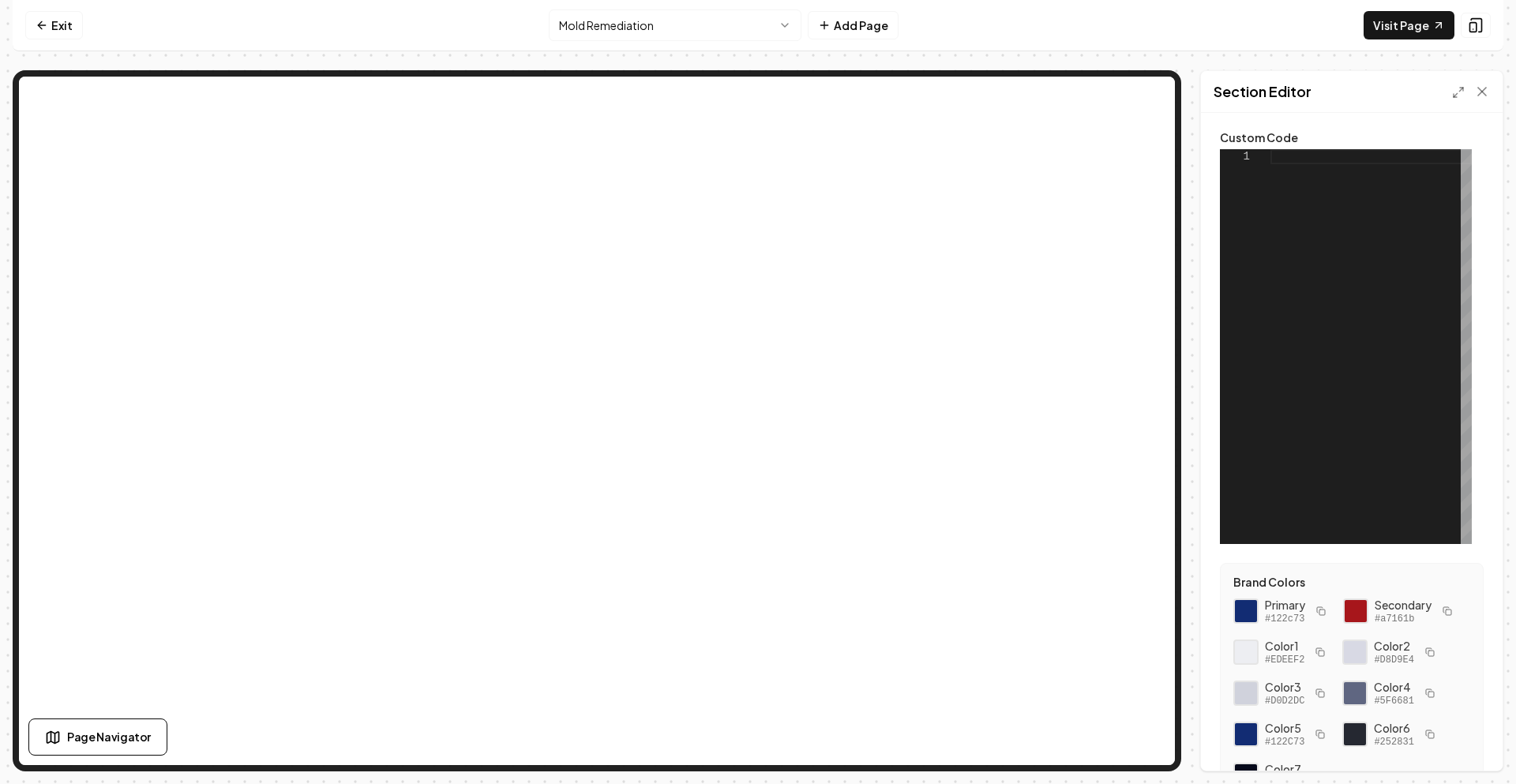
click at [1288, 161] on div at bounding box center [1371, 347] width 202 height 395
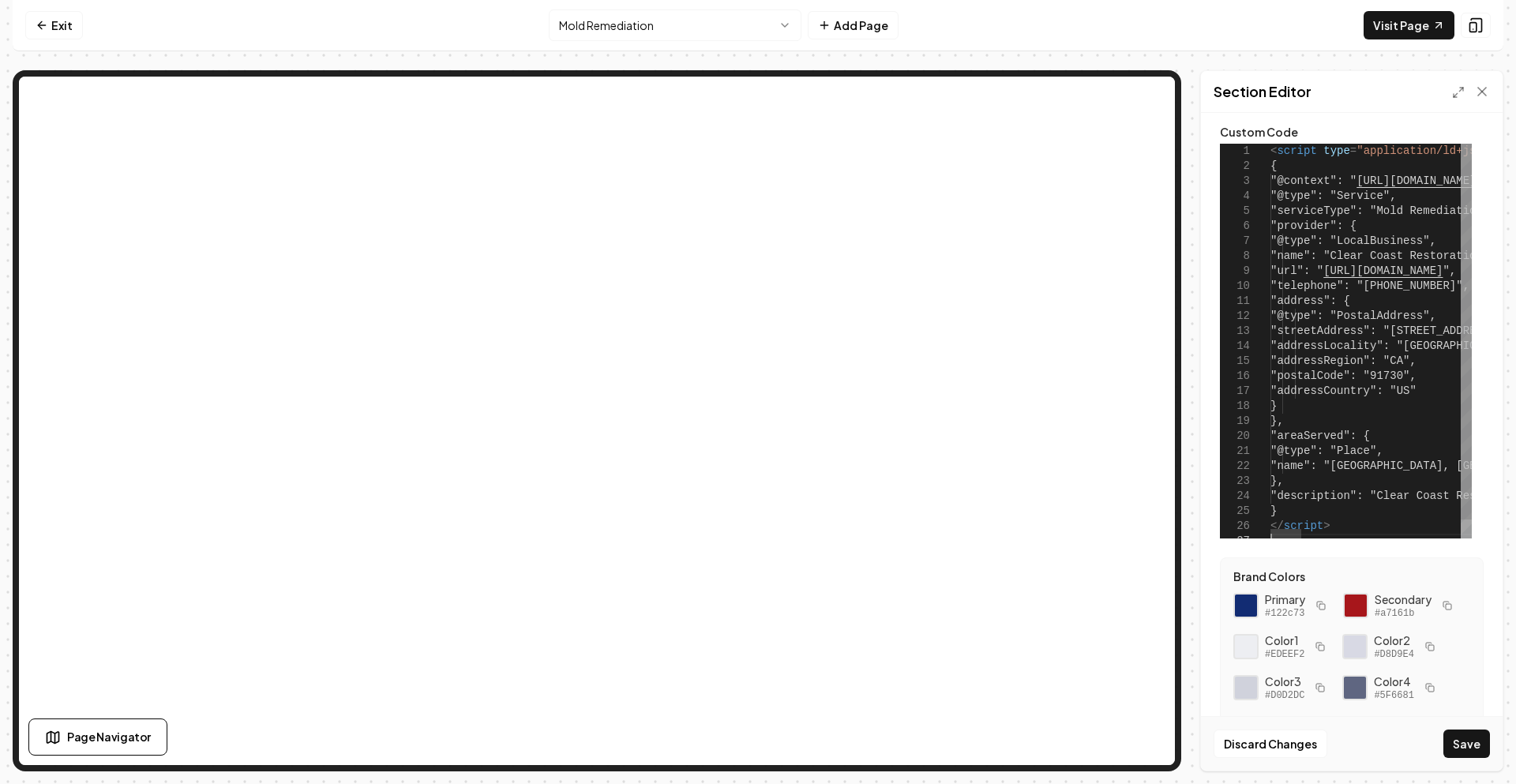
scroll to position [0, 0]
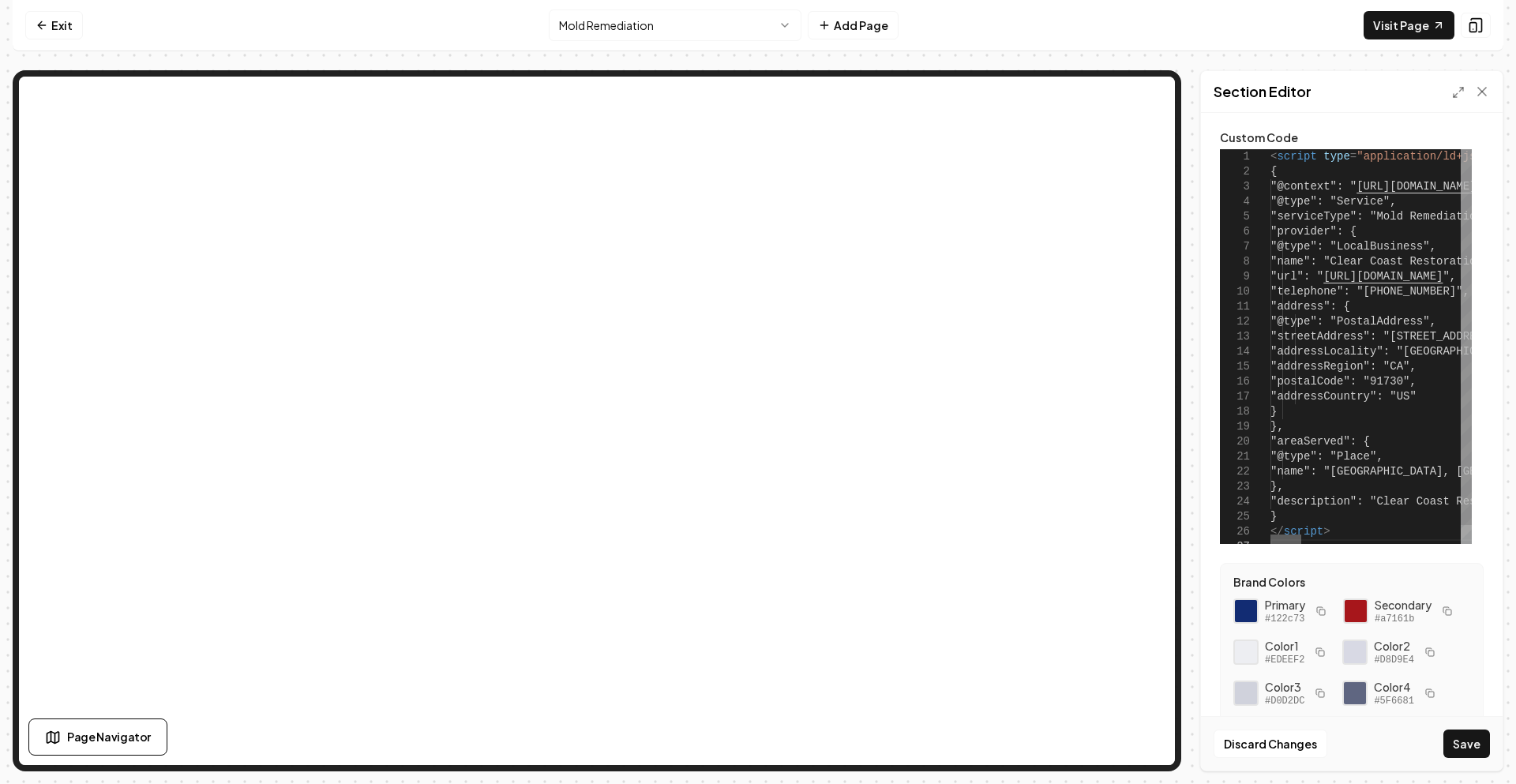
click at [1271, 544] on div at bounding box center [1286, 539] width 30 height 10
click at [1471, 756] on button "Save" at bounding box center [1467, 744] width 47 height 29
type textarea "**********"
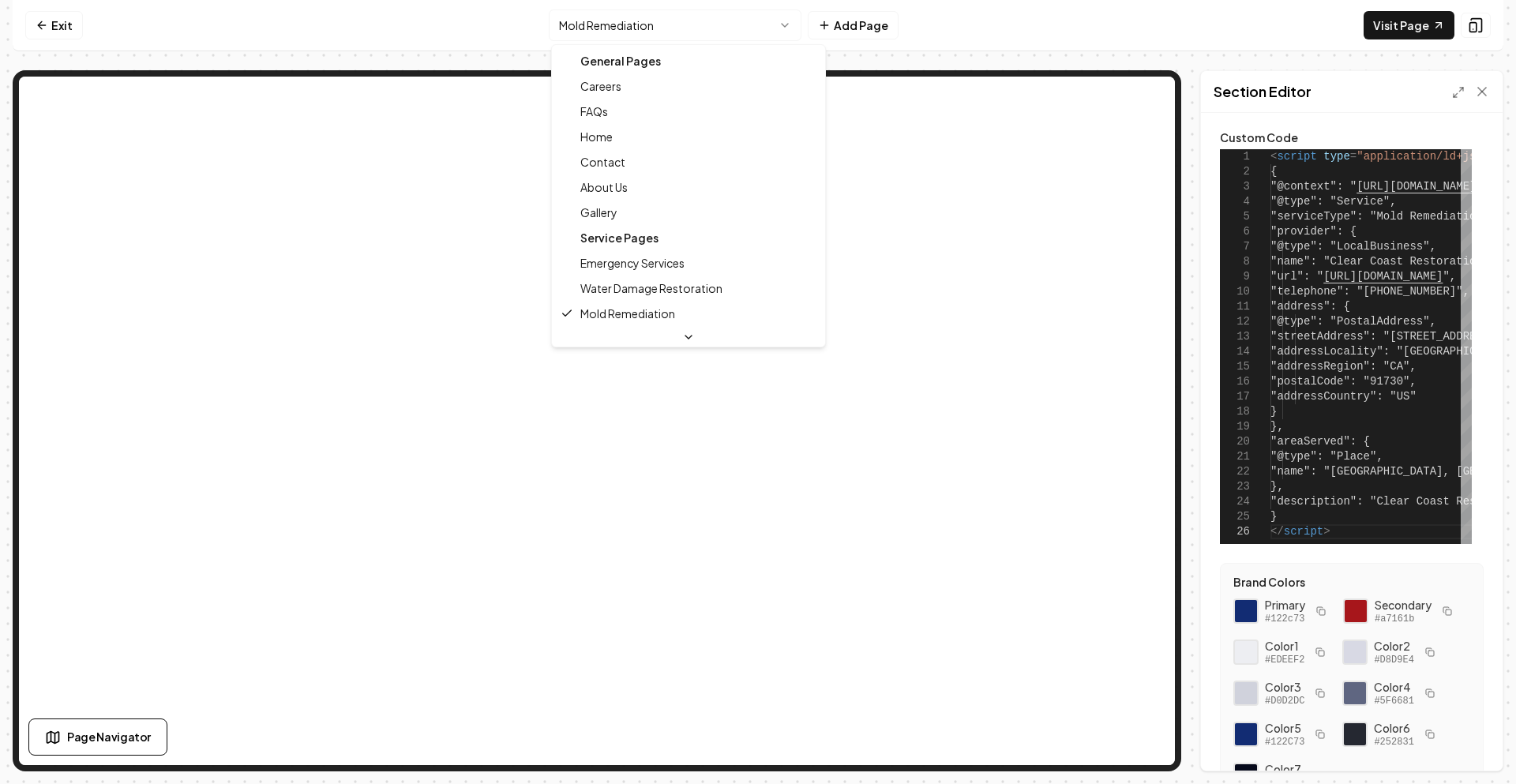
click at [777, 18] on html "Computer Required This feature is only available on a computer. Please switch t…" at bounding box center [758, 392] width 1516 height 784
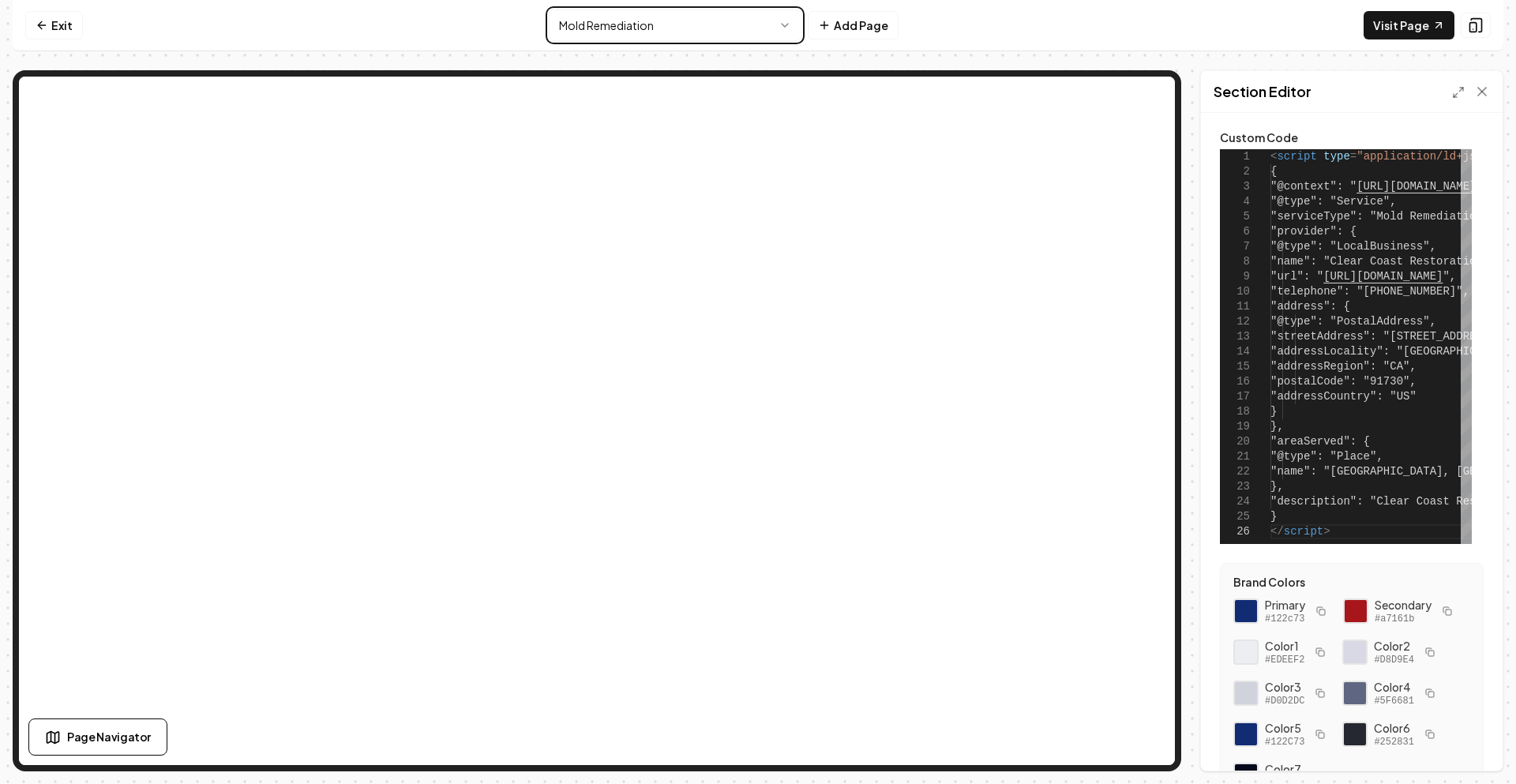
click at [946, 5] on html "Computer Required This feature is only available on a computer. Please switch t…" at bounding box center [758, 392] width 1516 height 784
